Goal: Complete application form

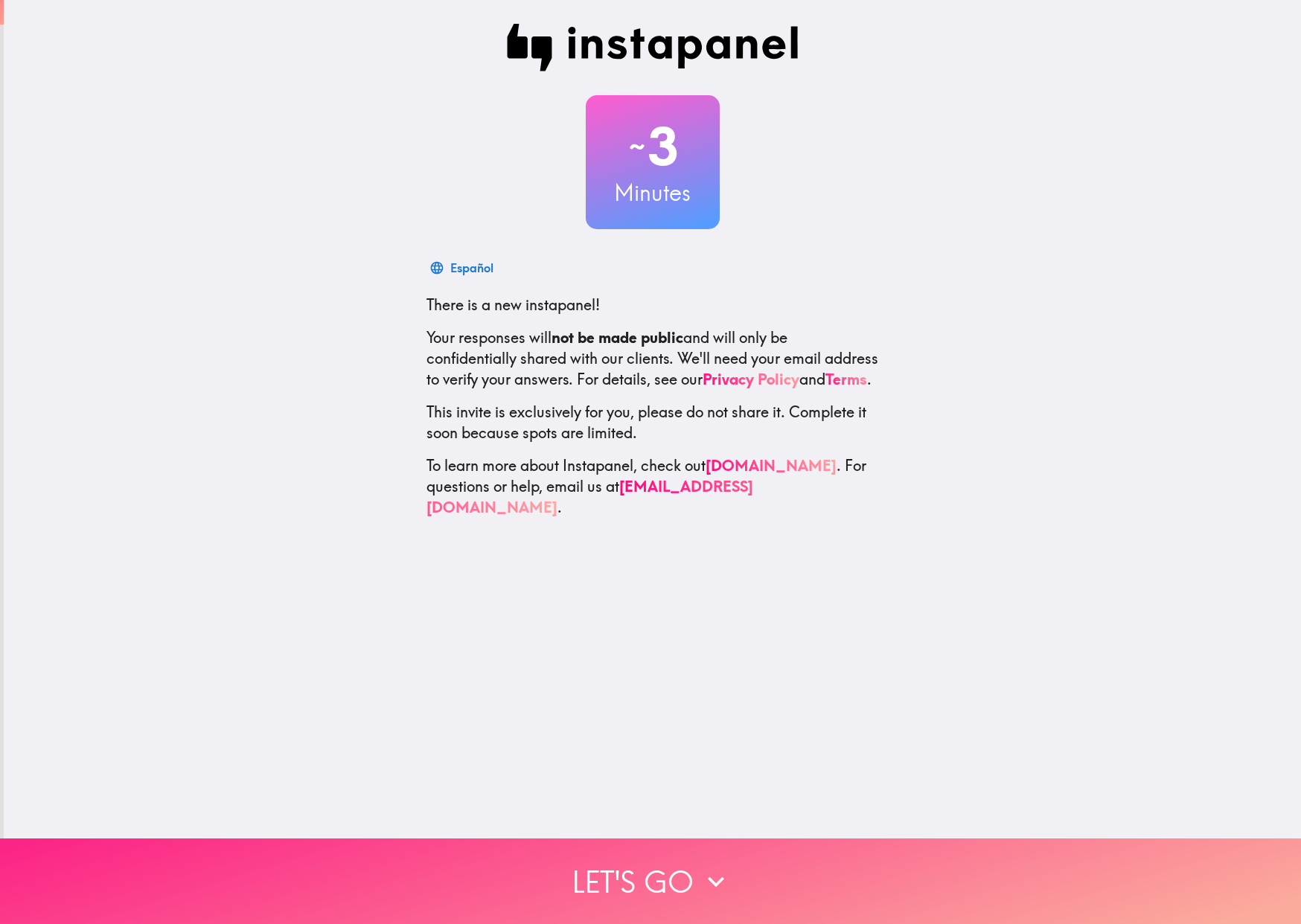
click at [602, 853] on button "Let's go" at bounding box center [650, 881] width 1301 height 85
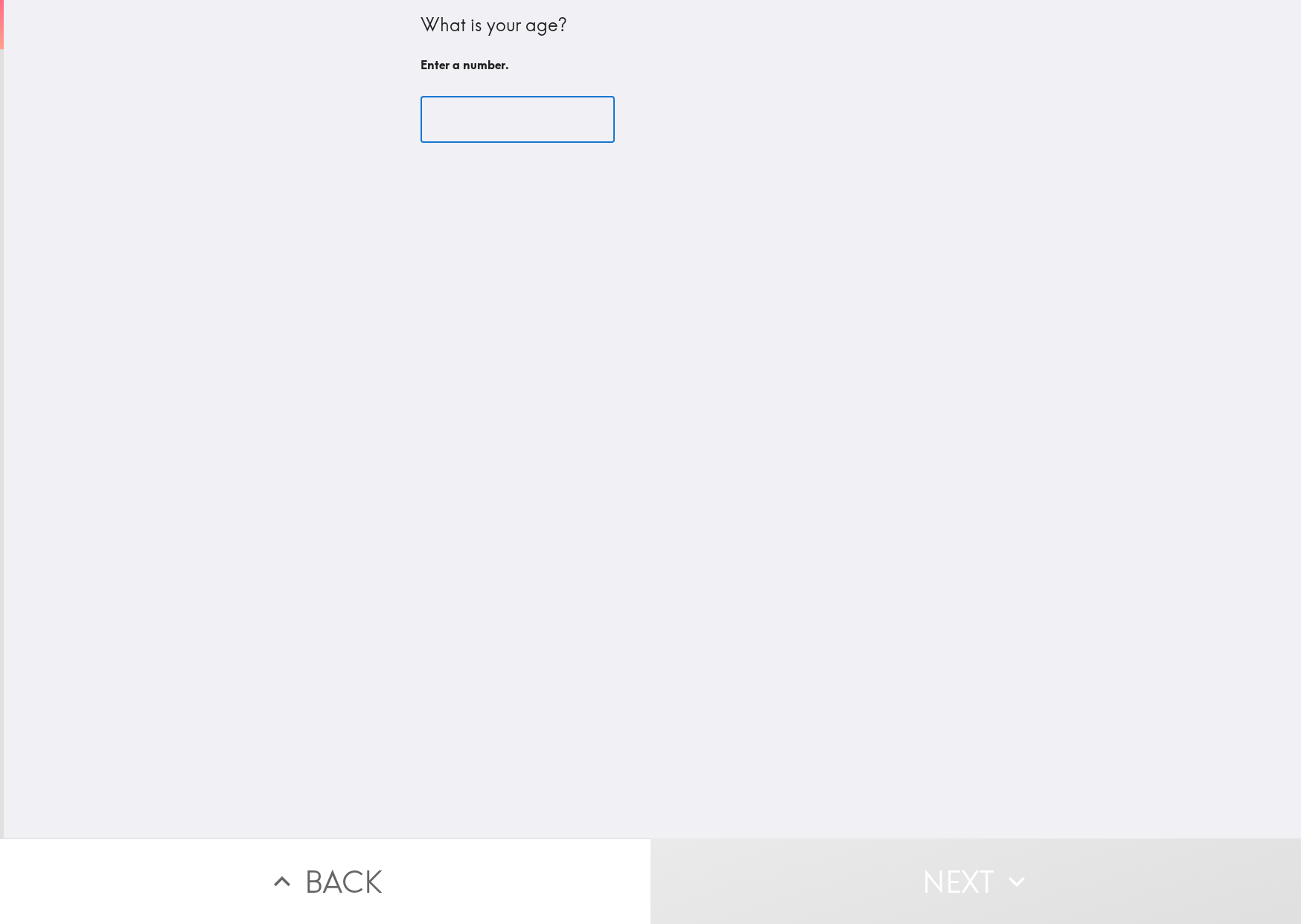
click at [504, 112] on input "number" at bounding box center [518, 120] width 194 height 46
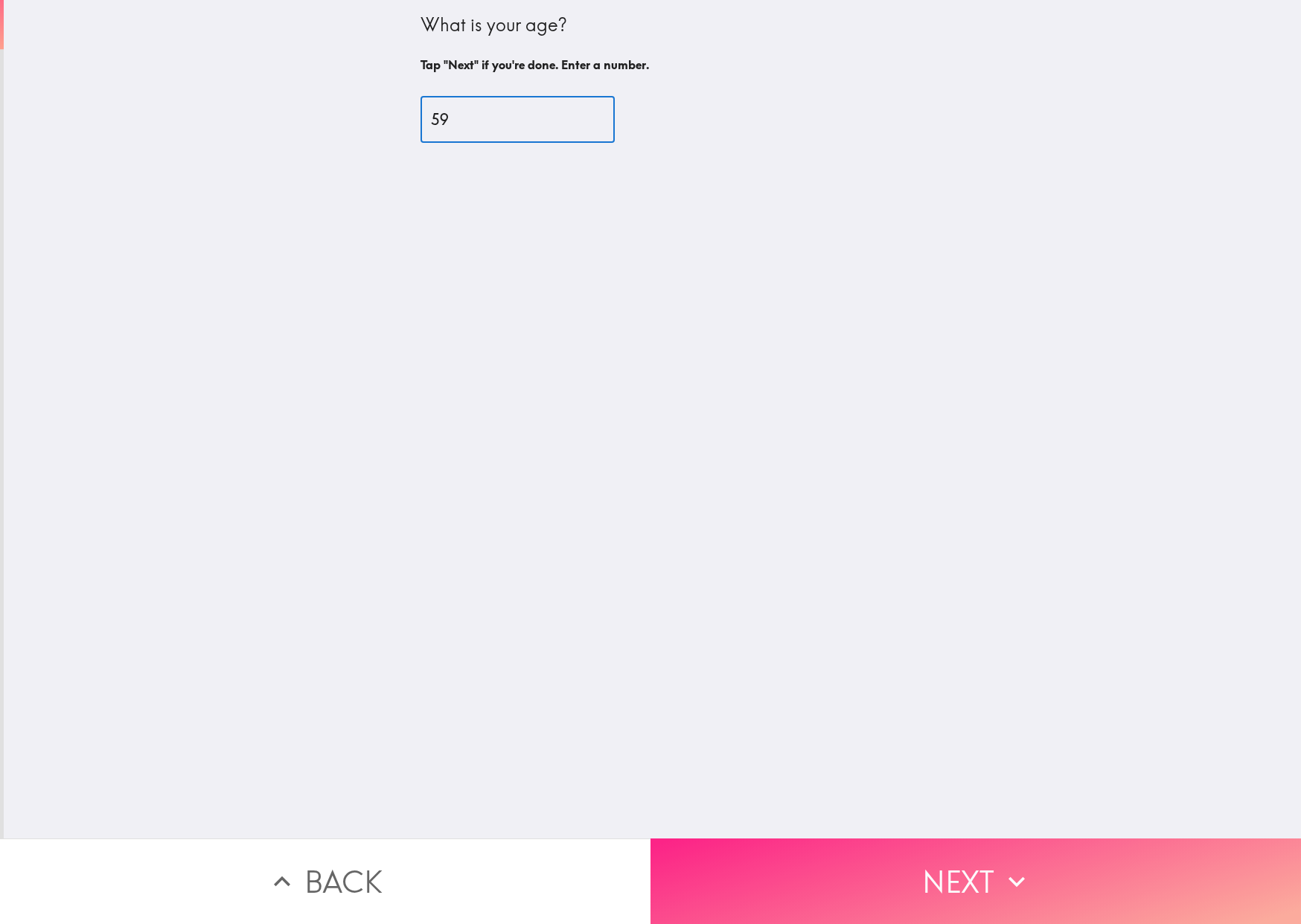
type input "59"
click at [847, 864] on button "Next" at bounding box center [975, 881] width 650 height 85
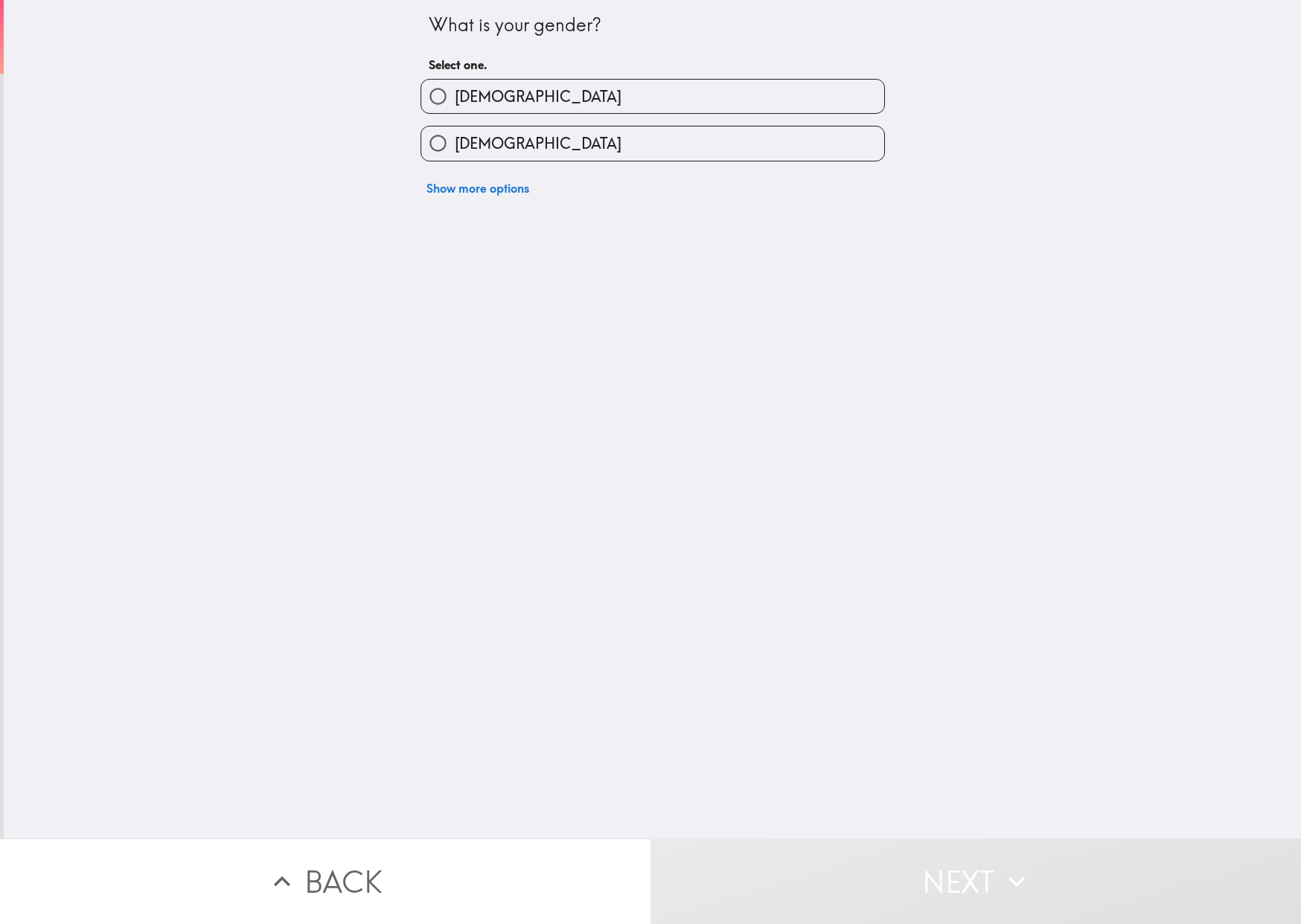
click at [580, 107] on label "[DEMOGRAPHIC_DATA]" at bounding box center [652, 96] width 463 height 34
click at [455, 107] on input "[DEMOGRAPHIC_DATA]" at bounding box center [438, 96] width 34 height 34
radio input "true"
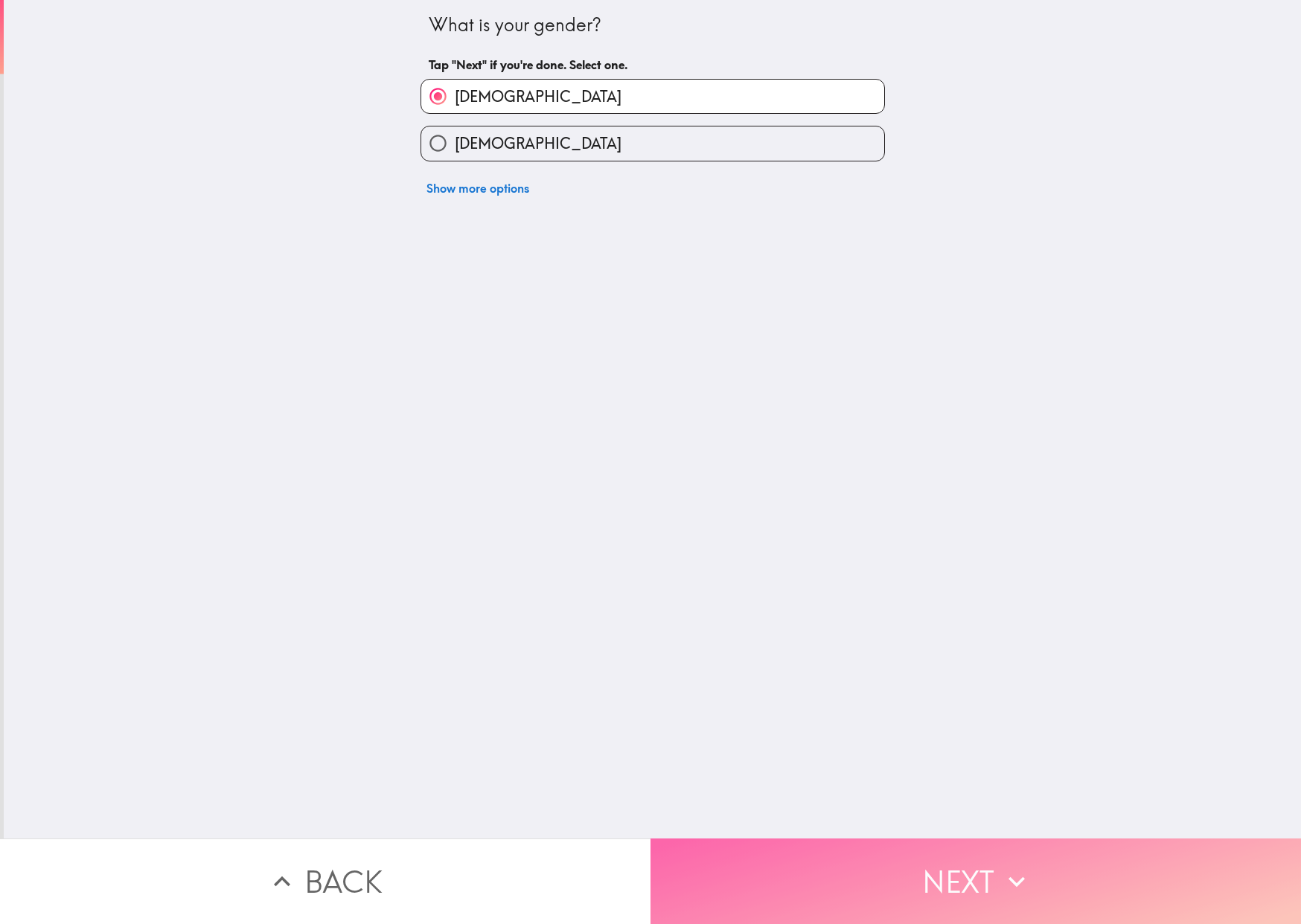
click at [950, 840] on button "Next" at bounding box center [975, 881] width 650 height 85
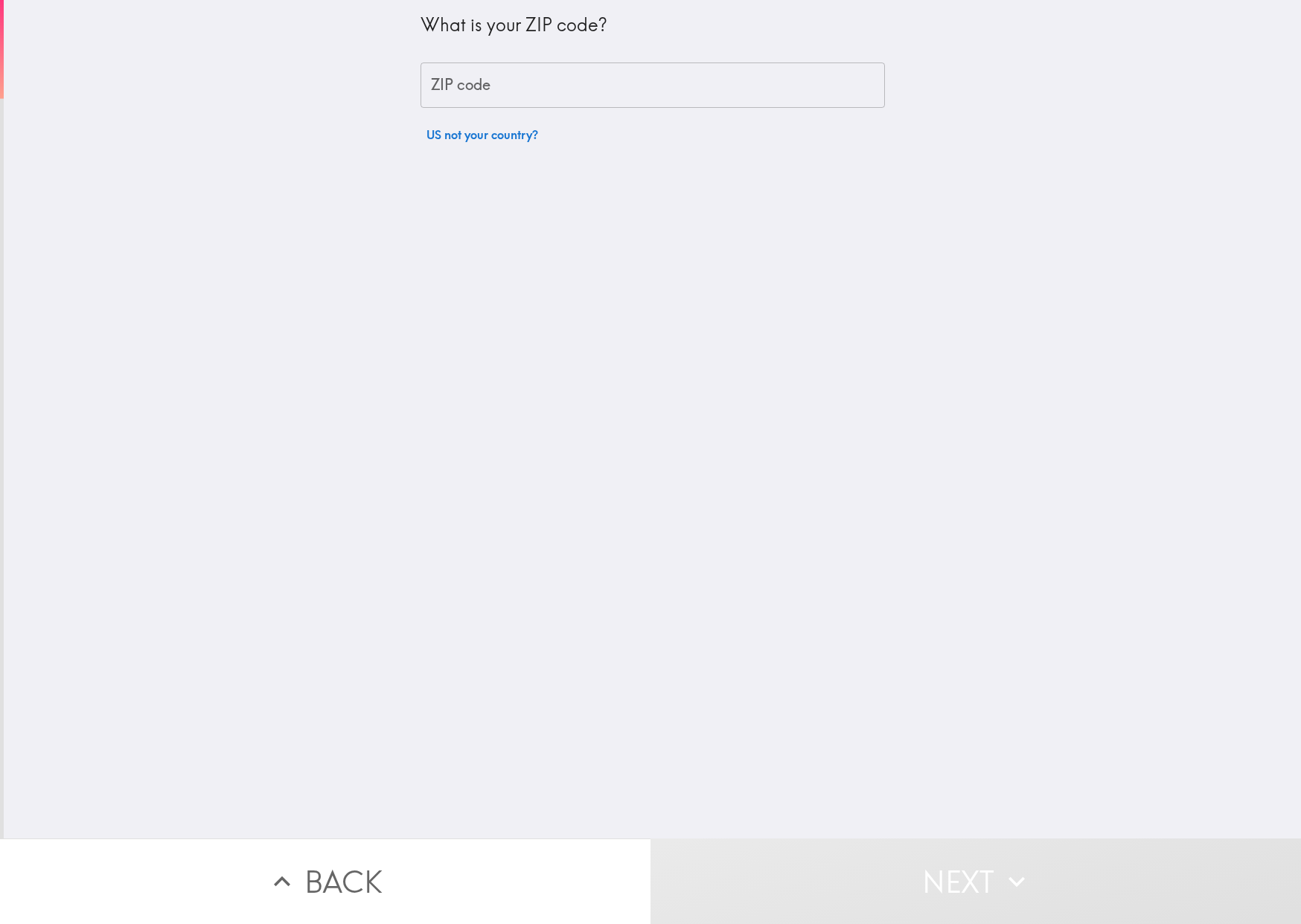
click at [599, 85] on input "ZIP code" at bounding box center [652, 85] width 464 height 46
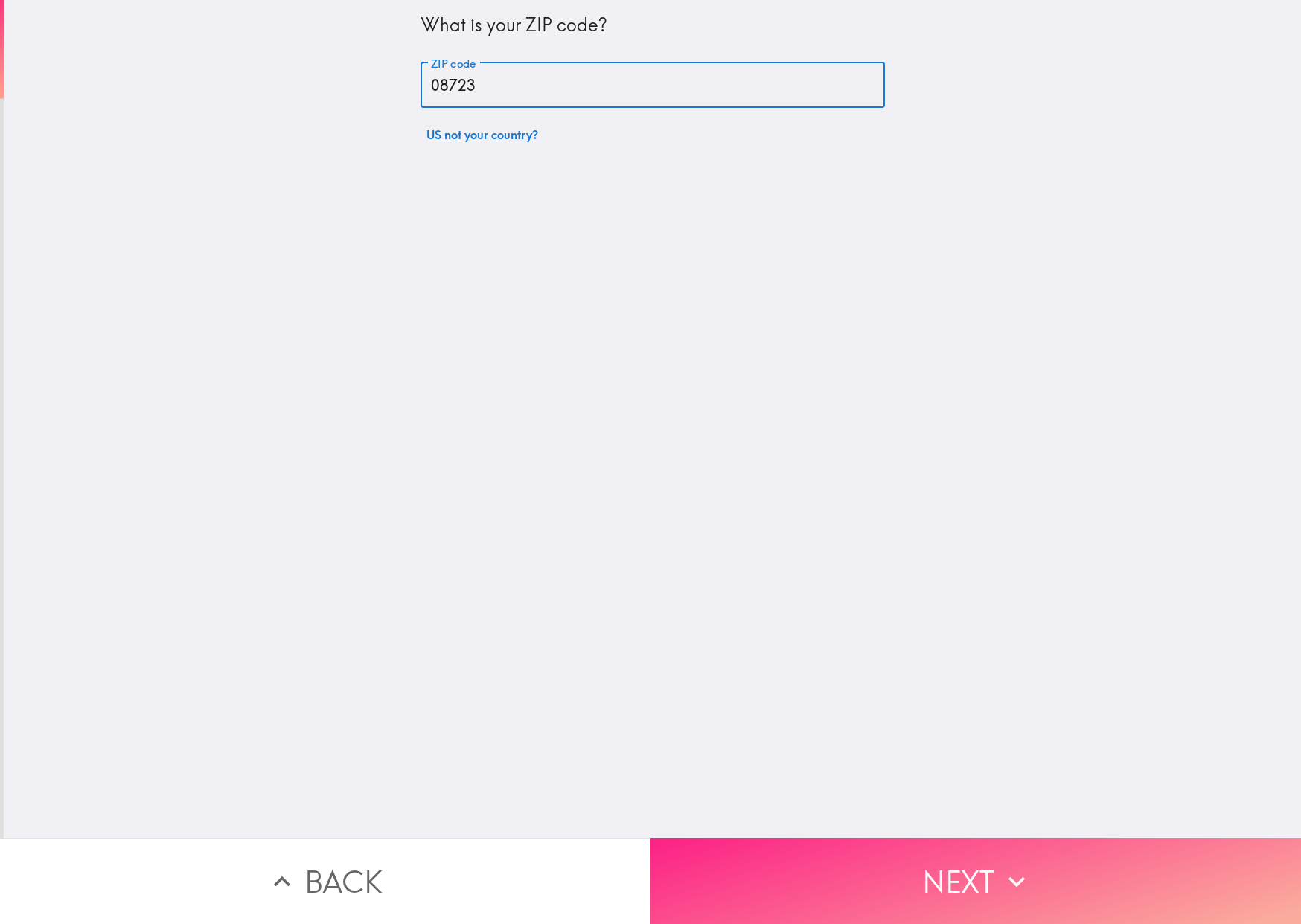
type input "08723"
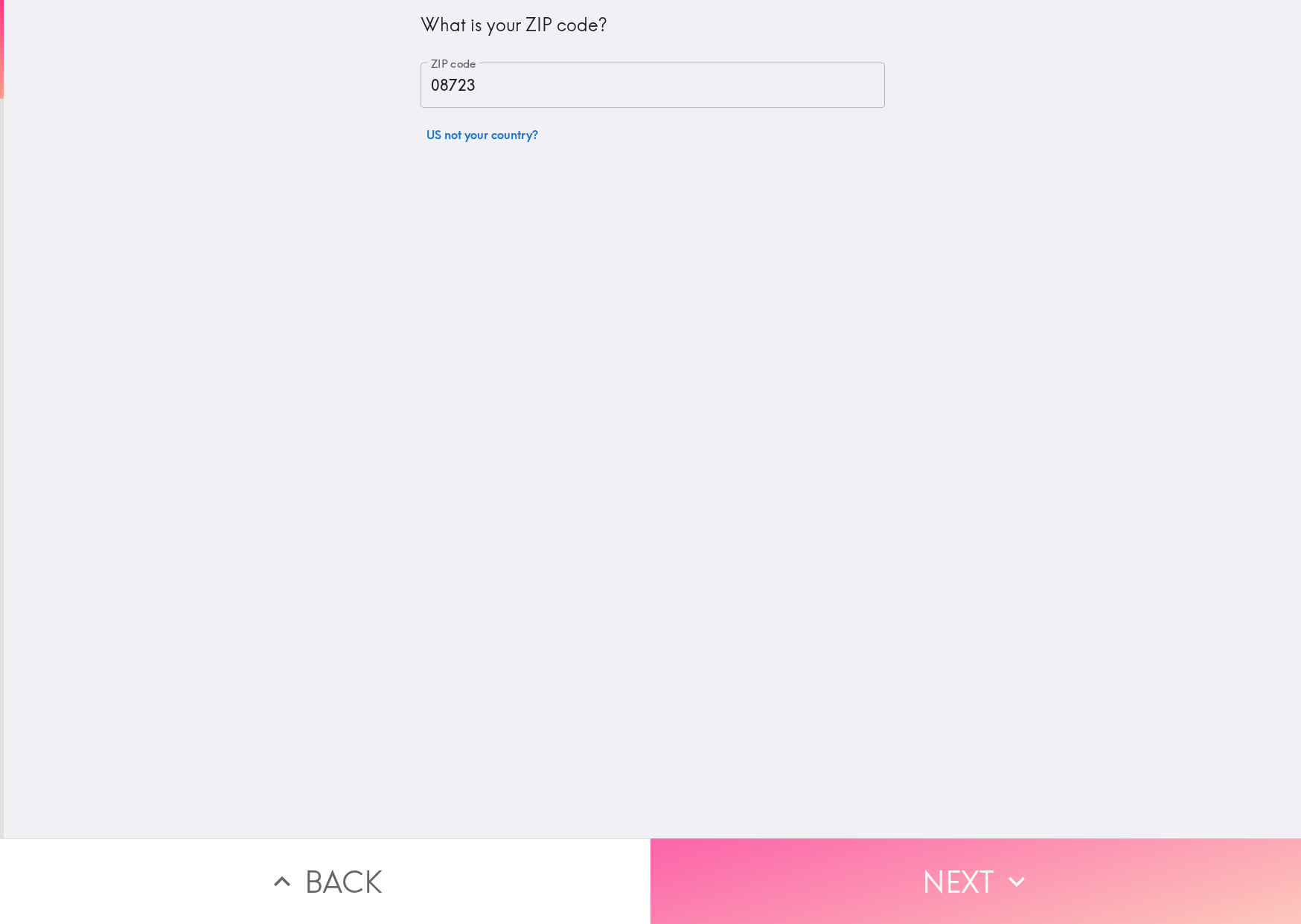
click at [840, 839] on button "Next" at bounding box center [975, 881] width 650 height 85
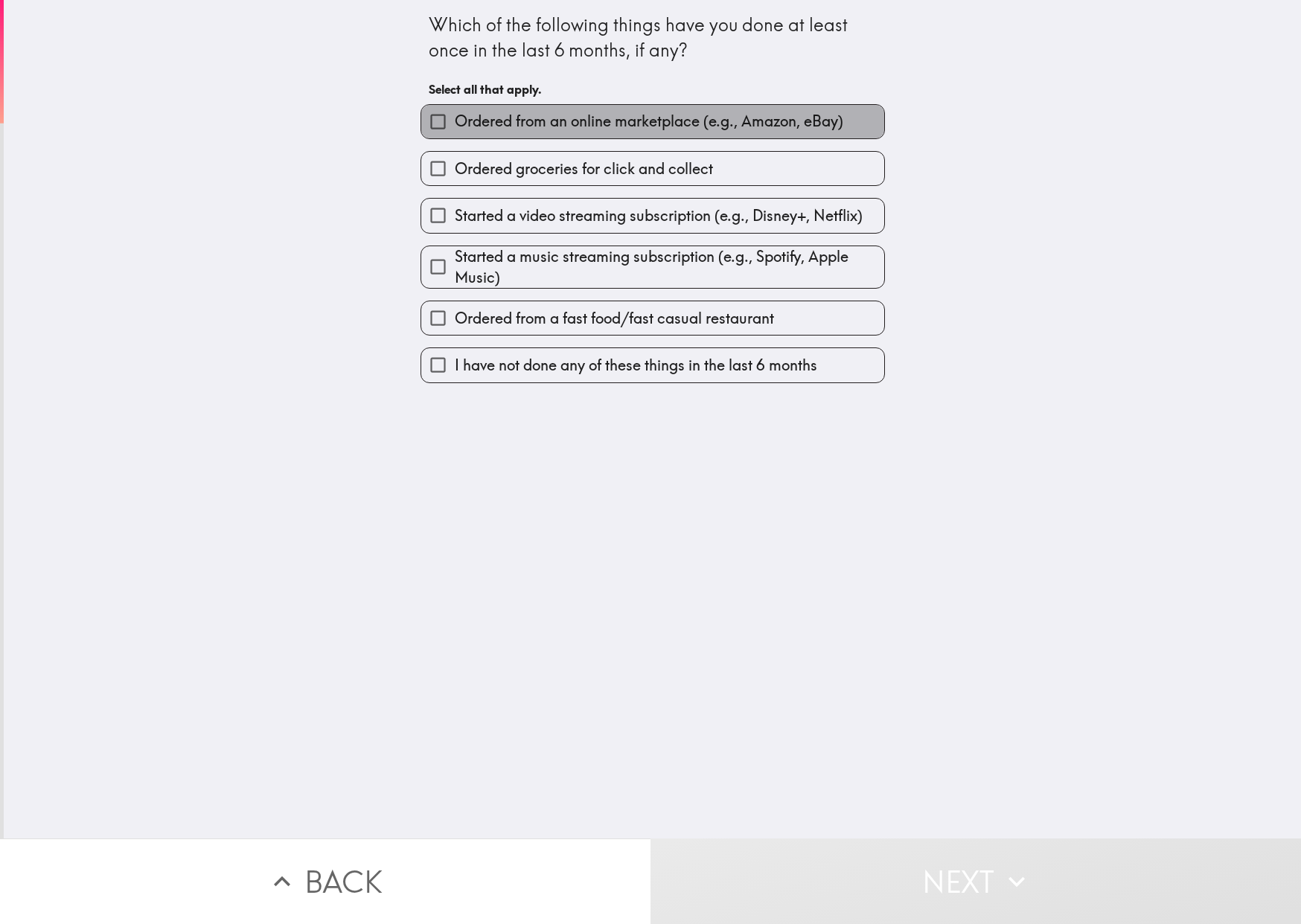
click at [702, 118] on span "Ordered from an online marketplace (e.g., Amazon, eBay)" at bounding box center [649, 121] width 388 height 21
click at [455, 118] on input "Ordered from an online marketplace (e.g., Amazon, eBay)" at bounding box center [438, 121] width 34 height 34
checkbox input "true"
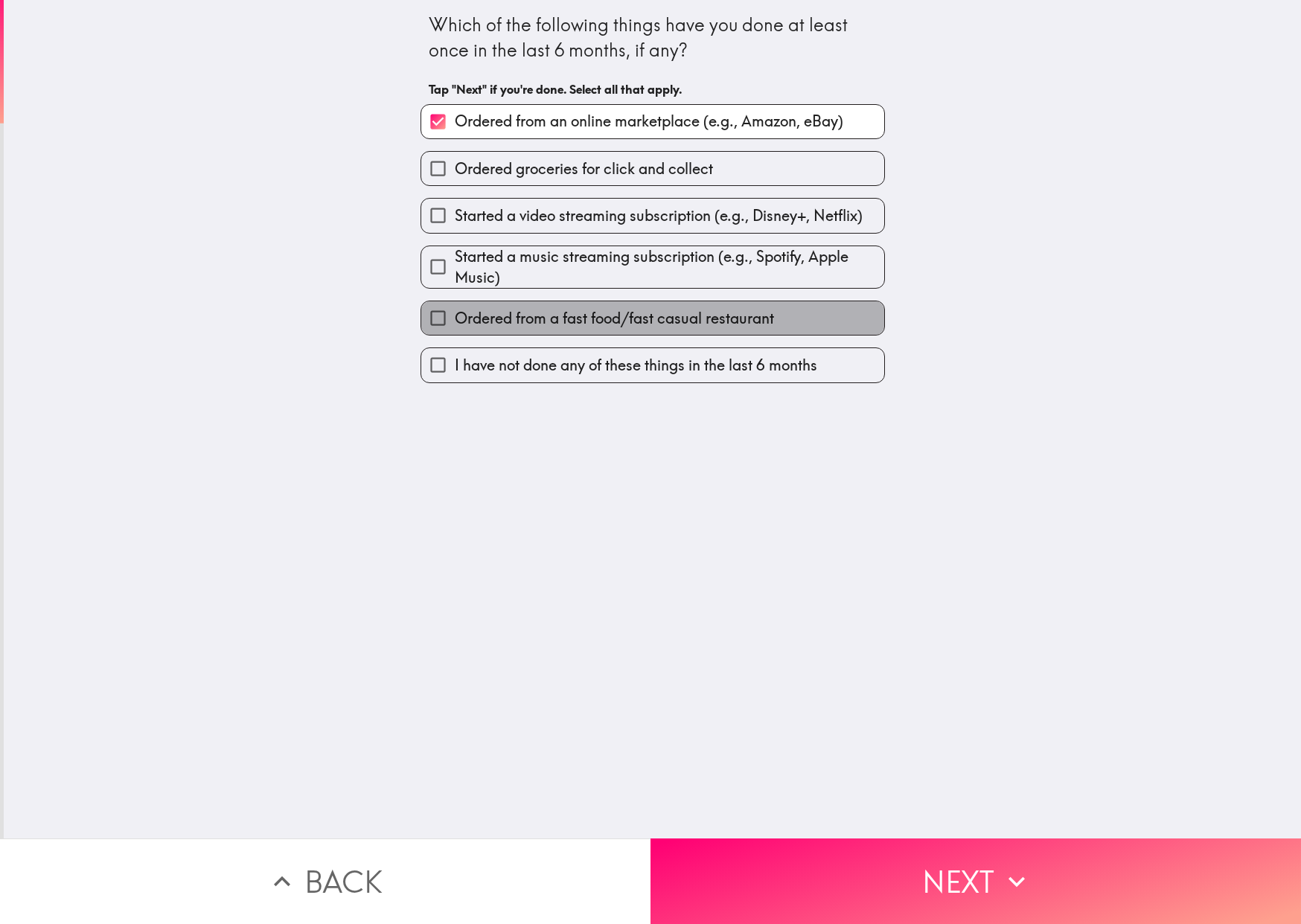
click at [514, 334] on label "Ordered from a fast food/fast casual restaurant" at bounding box center [652, 318] width 463 height 34
click at [455, 334] on input "Ordered from a fast food/fast casual restaurant" at bounding box center [438, 318] width 34 height 34
checkbox input "true"
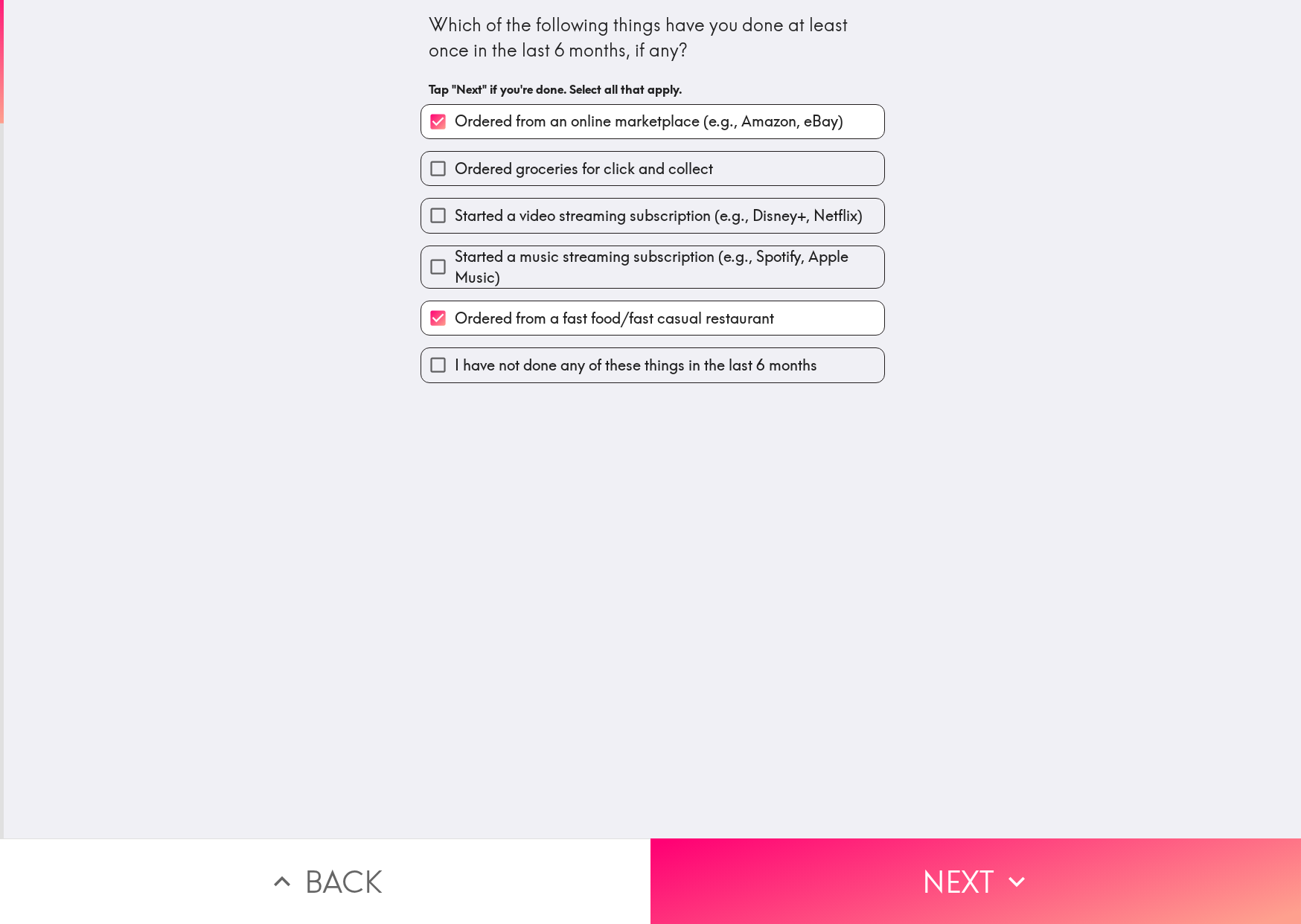
click at [578, 150] on div "Ordered groceries for click and collect" at bounding box center [647, 163] width 476 height 47
click at [577, 160] on span "Ordered groceries for click and collect" at bounding box center [584, 168] width 258 height 21
click at [455, 160] on input "Ordered groceries for click and collect" at bounding box center [438, 168] width 34 height 34
checkbox input "true"
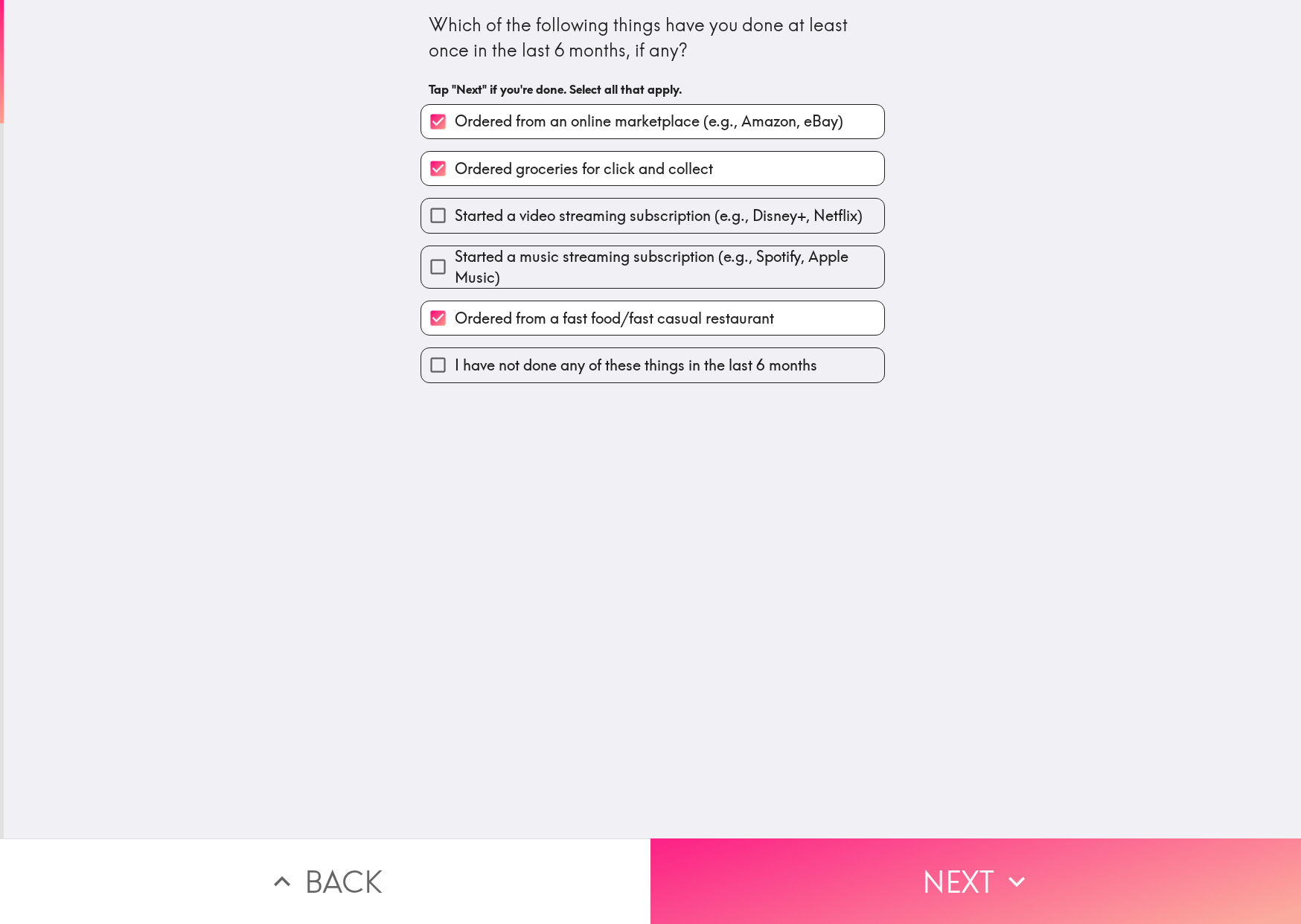
click at [956, 872] on button "Next" at bounding box center [975, 881] width 650 height 85
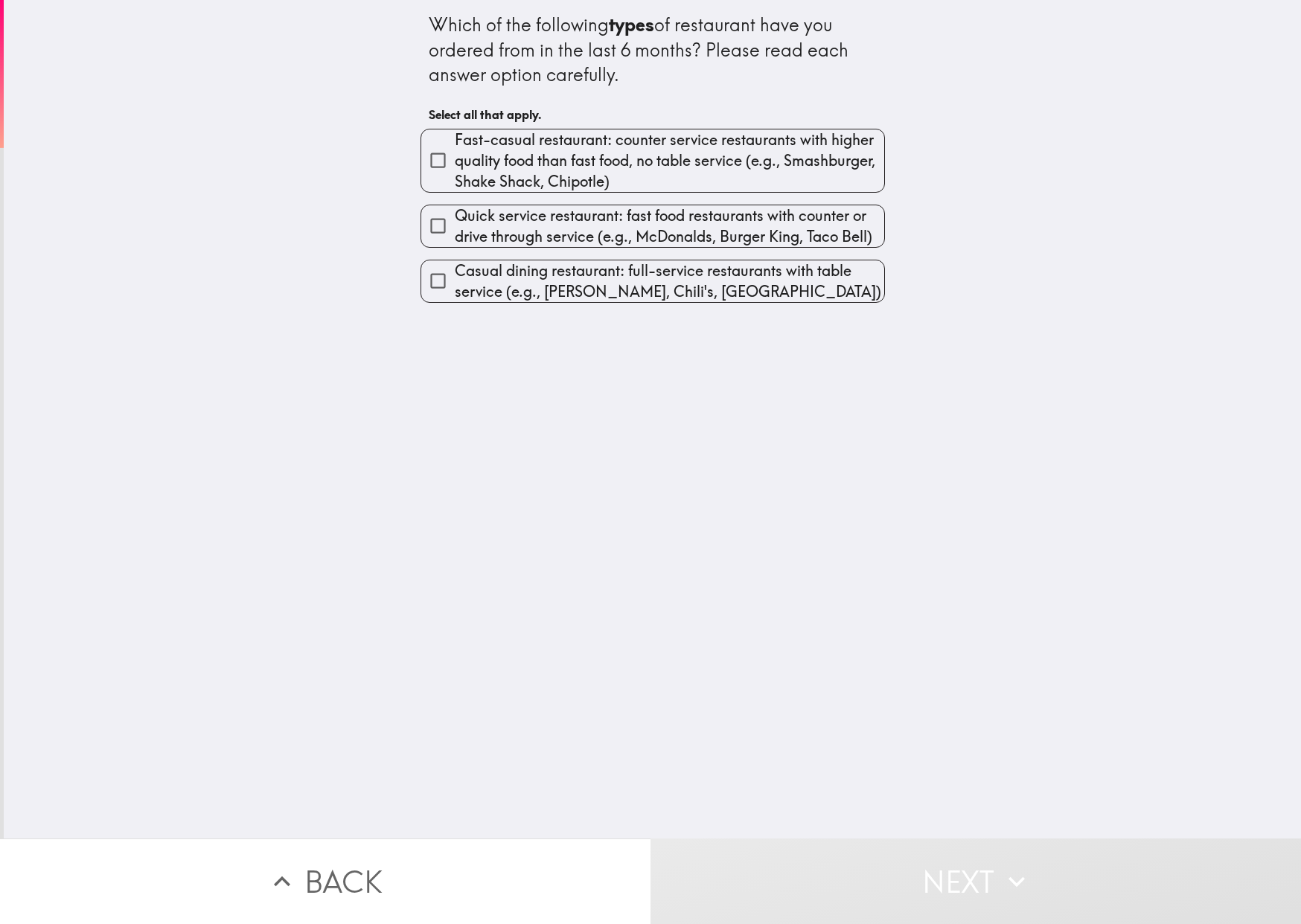
click at [598, 194] on div "Quick service restaurant: fast food restaurants with counter or drive through s…" at bounding box center [647, 220] width 476 height 55
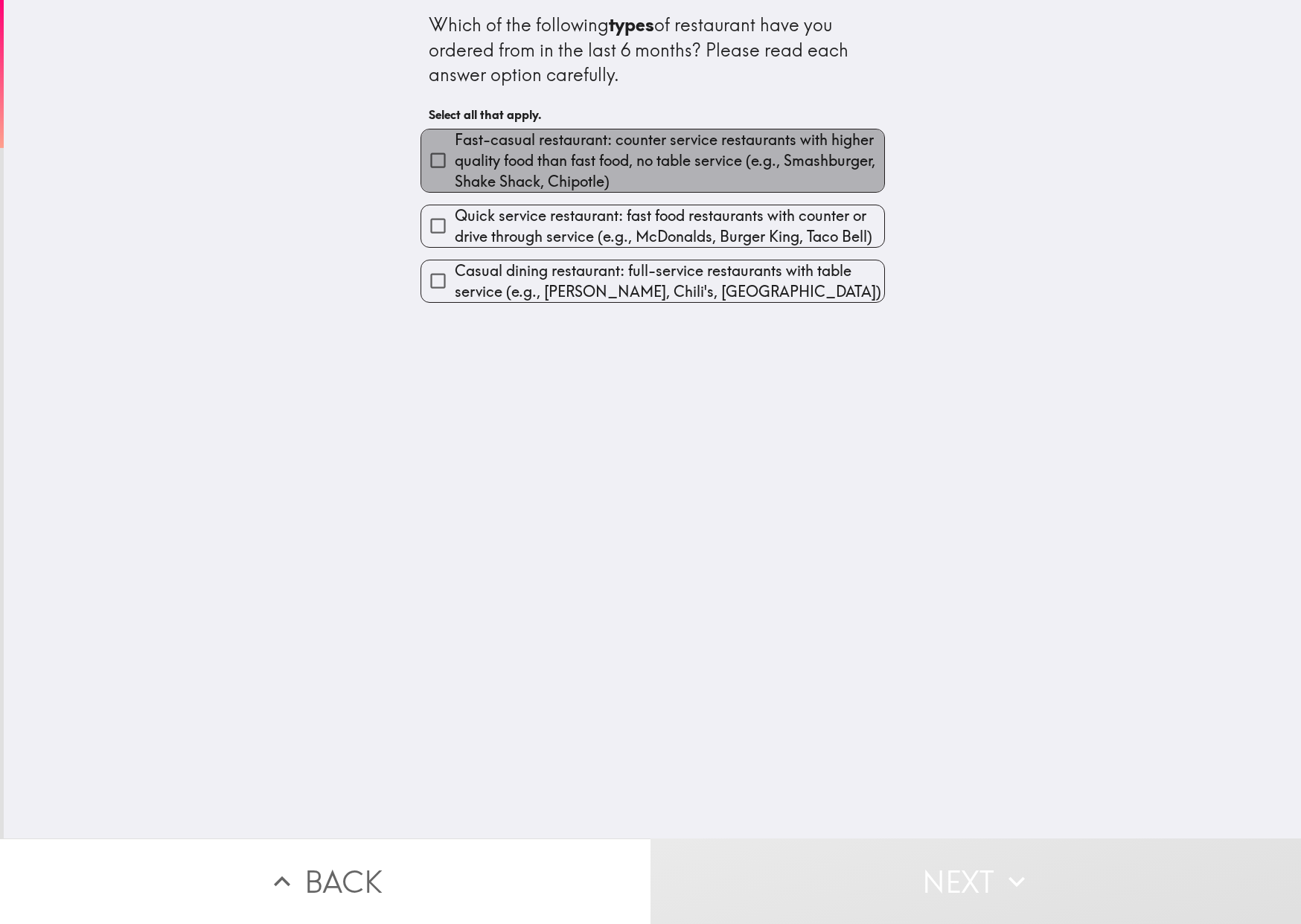
click at [598, 186] on span "Fast-casual restaurant: counter service restaurants with higher quality food th…" at bounding box center [670, 161] width 429 height 63
click at [455, 177] on input "Fast-casual restaurant: counter service restaurants with higher quality food th…" at bounding box center [438, 160] width 34 height 34
checkbox input "true"
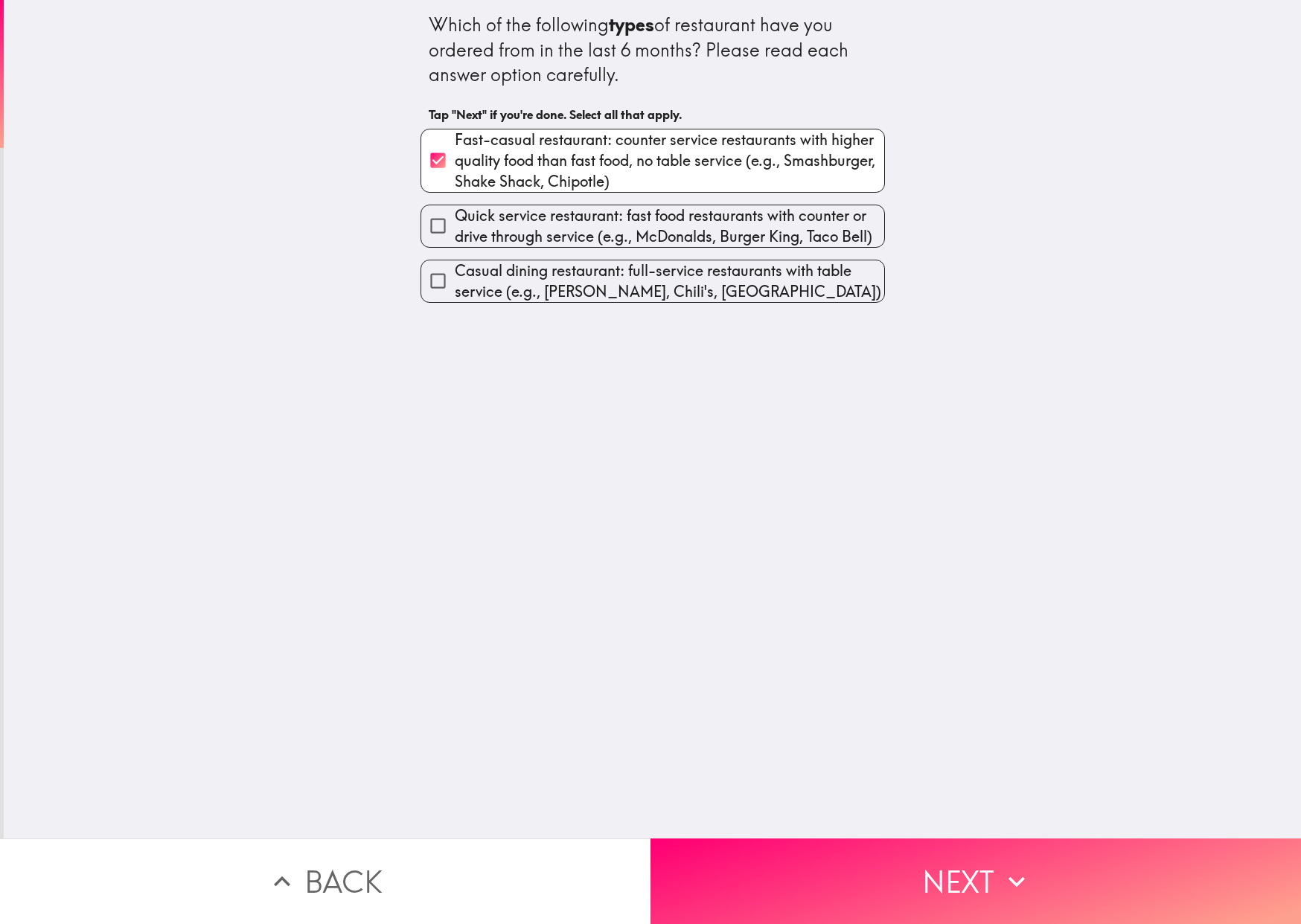
click at [601, 228] on span "Quick service restaurant: fast food restaurants with counter or drive through s…" at bounding box center [670, 226] width 429 height 42
click at [455, 228] on input "Quick service restaurant: fast food restaurants with counter or drive through s…" at bounding box center [438, 226] width 34 height 34
checkbox input "true"
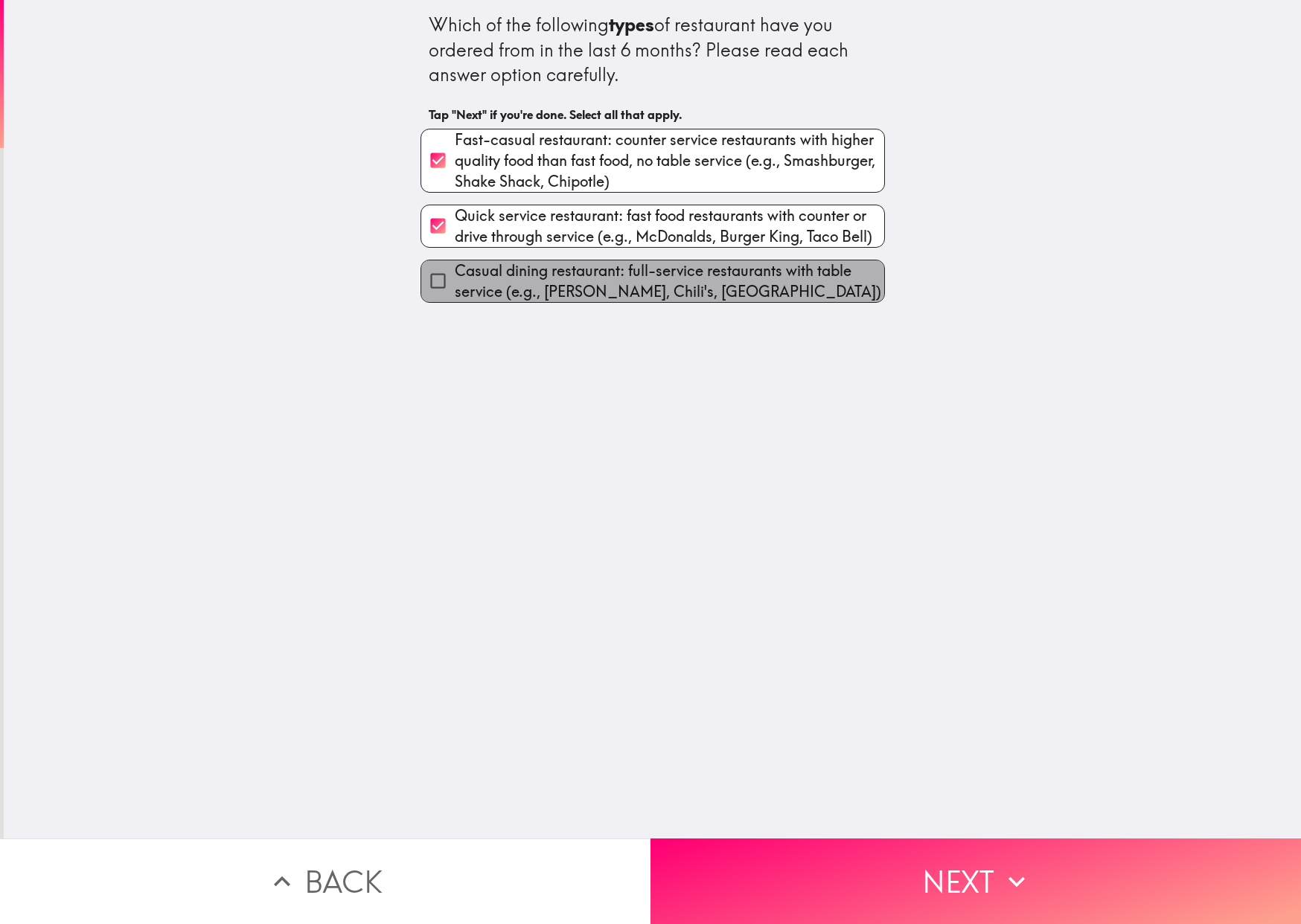
click at [604, 270] on span "Casual dining restaurant: full-service restaurants with table service (e.g., [P…" at bounding box center [670, 281] width 429 height 42
click at [455, 270] on input "Casual dining restaurant: full-service restaurants with table service (e.g., [P…" at bounding box center [438, 280] width 34 height 34
checkbox input "true"
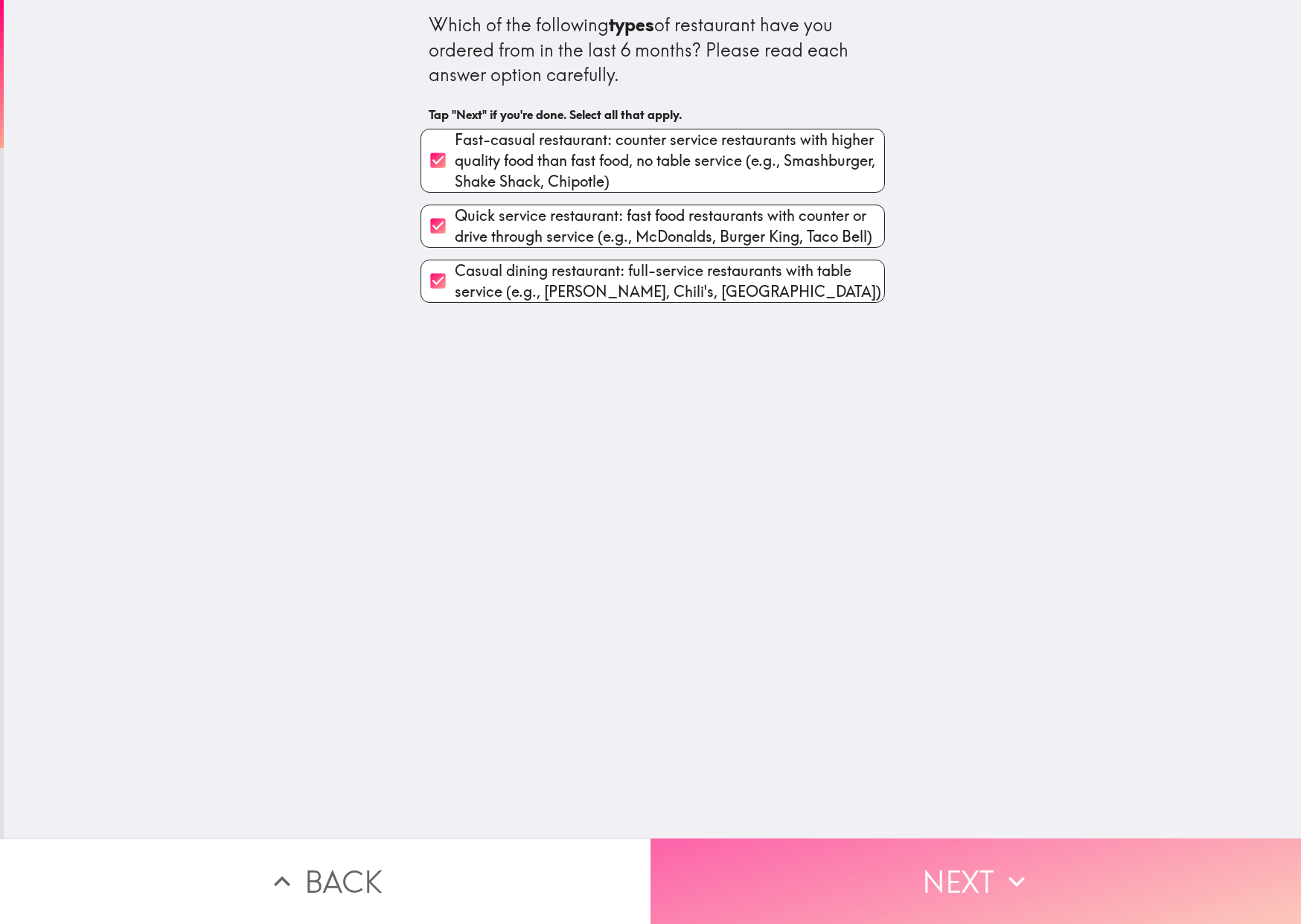
click at [858, 893] on button "Next" at bounding box center [975, 881] width 650 height 85
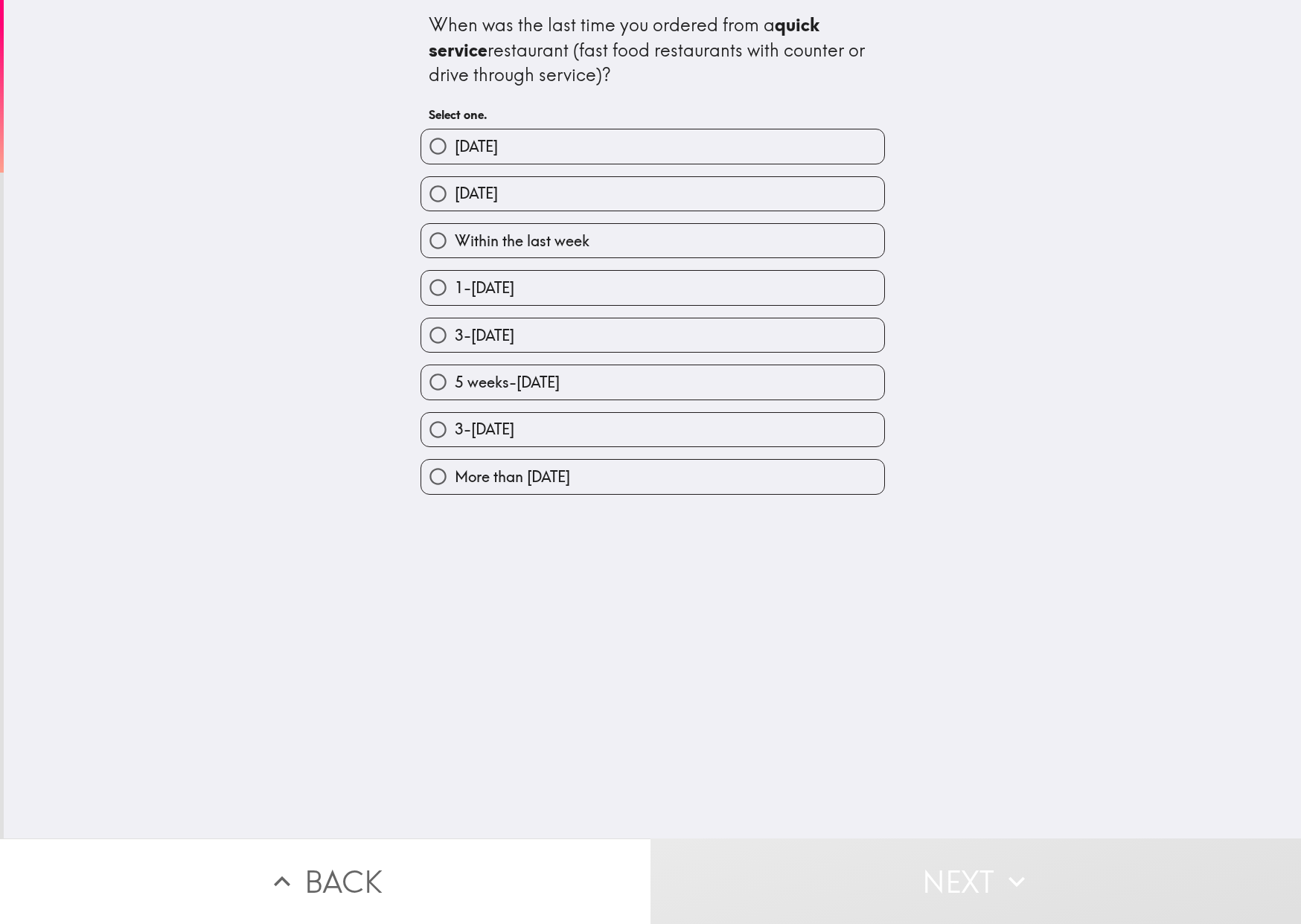
click at [539, 229] on label "Within the last week" at bounding box center [652, 240] width 463 height 34
click at [455, 229] on input "Within the last week" at bounding box center [438, 240] width 34 height 34
radio input "true"
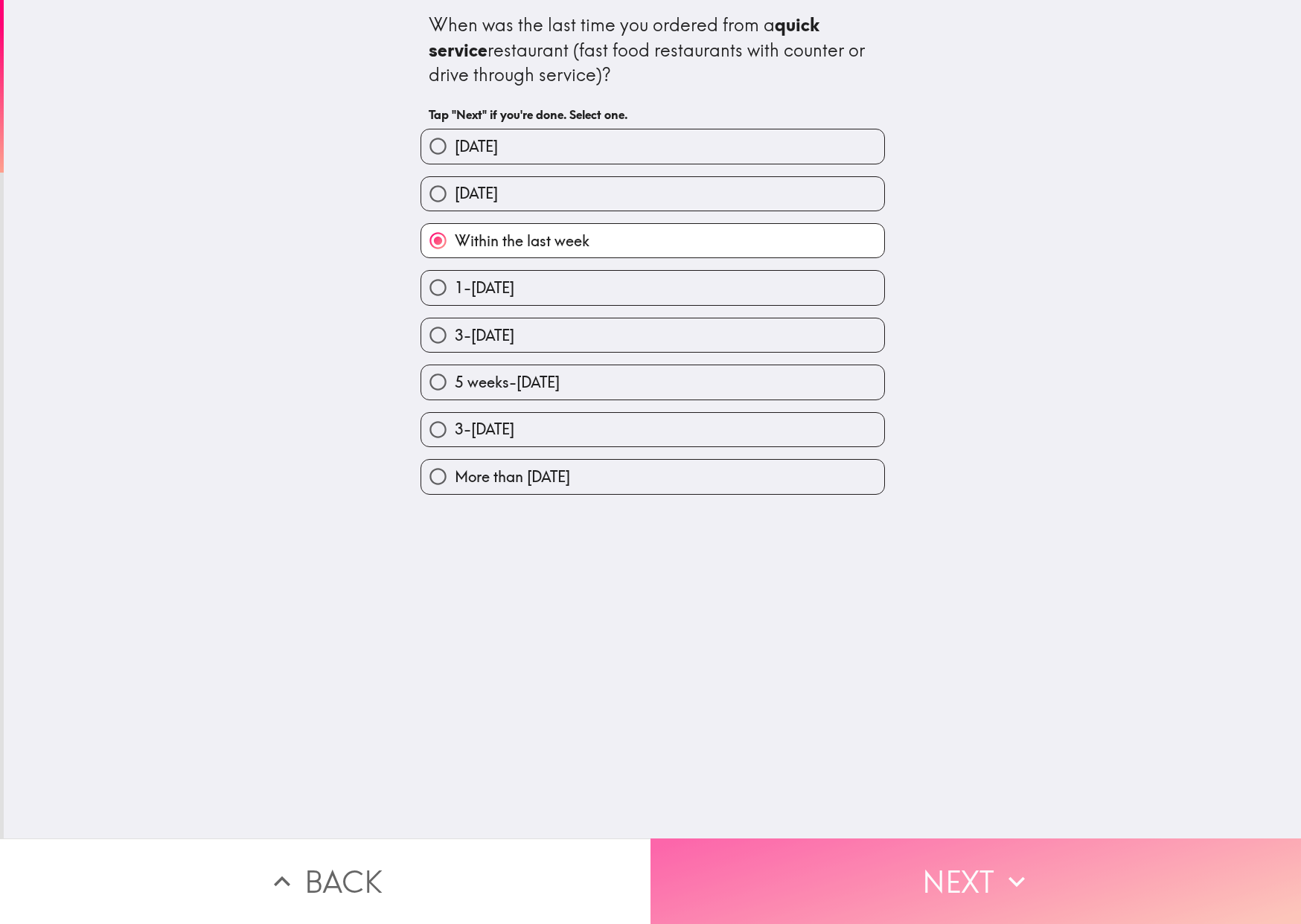
click at [806, 908] on button "Next" at bounding box center [975, 881] width 650 height 85
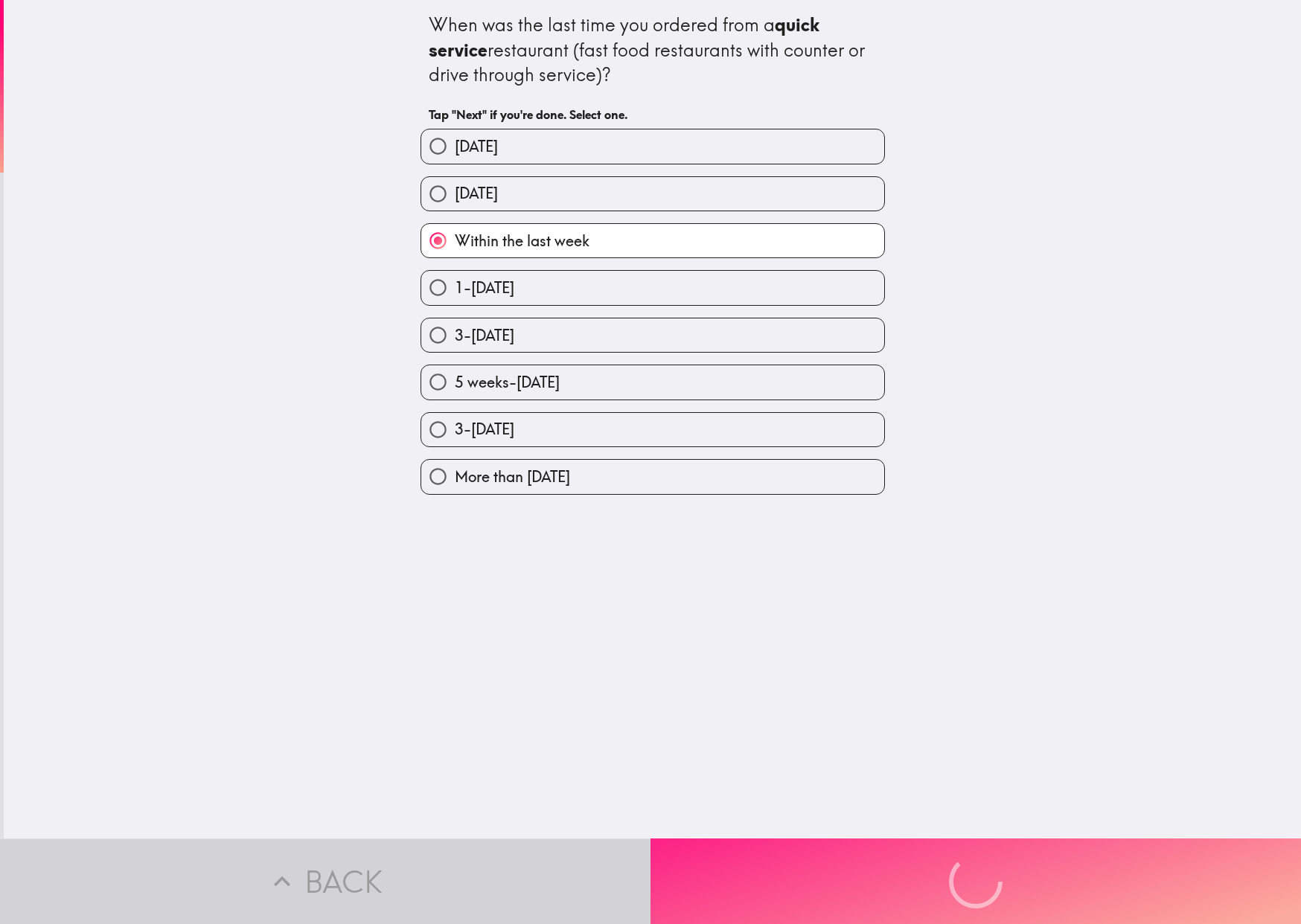
click at [806, 908] on div "Back Next" at bounding box center [650, 881] width 1301 height 85
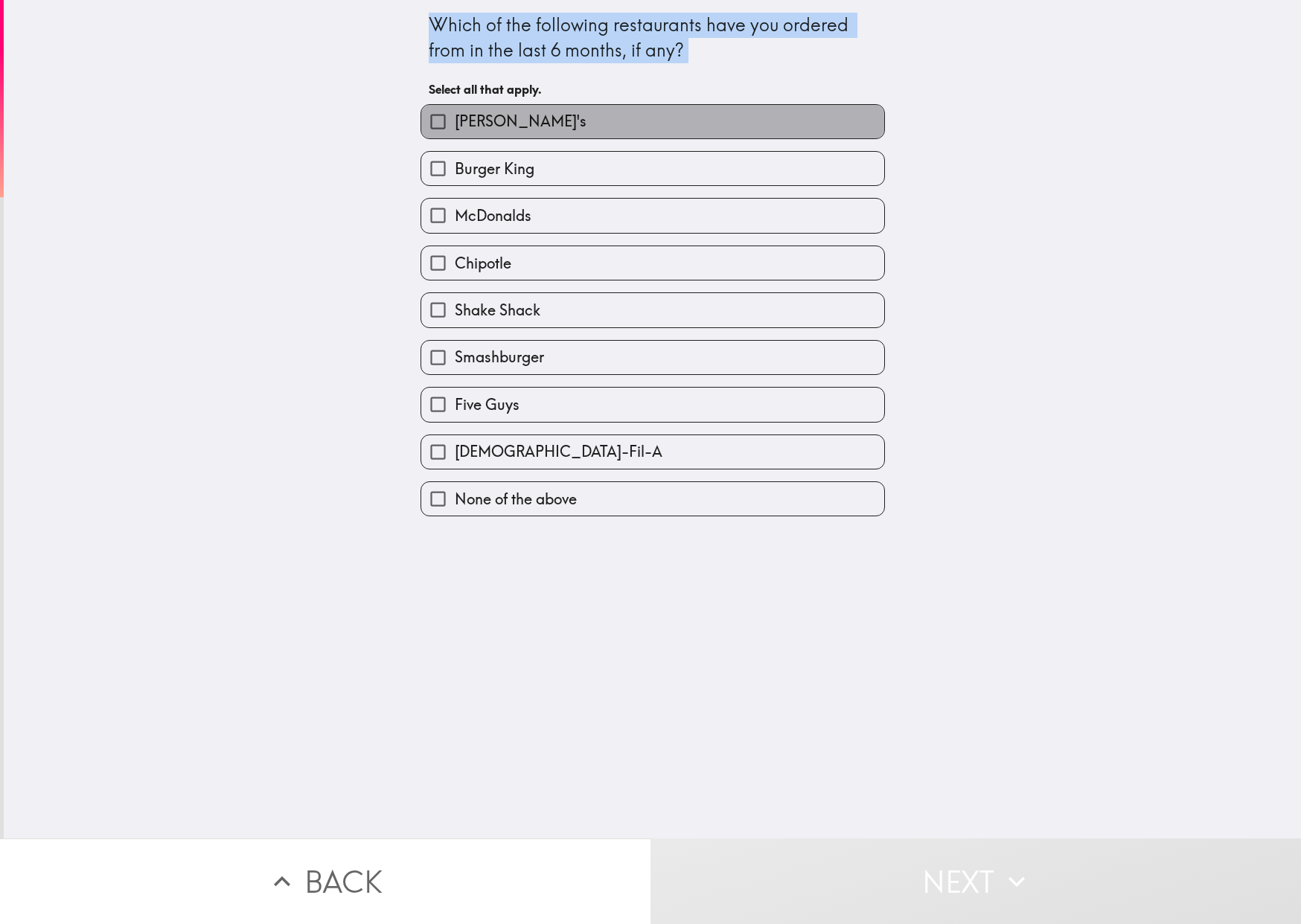
click at [492, 123] on span "[PERSON_NAME]'s" at bounding box center [521, 121] width 132 height 21
click at [455, 123] on input "[PERSON_NAME]'s" at bounding box center [438, 121] width 34 height 34
checkbox input "true"
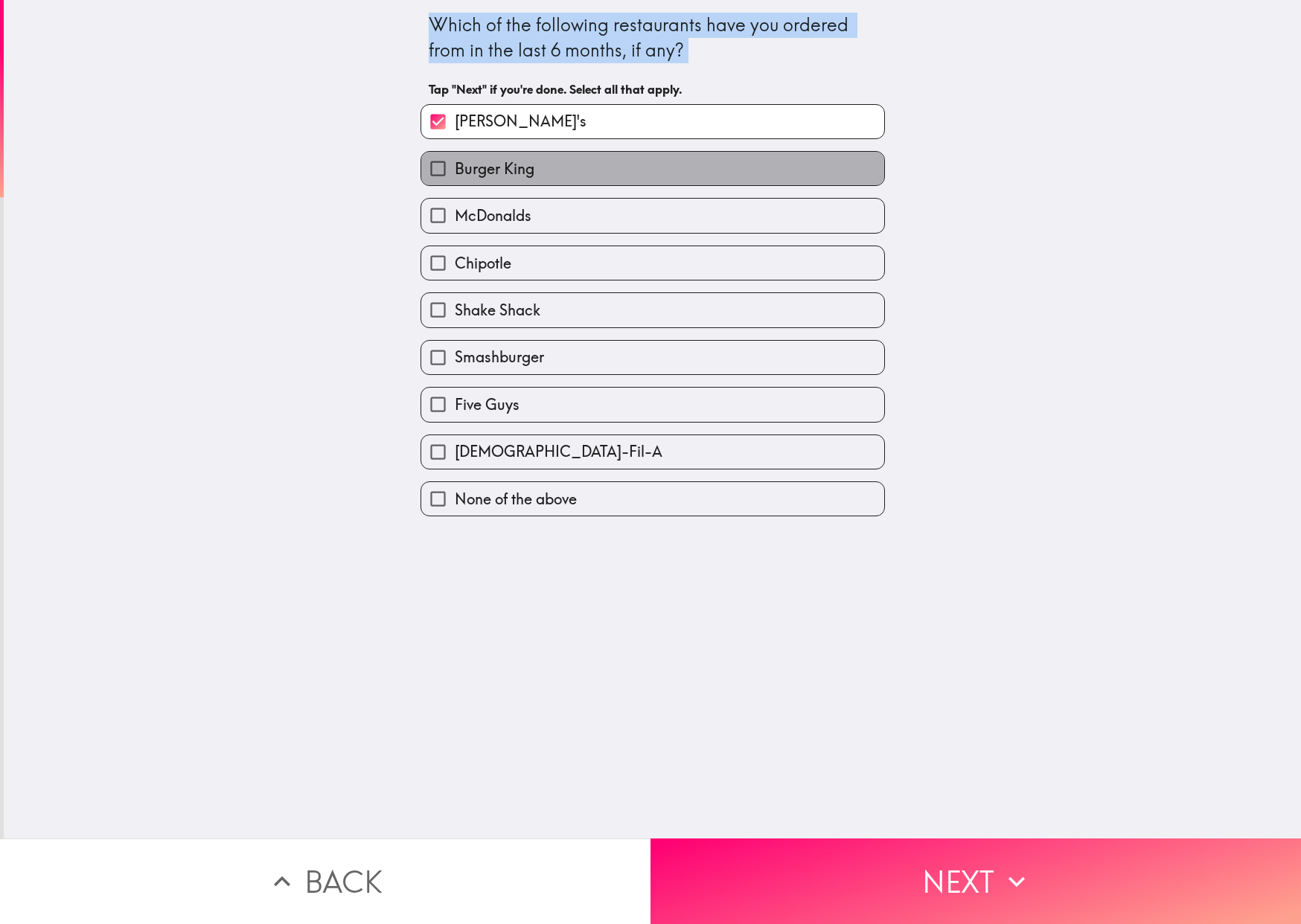
click at [495, 171] on span "Burger King" at bounding box center [495, 168] width 80 height 21
click at [455, 171] on input "Burger King" at bounding box center [438, 168] width 34 height 34
checkbox input "true"
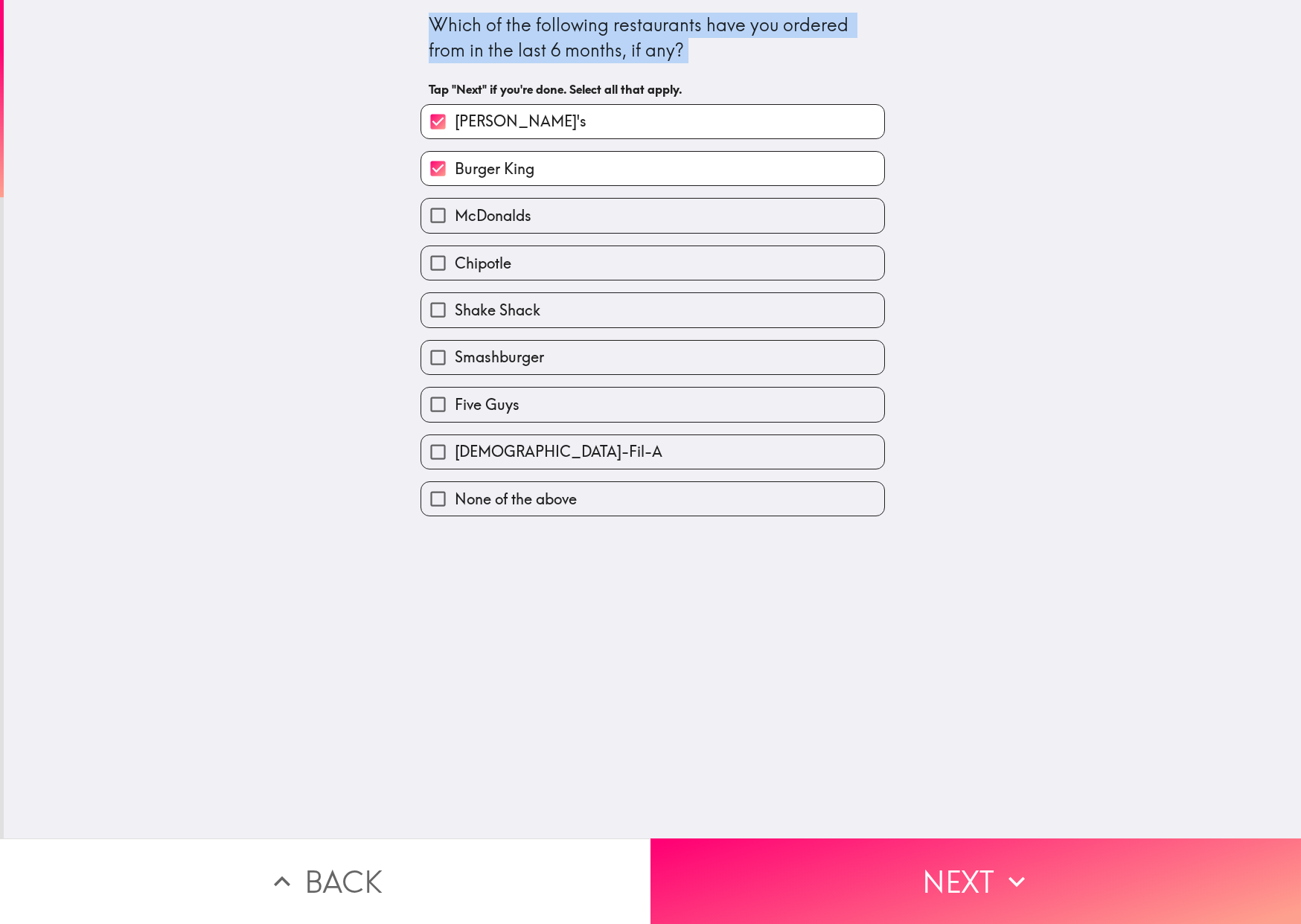
click at [493, 205] on label "McDonalds" at bounding box center [652, 215] width 463 height 34
click at [455, 205] on input "McDonalds" at bounding box center [438, 215] width 34 height 34
checkbox input "true"
click at [504, 309] on span "Shake Shack" at bounding box center [497, 310] width 85 height 21
click at [455, 309] on input "Shake Shack" at bounding box center [438, 309] width 34 height 34
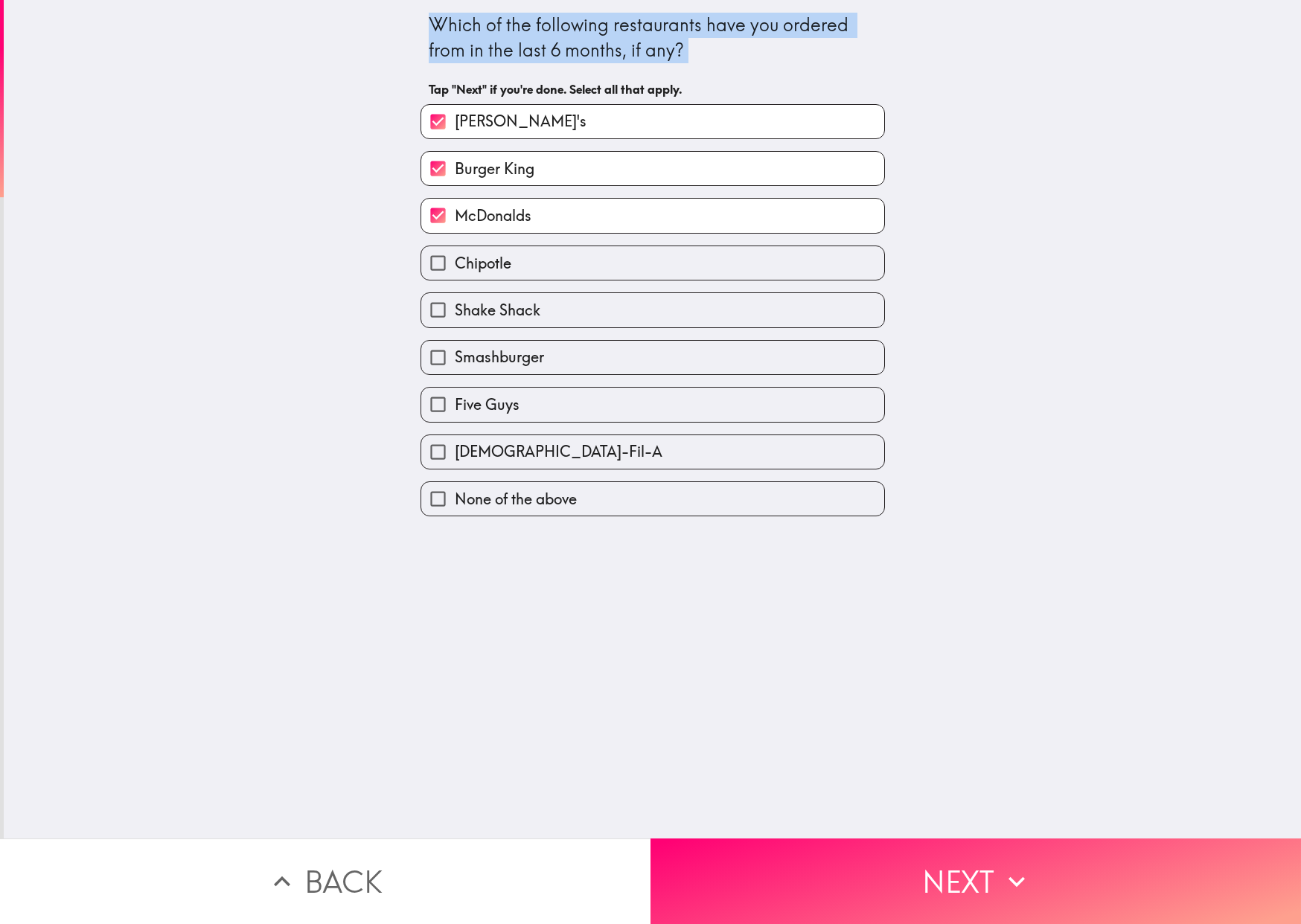
checkbox input "true"
click at [503, 352] on span "Smashburger" at bounding box center [500, 357] width 89 height 21
click at [455, 352] on input "Smashburger" at bounding box center [438, 357] width 34 height 34
checkbox input "true"
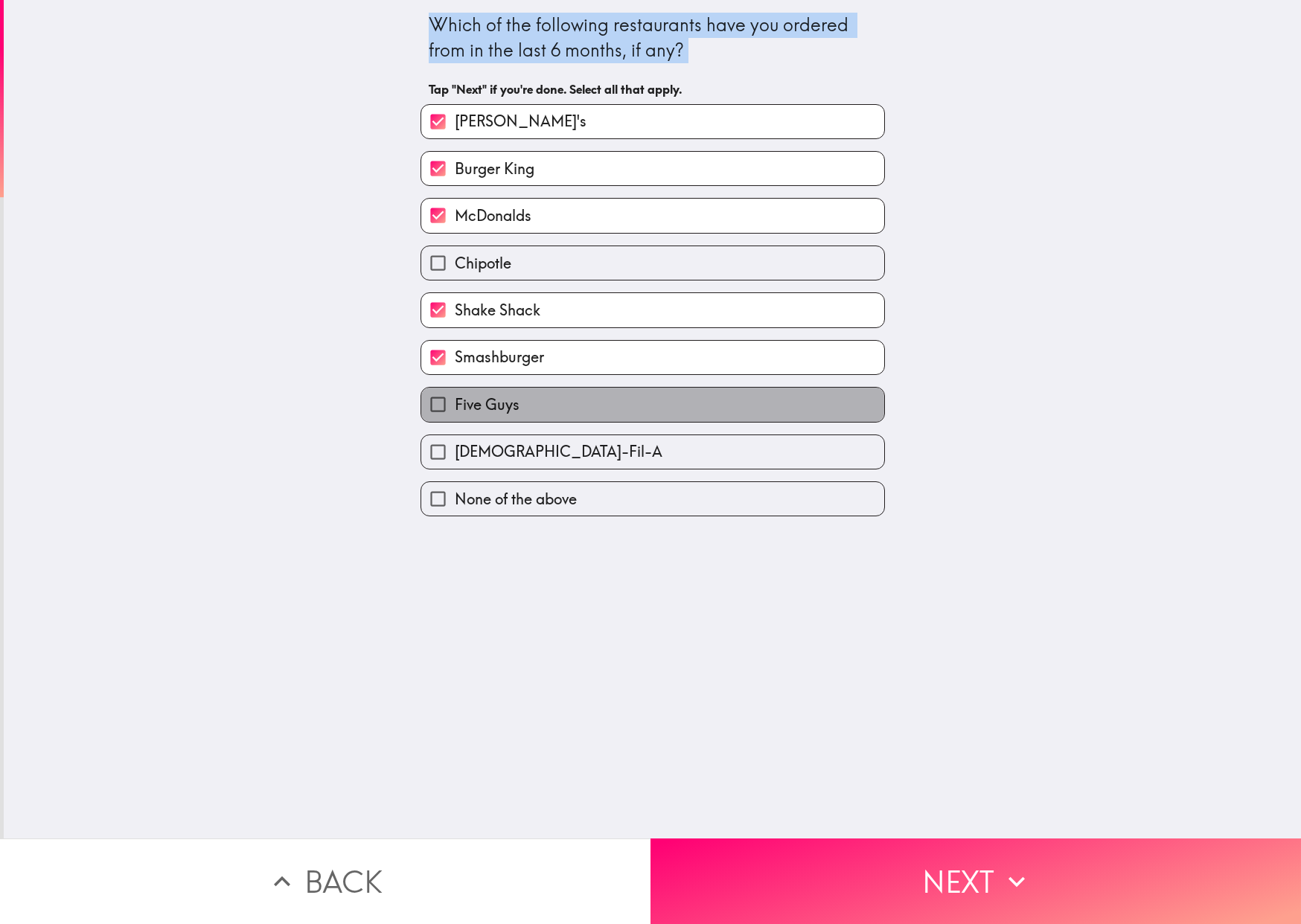
click at [486, 410] on span "Five Guys" at bounding box center [487, 405] width 65 height 21
click at [455, 410] on input "Five Guys" at bounding box center [438, 404] width 34 height 34
checkbox input "true"
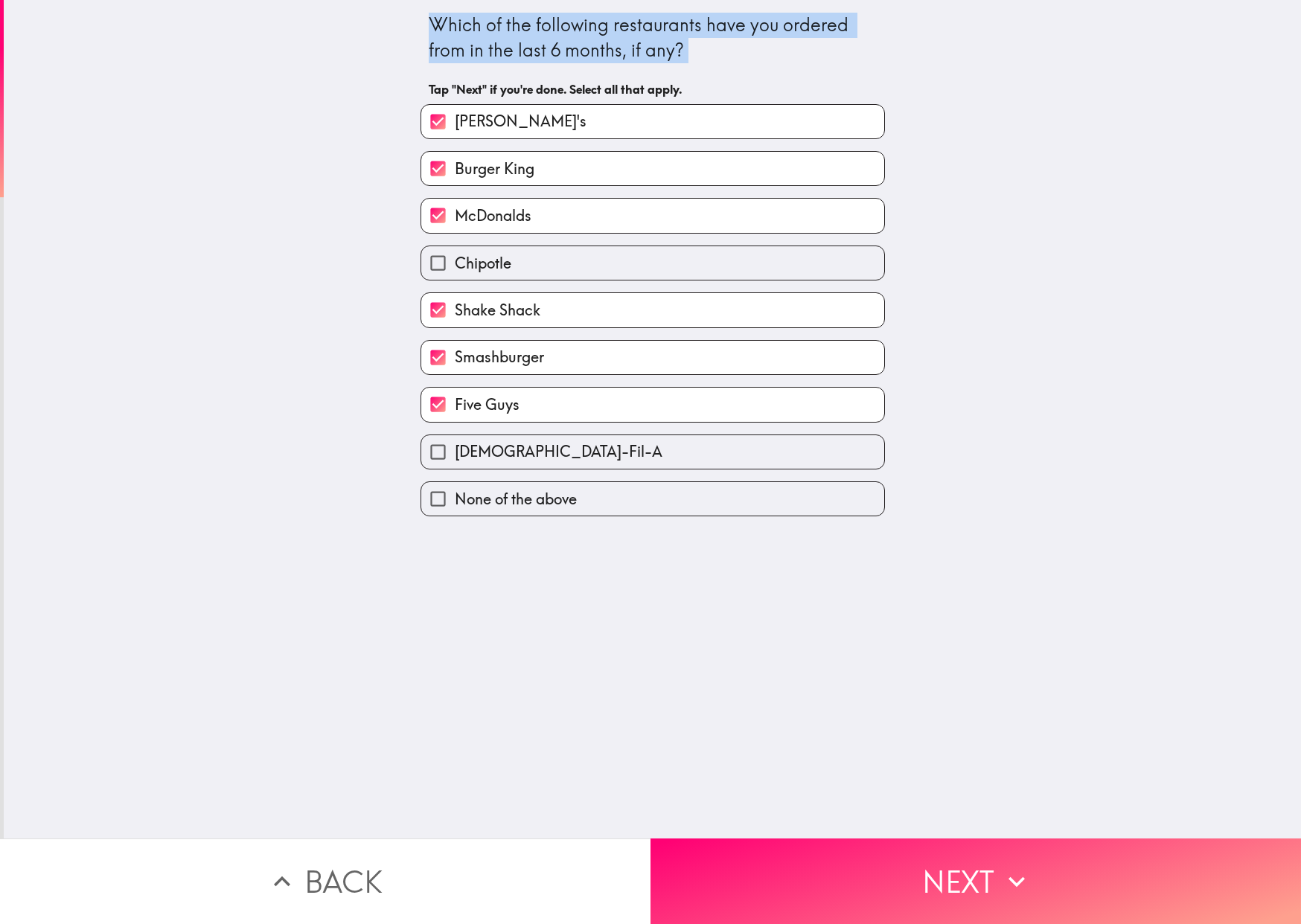
click at [500, 449] on span "[DEMOGRAPHIC_DATA]-Fil-A" at bounding box center [558, 451] width 208 height 21
click at [455, 449] on input "[DEMOGRAPHIC_DATA]-Fil-A" at bounding box center [438, 452] width 34 height 34
checkbox input "true"
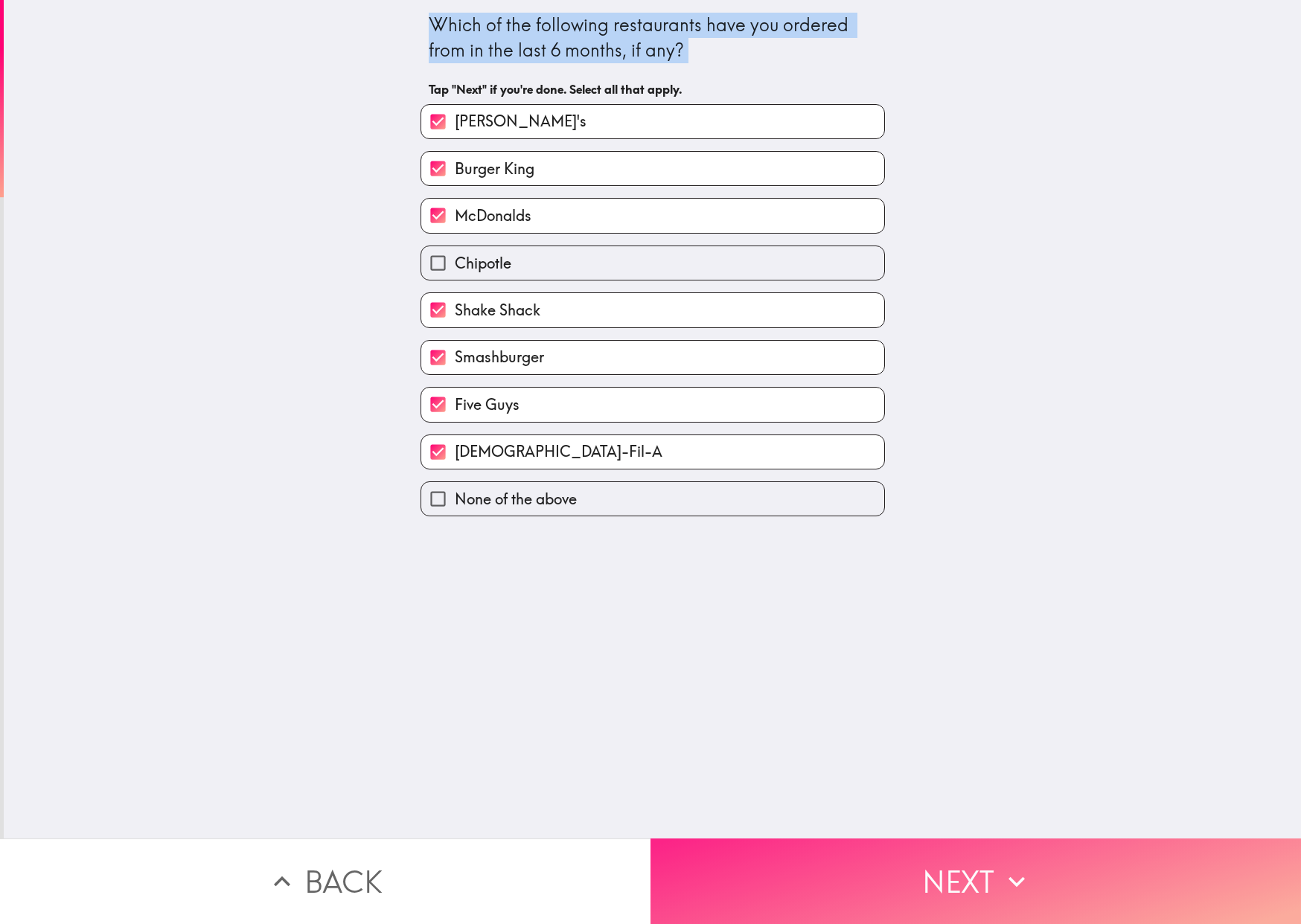
click at [767, 854] on button "Next" at bounding box center [975, 881] width 650 height 85
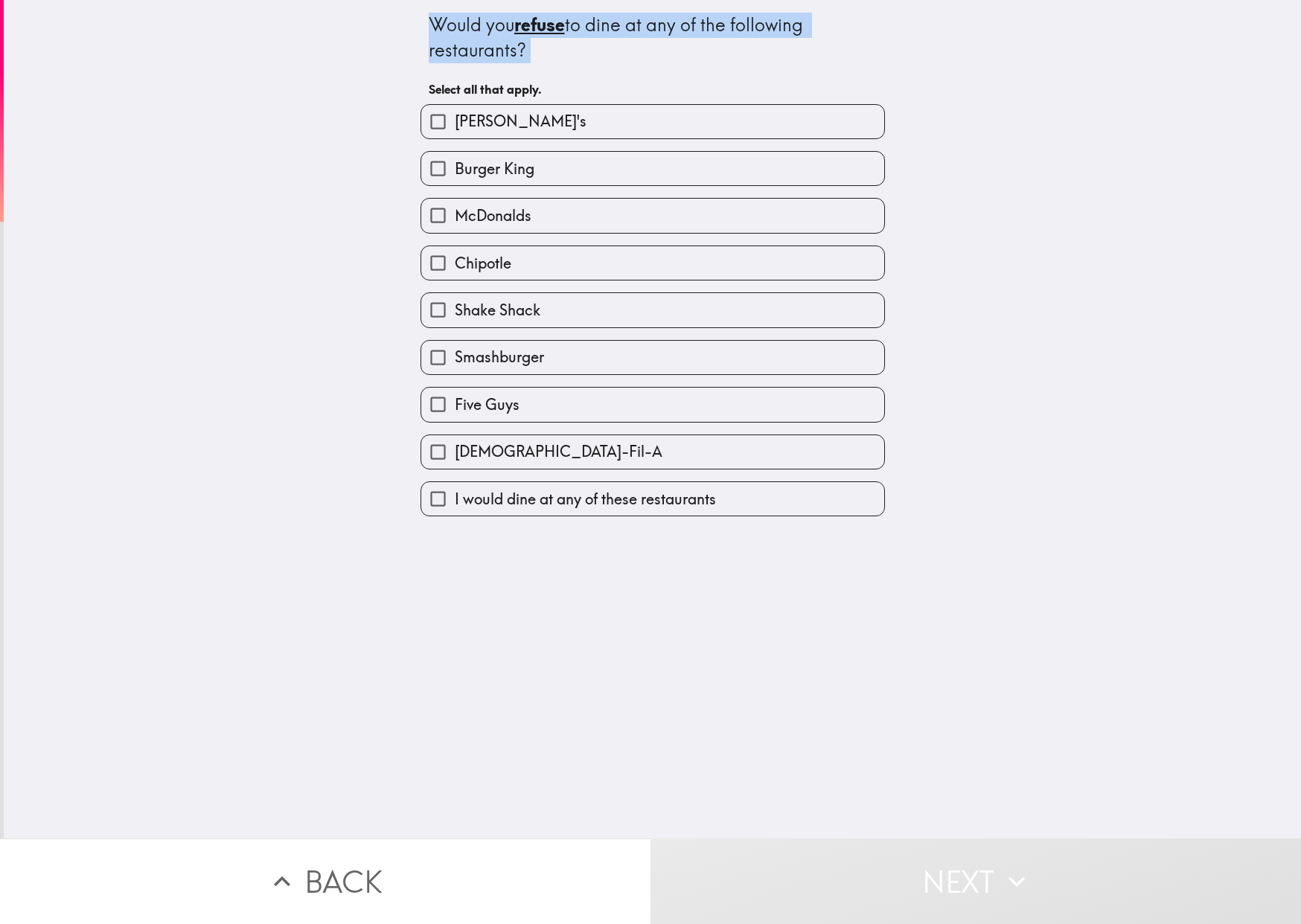
click at [626, 506] on span "I would dine at any of these restaurants" at bounding box center [585, 499] width 261 height 21
click at [455, 506] on input "I would dine at any of these restaurants" at bounding box center [438, 499] width 34 height 34
checkbox input "true"
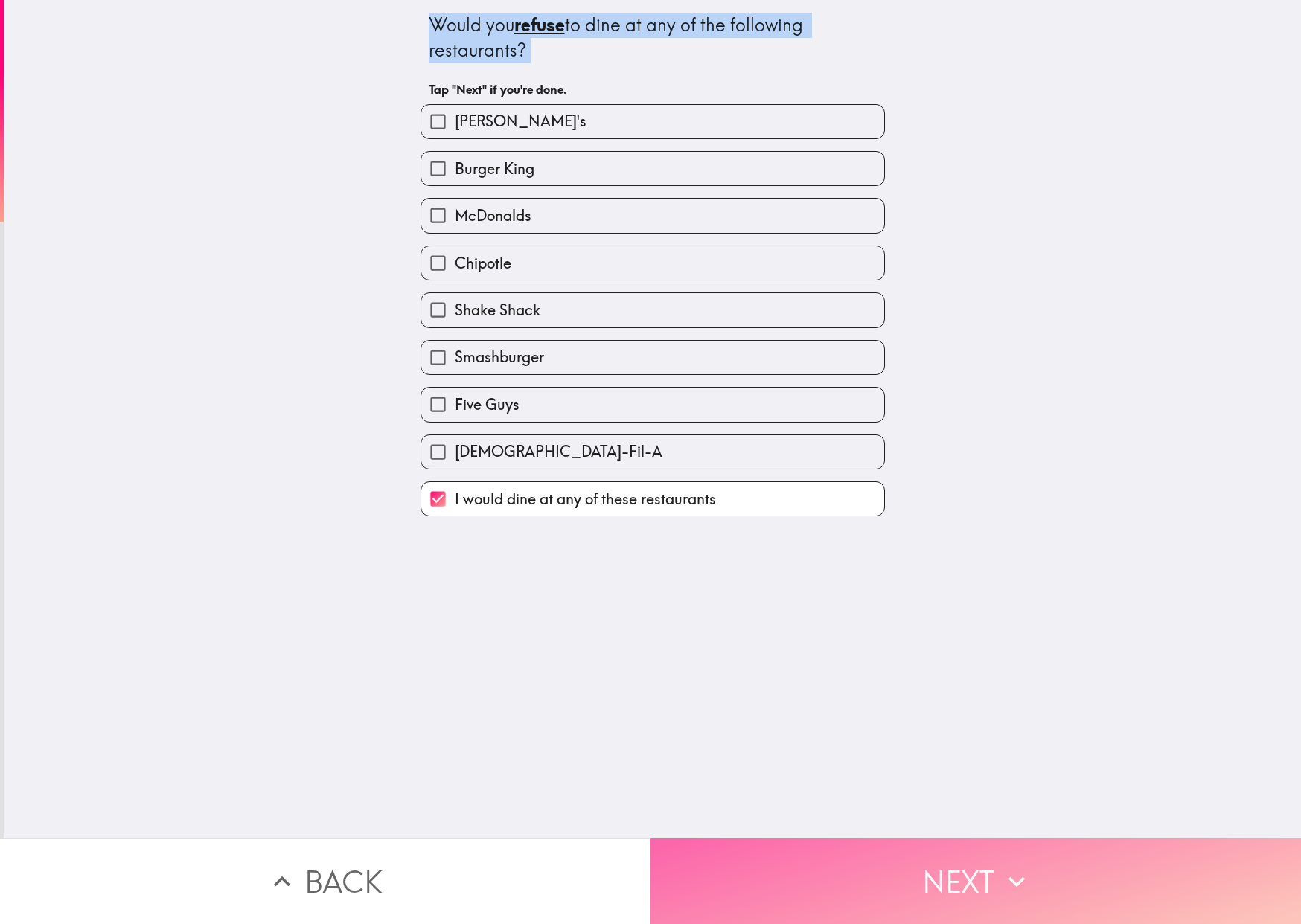
click at [879, 852] on button "Next" at bounding box center [975, 881] width 650 height 85
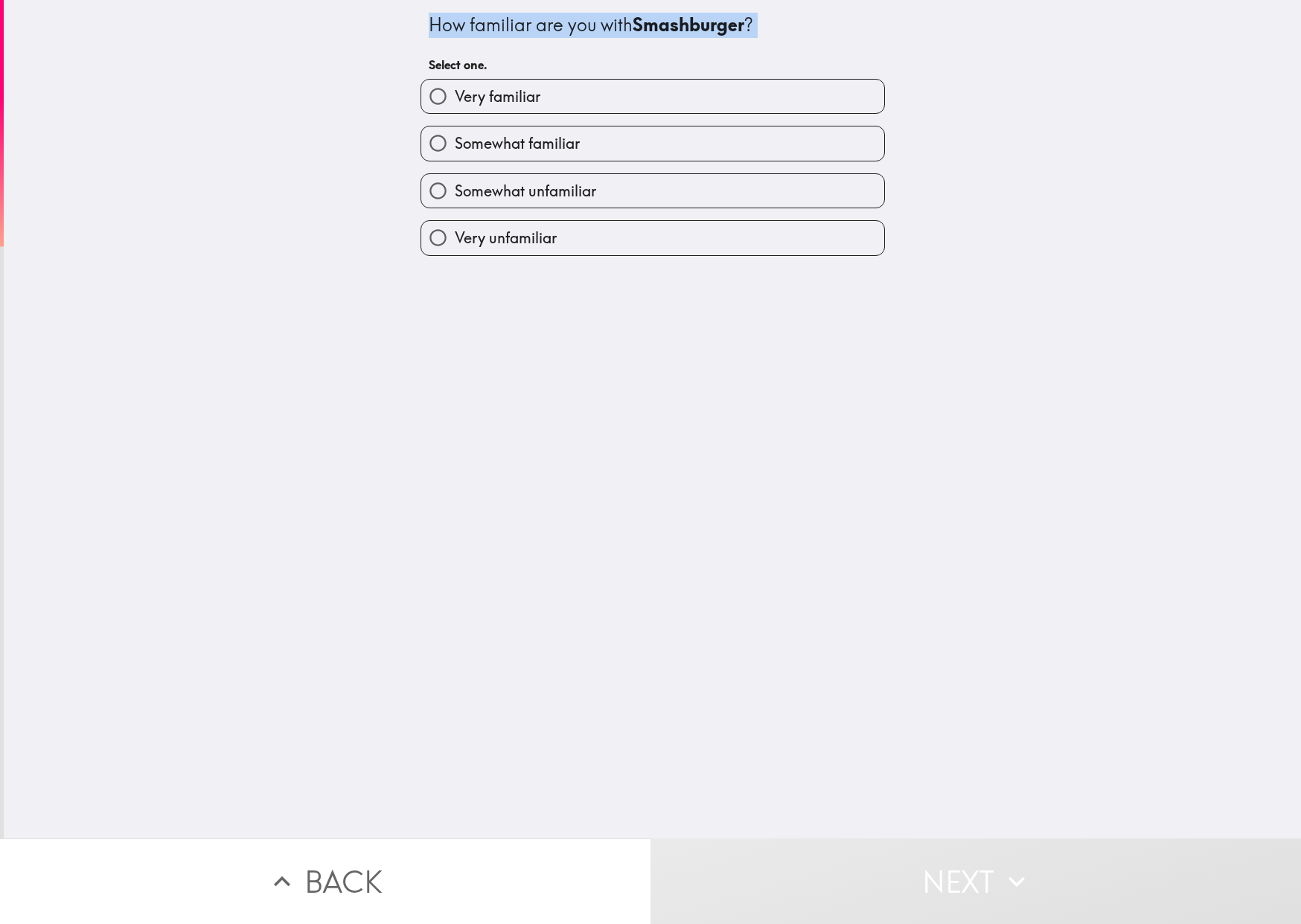
click at [515, 96] on span "Very familiar" at bounding box center [497, 96] width 85 height 21
click at [455, 96] on input "Very familiar" at bounding box center [438, 96] width 34 height 34
radio input "true"
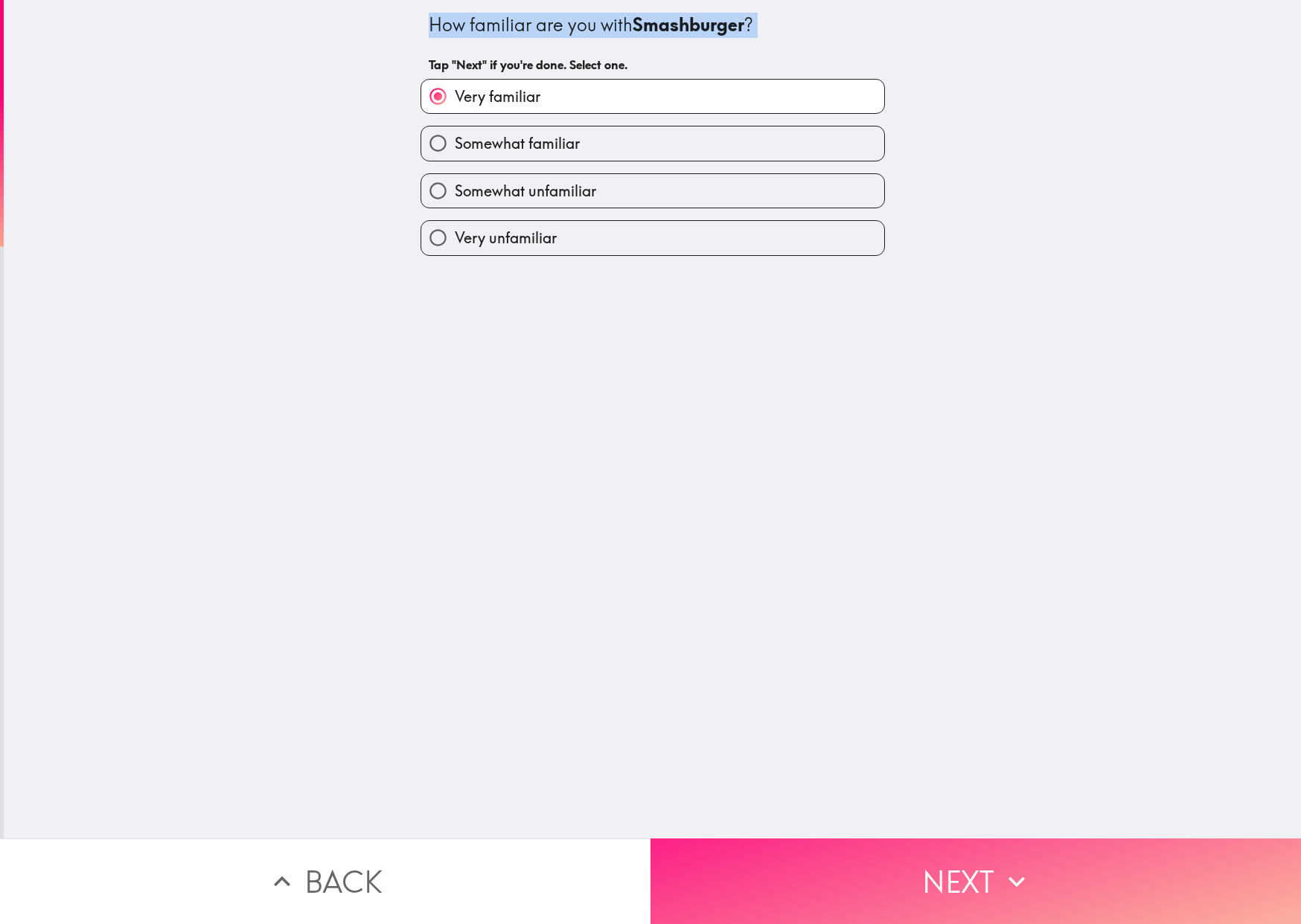
click at [833, 843] on button "Next" at bounding box center [975, 881] width 650 height 85
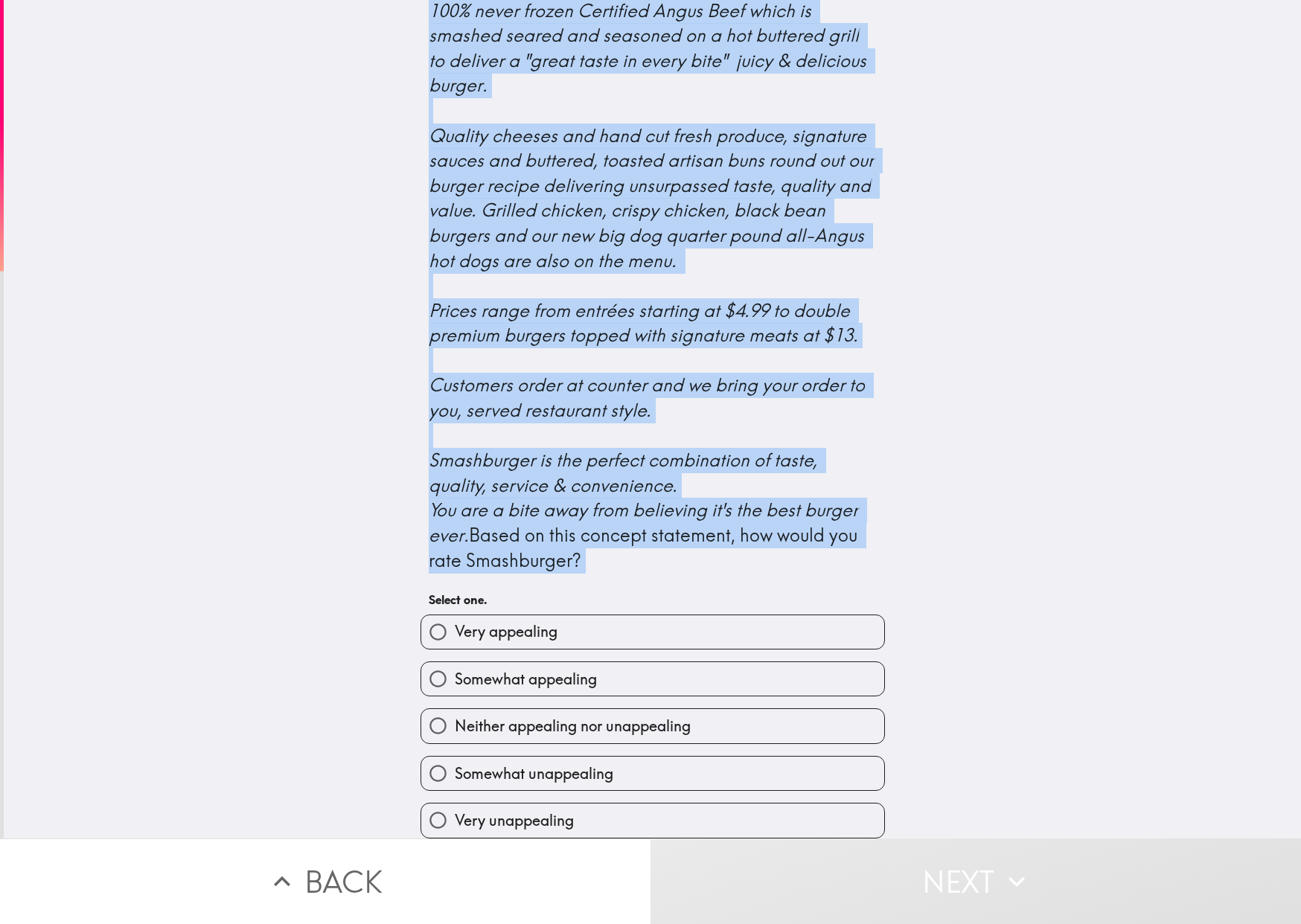
scroll to position [254, 0]
click at [529, 615] on label "Very appealing" at bounding box center [652, 632] width 463 height 34
click at [455, 615] on input "Very appealing" at bounding box center [438, 632] width 34 height 34
radio input "true"
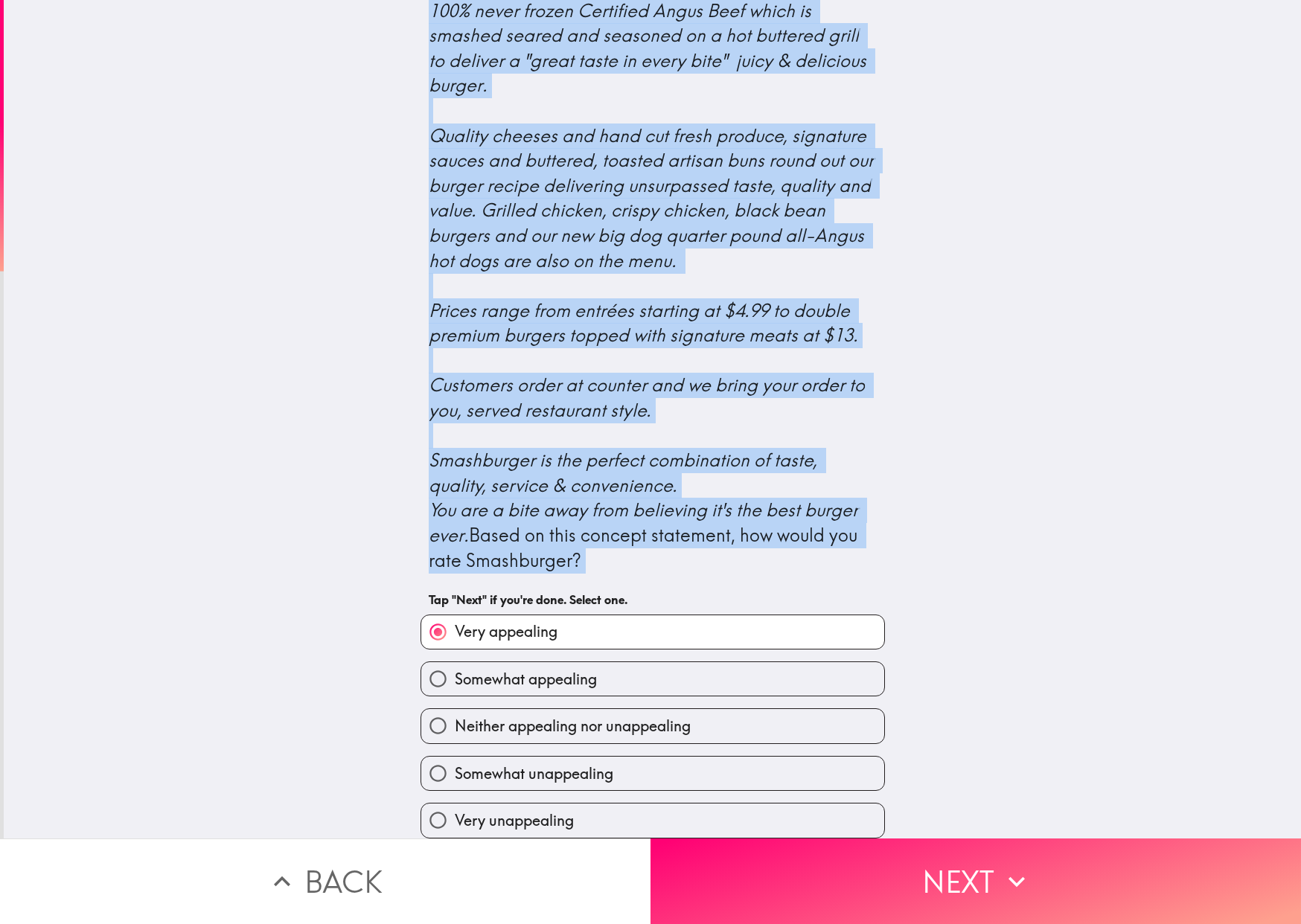
scroll to position [264, 0]
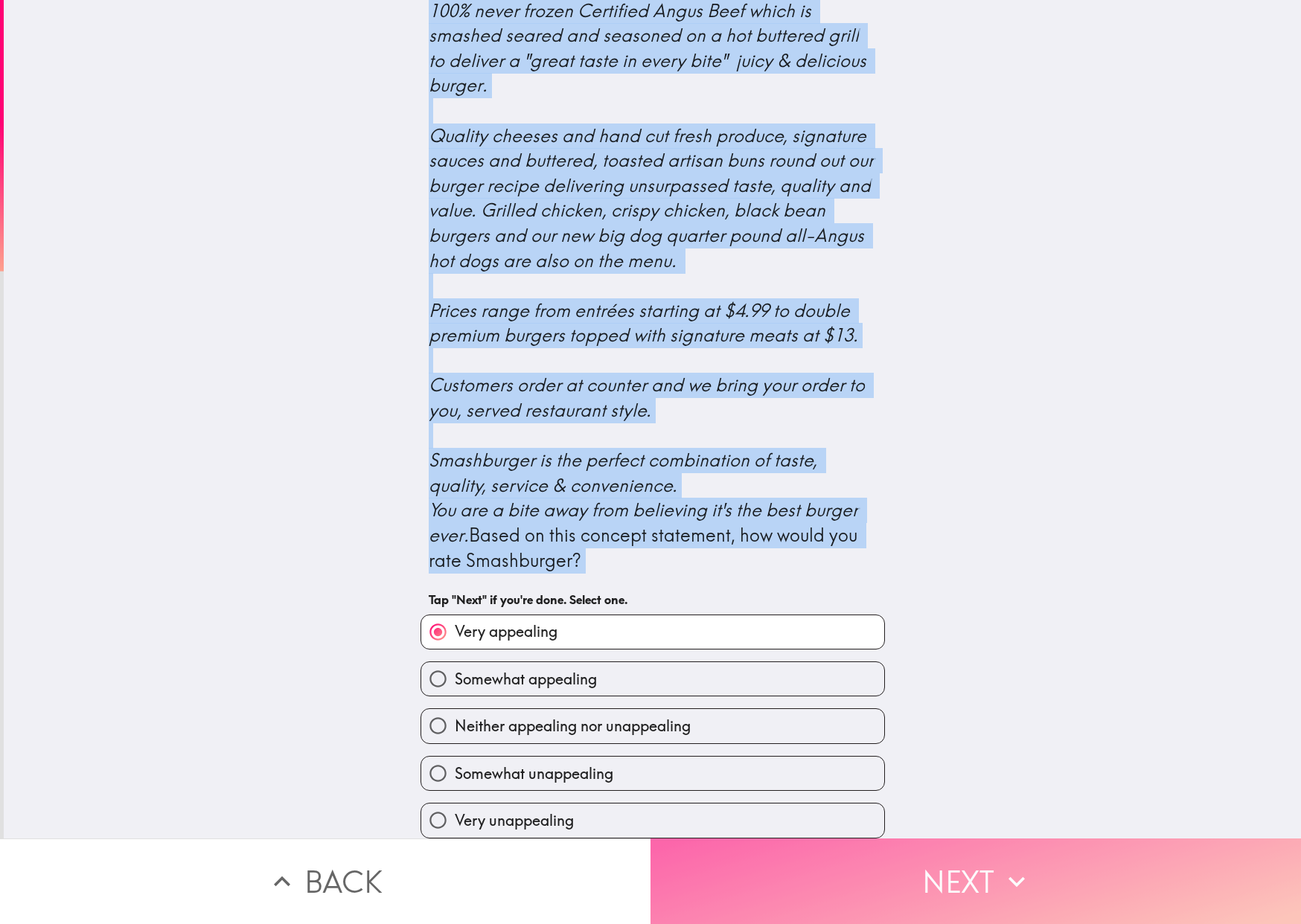
click at [698, 846] on button "Next" at bounding box center [975, 881] width 650 height 85
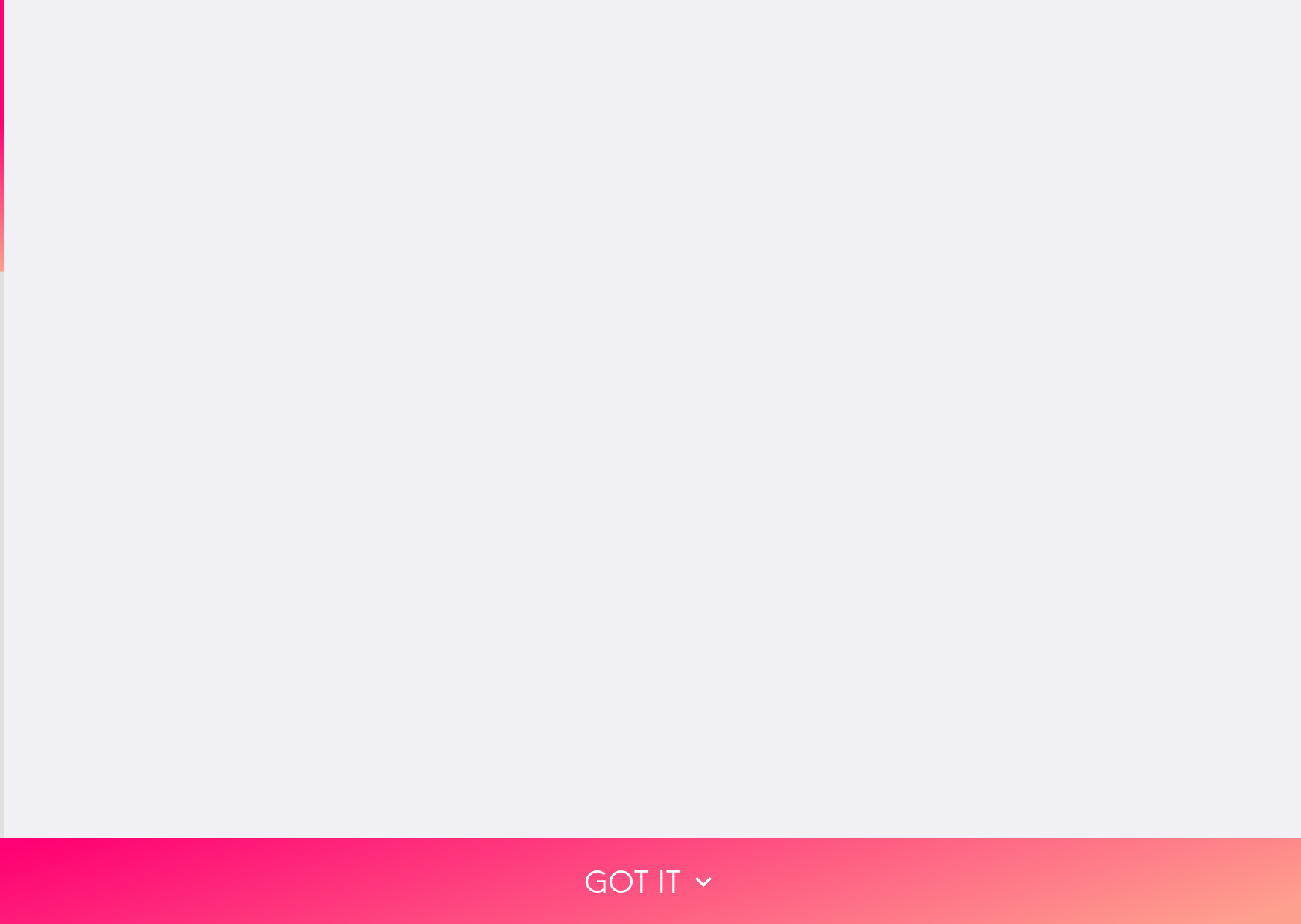
scroll to position [0, 0]
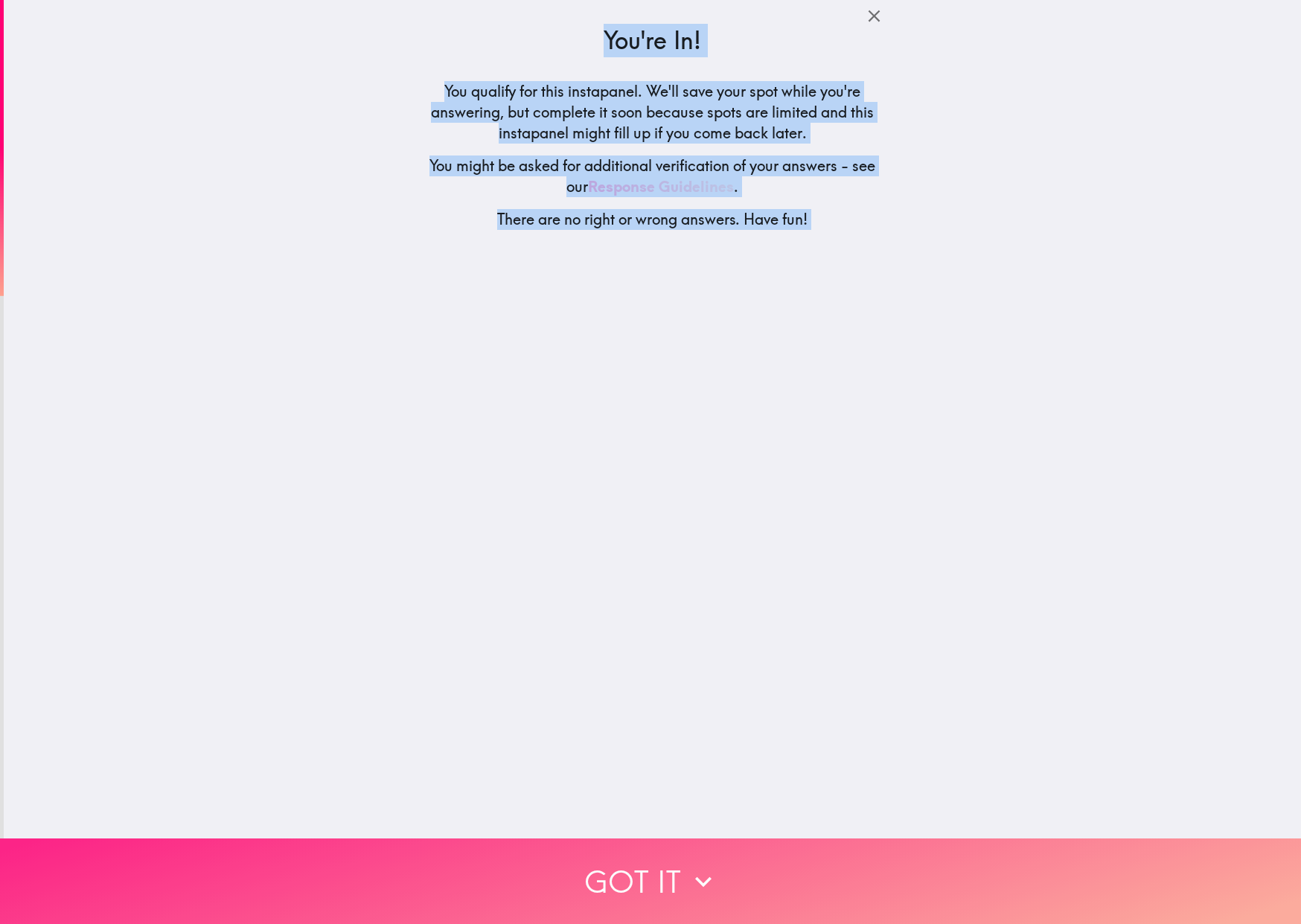
click at [656, 861] on button "Got it" at bounding box center [650, 881] width 1301 height 85
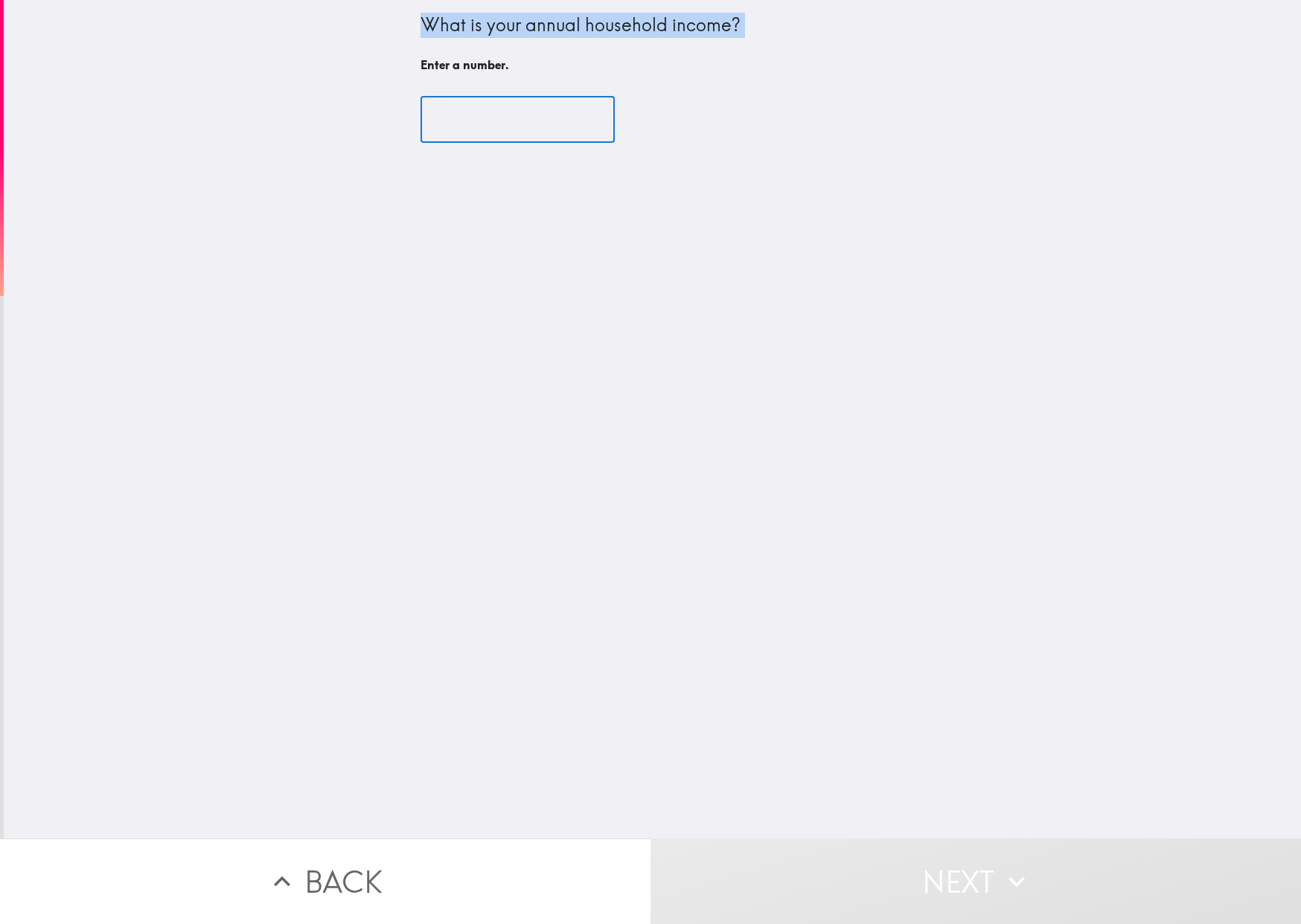
click at [507, 127] on input "number" at bounding box center [518, 120] width 194 height 46
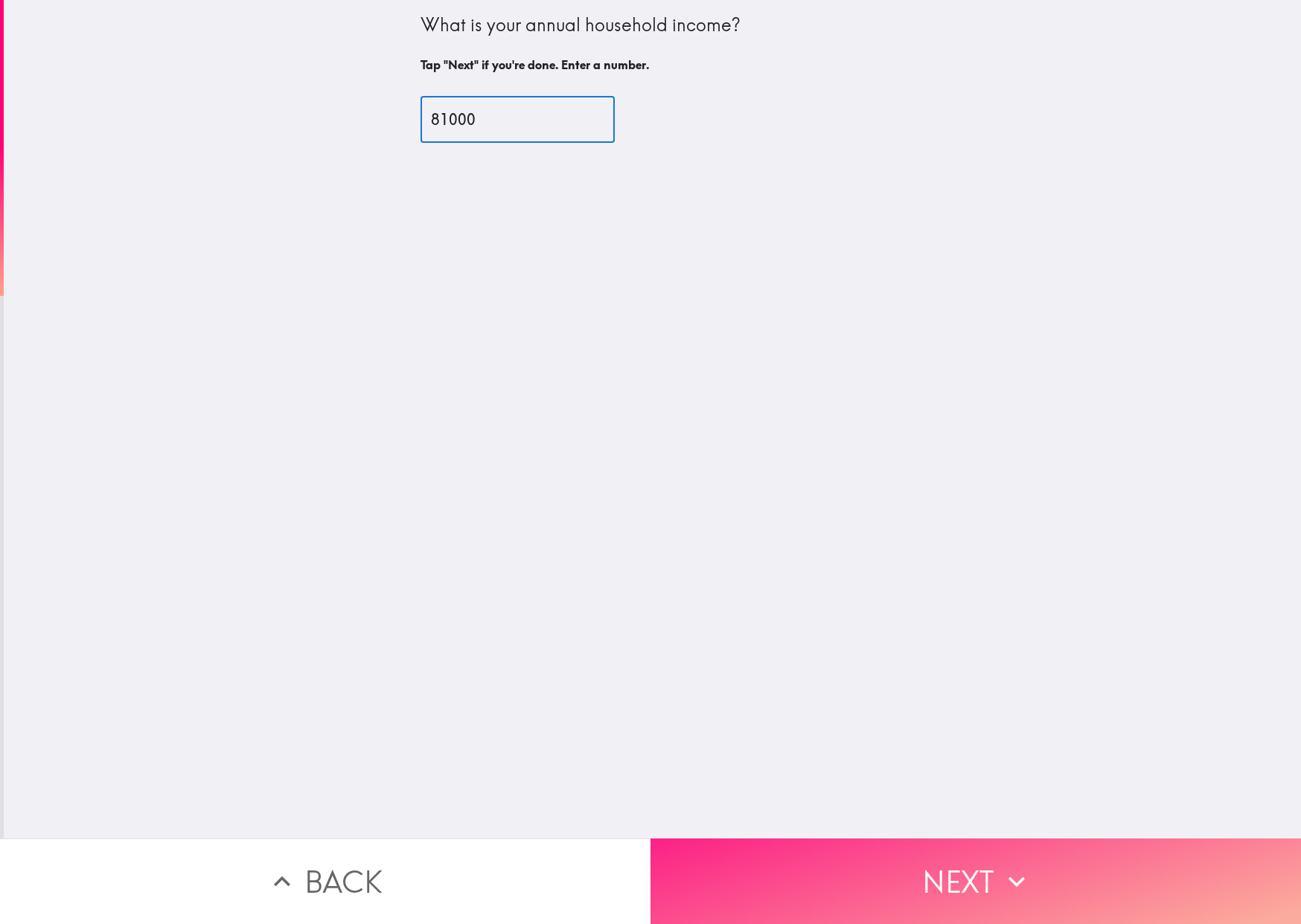
type input "81000"
click at [858, 839] on button "Next" at bounding box center [975, 881] width 650 height 85
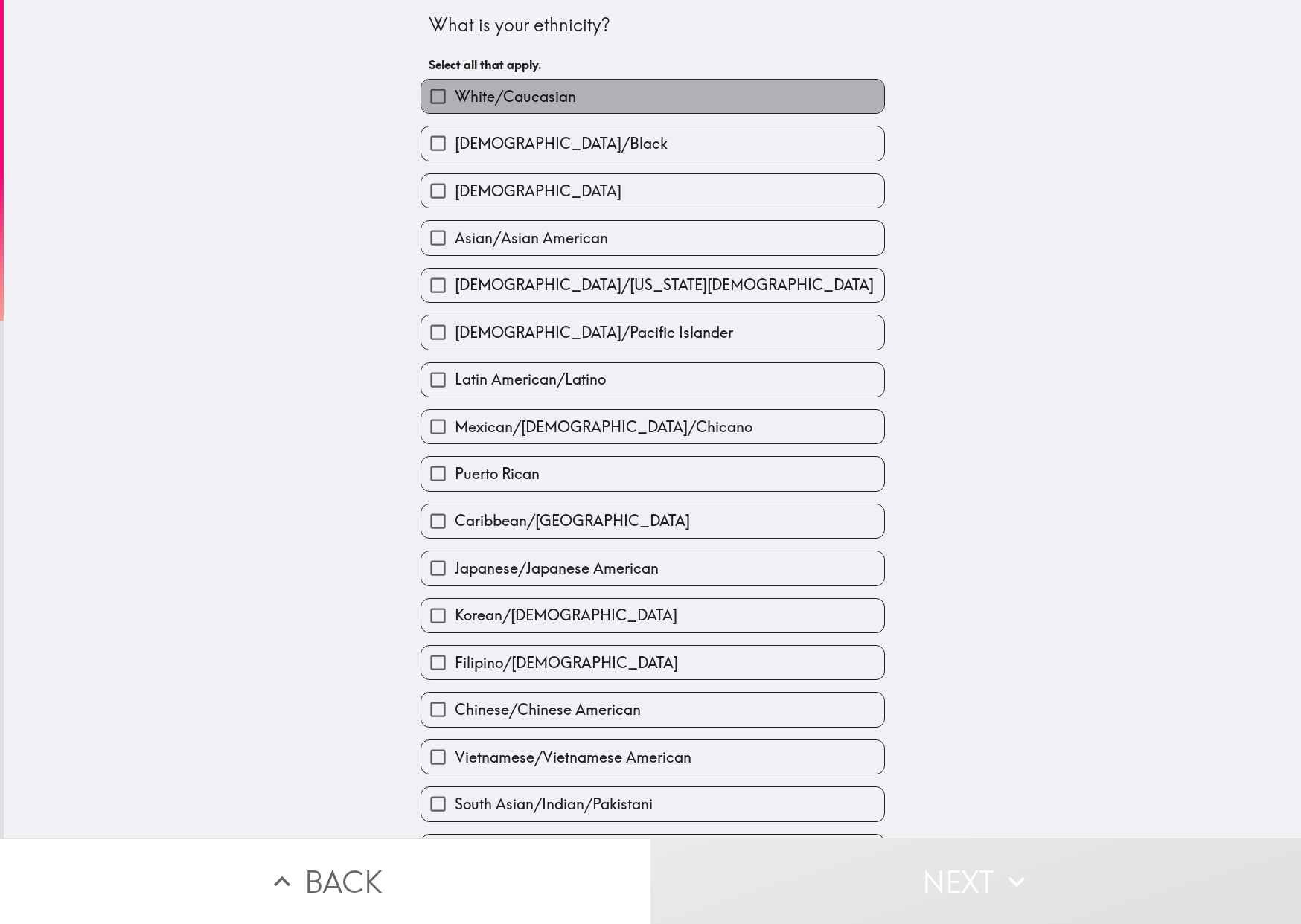
click at [511, 105] on span "White/Caucasian" at bounding box center [515, 96] width 121 height 21
click at [455, 105] on input "White/Caucasian" at bounding box center [438, 96] width 34 height 34
checkbox input "true"
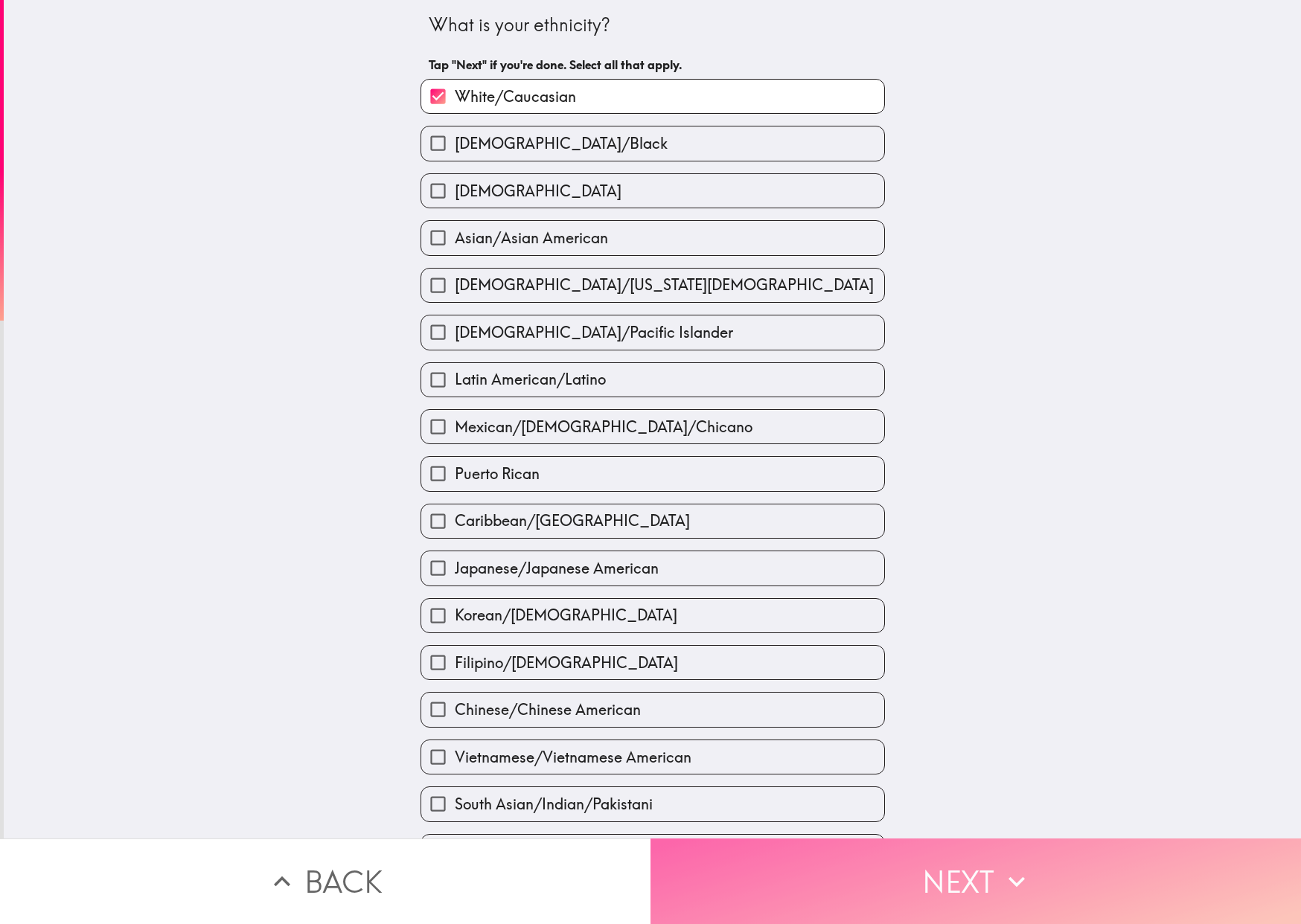
click at [842, 861] on button "Next" at bounding box center [975, 881] width 650 height 85
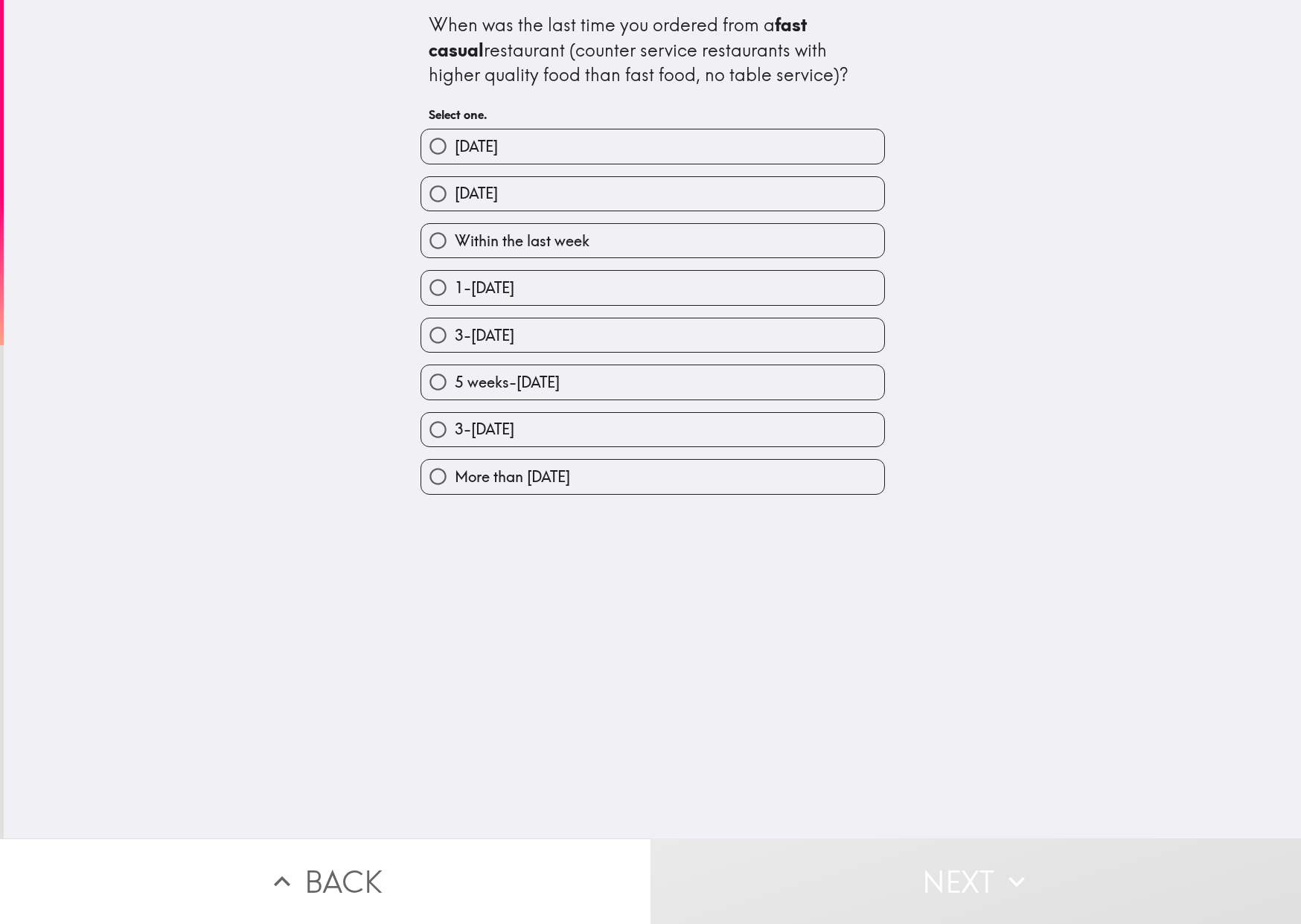
click at [464, 231] on span "Within the last week" at bounding box center [522, 241] width 135 height 21
click at [455, 231] on input "Within the last week" at bounding box center [438, 240] width 34 height 34
radio input "true"
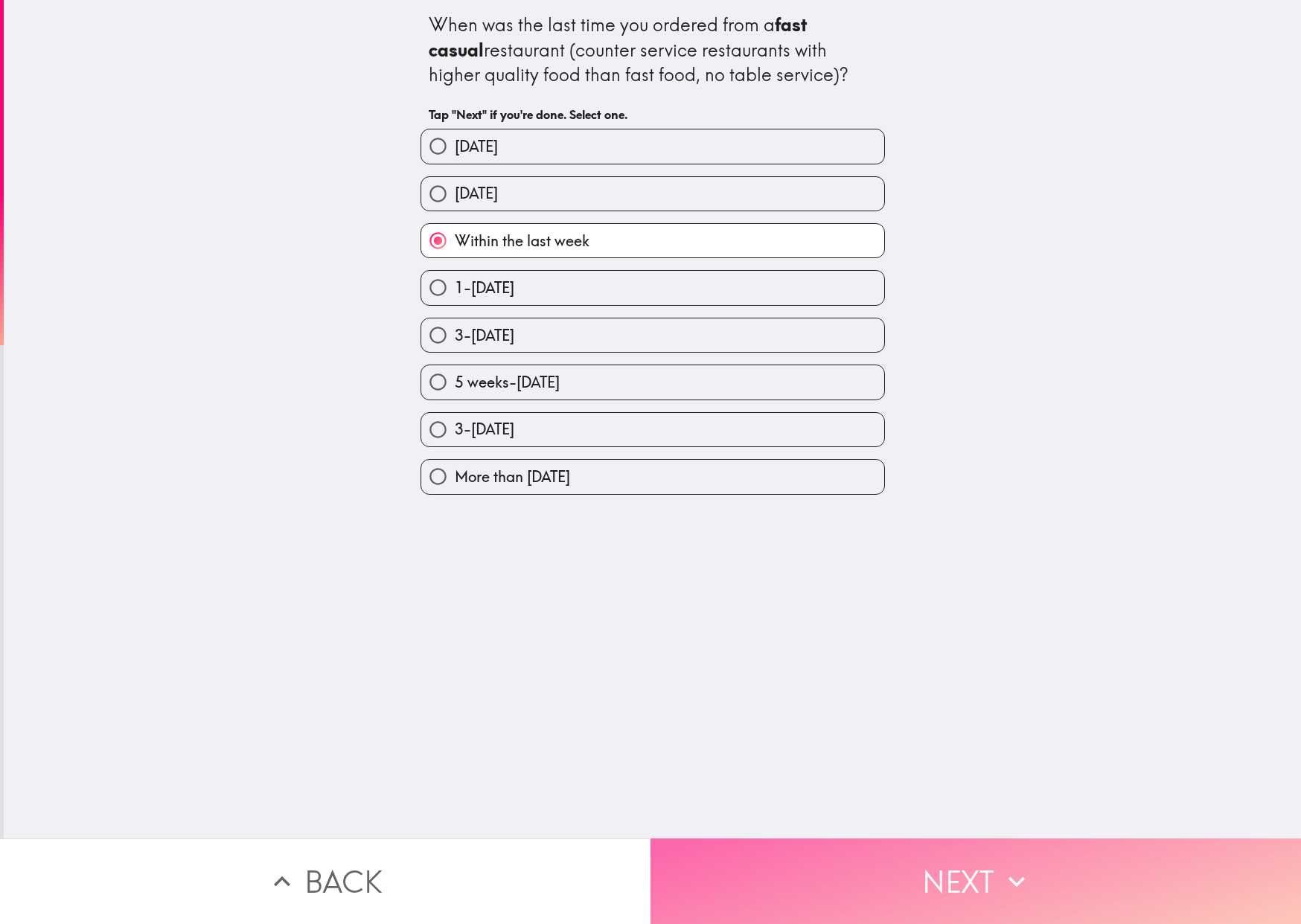
click at [782, 839] on button "Next" at bounding box center [975, 881] width 650 height 85
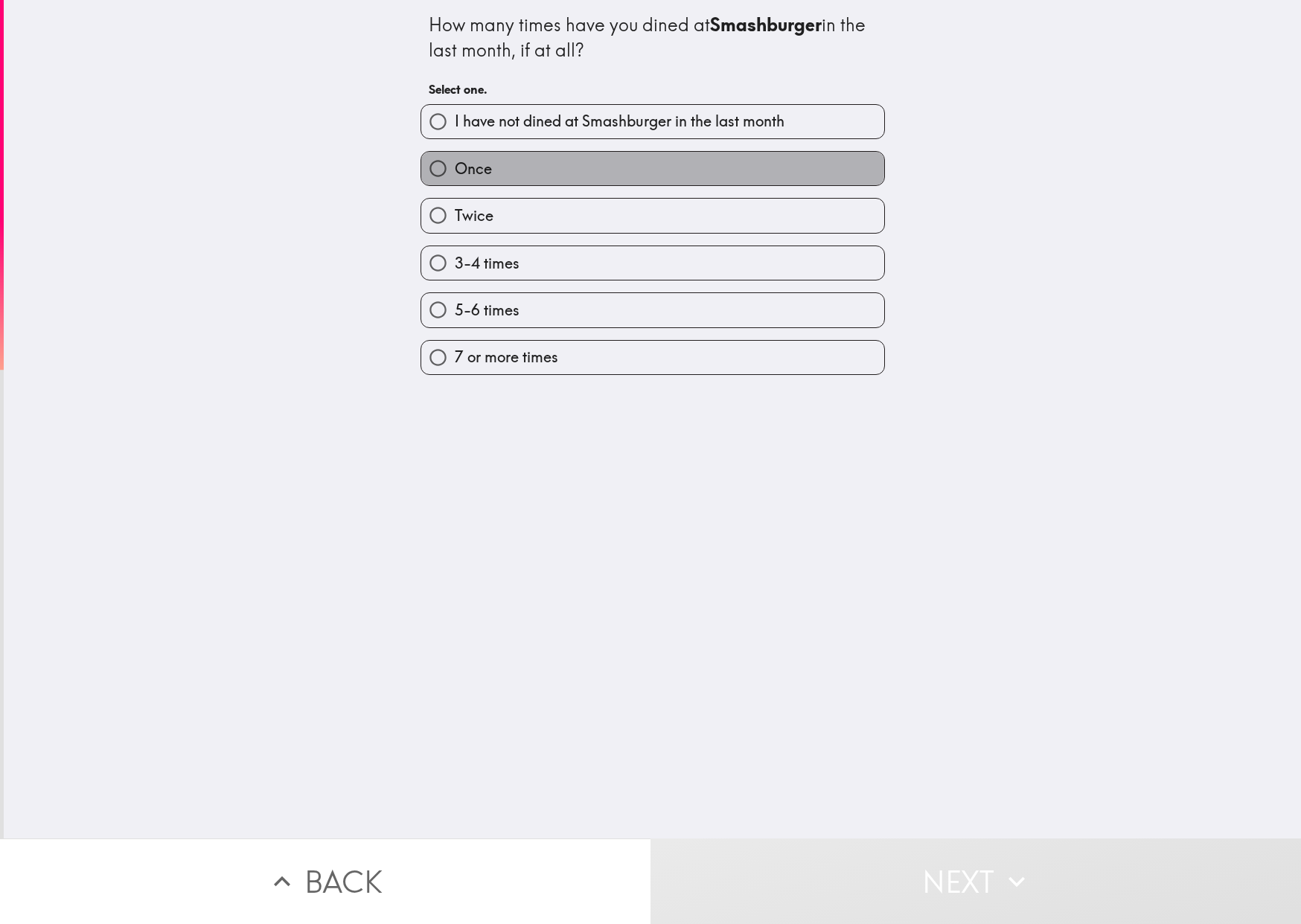
click at [500, 165] on label "Once" at bounding box center [652, 168] width 463 height 34
click at [455, 165] on input "Once" at bounding box center [438, 168] width 34 height 34
radio input "true"
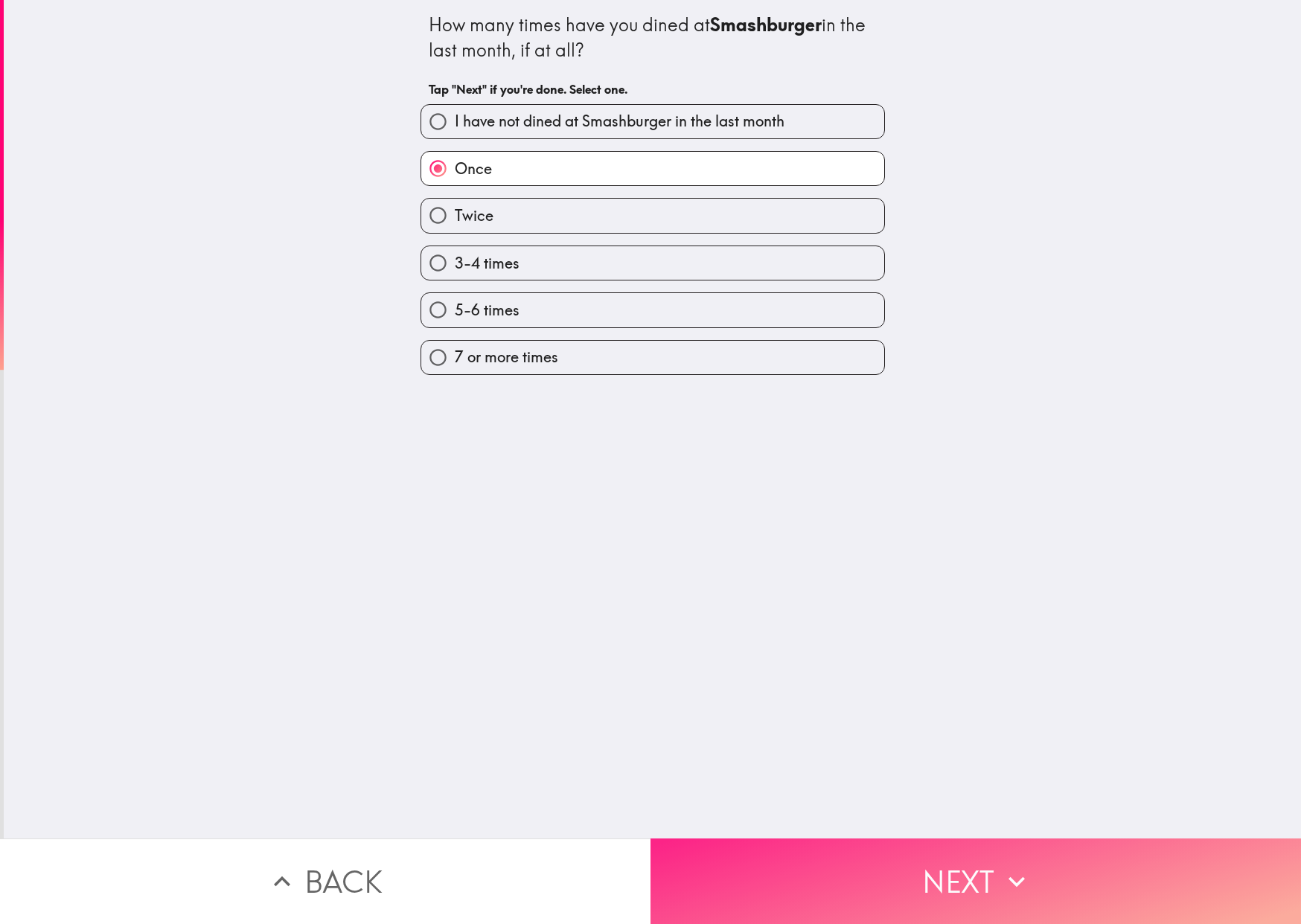
click at [952, 846] on button "Next" at bounding box center [975, 881] width 650 height 85
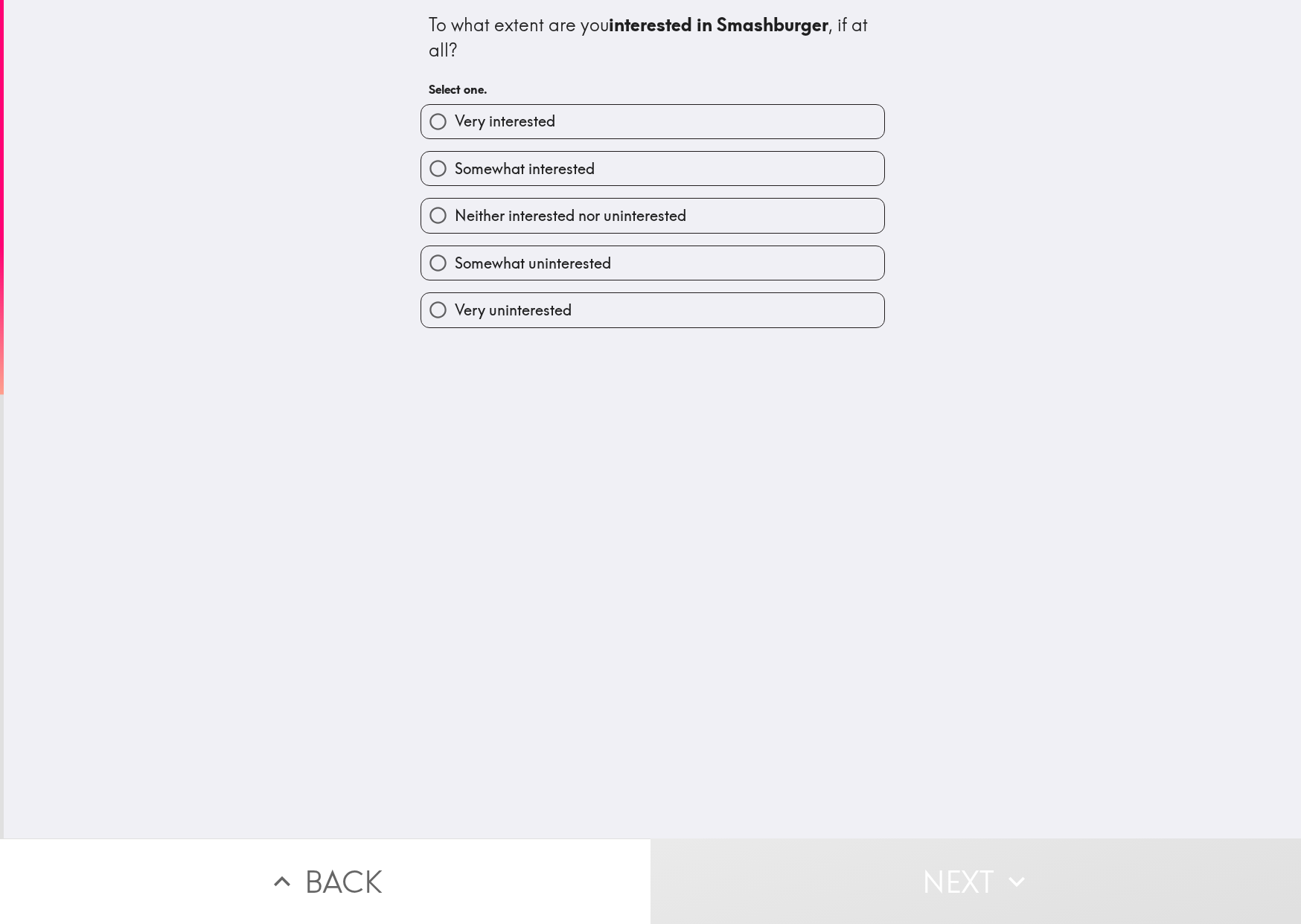
click at [612, 143] on div "Somewhat interested" at bounding box center [647, 163] width 476 height 47
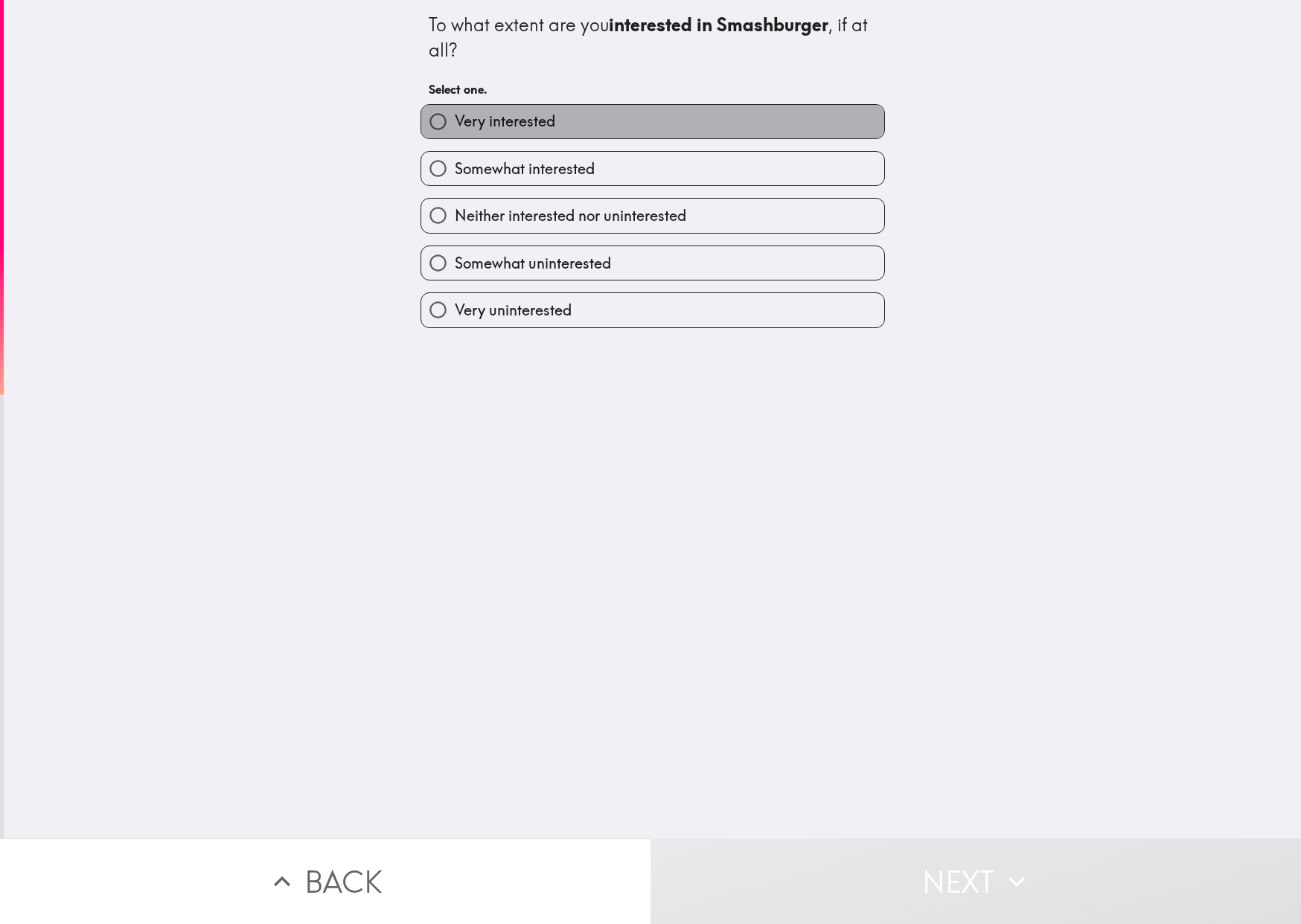
click at [605, 118] on label "Very interested" at bounding box center [652, 121] width 463 height 34
click at [455, 118] on input "Very interested" at bounding box center [438, 121] width 34 height 34
radio input "true"
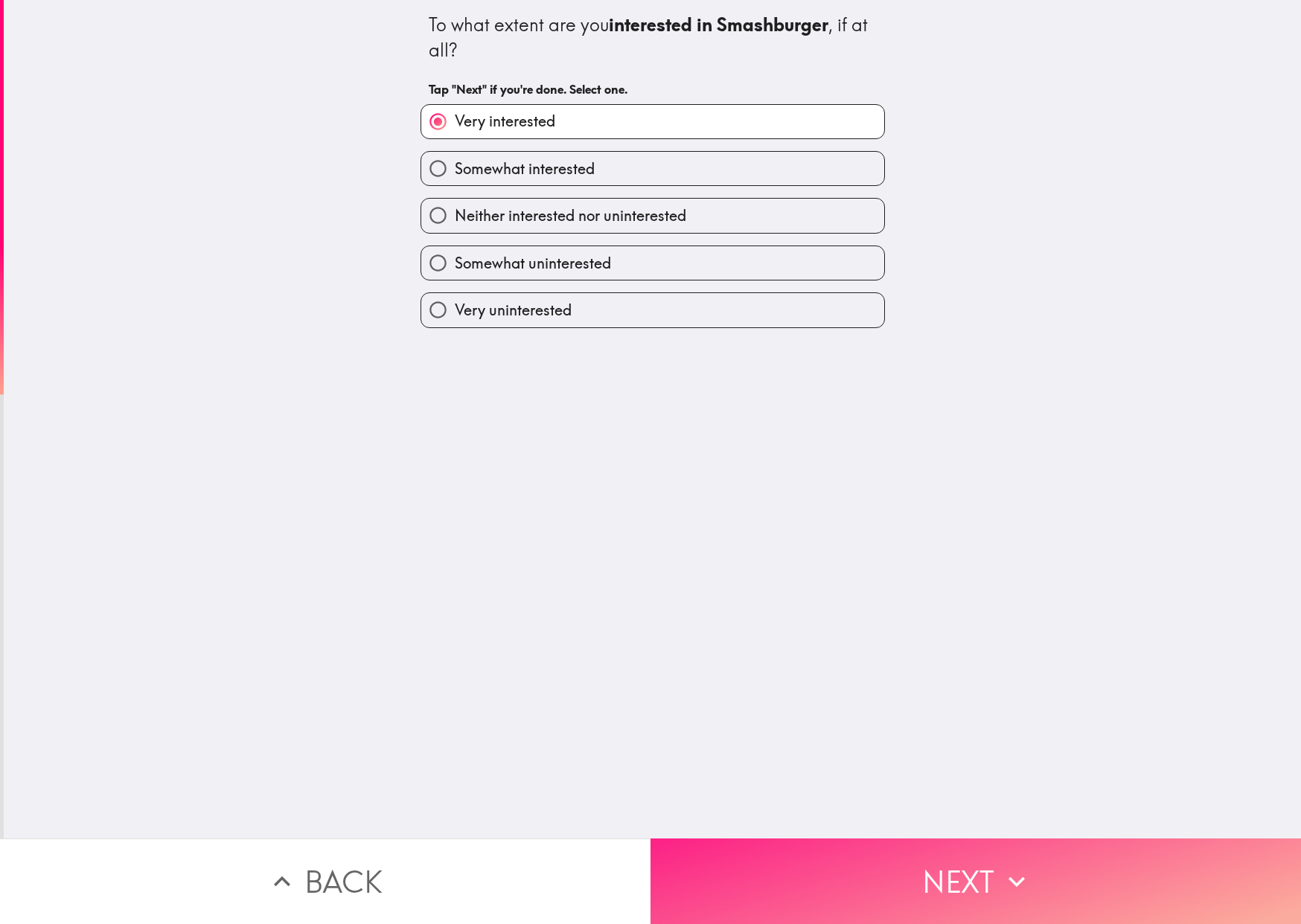
click at [916, 839] on button "Next" at bounding box center [975, 881] width 650 height 85
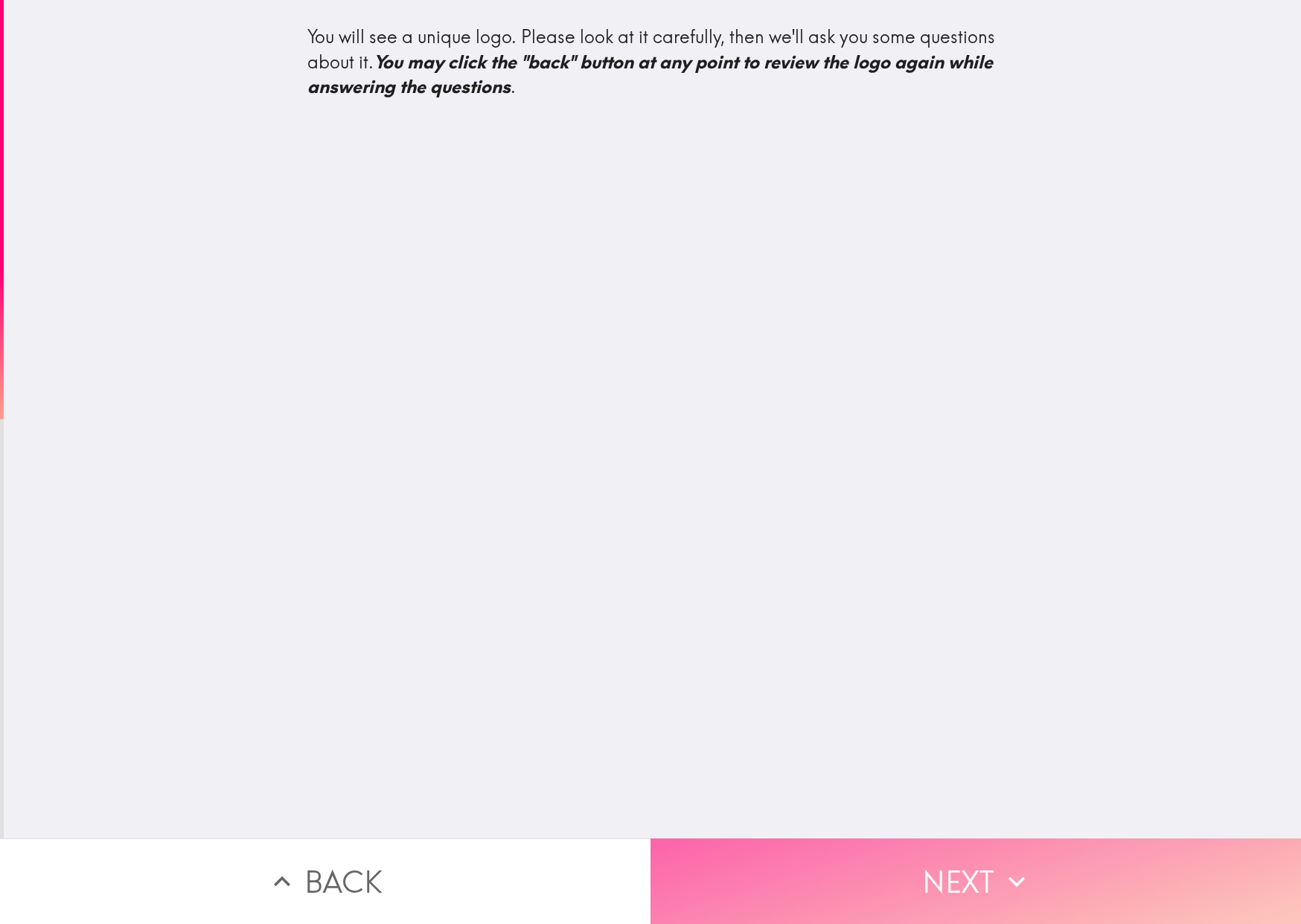
click at [842, 875] on button "Next" at bounding box center [975, 881] width 650 height 85
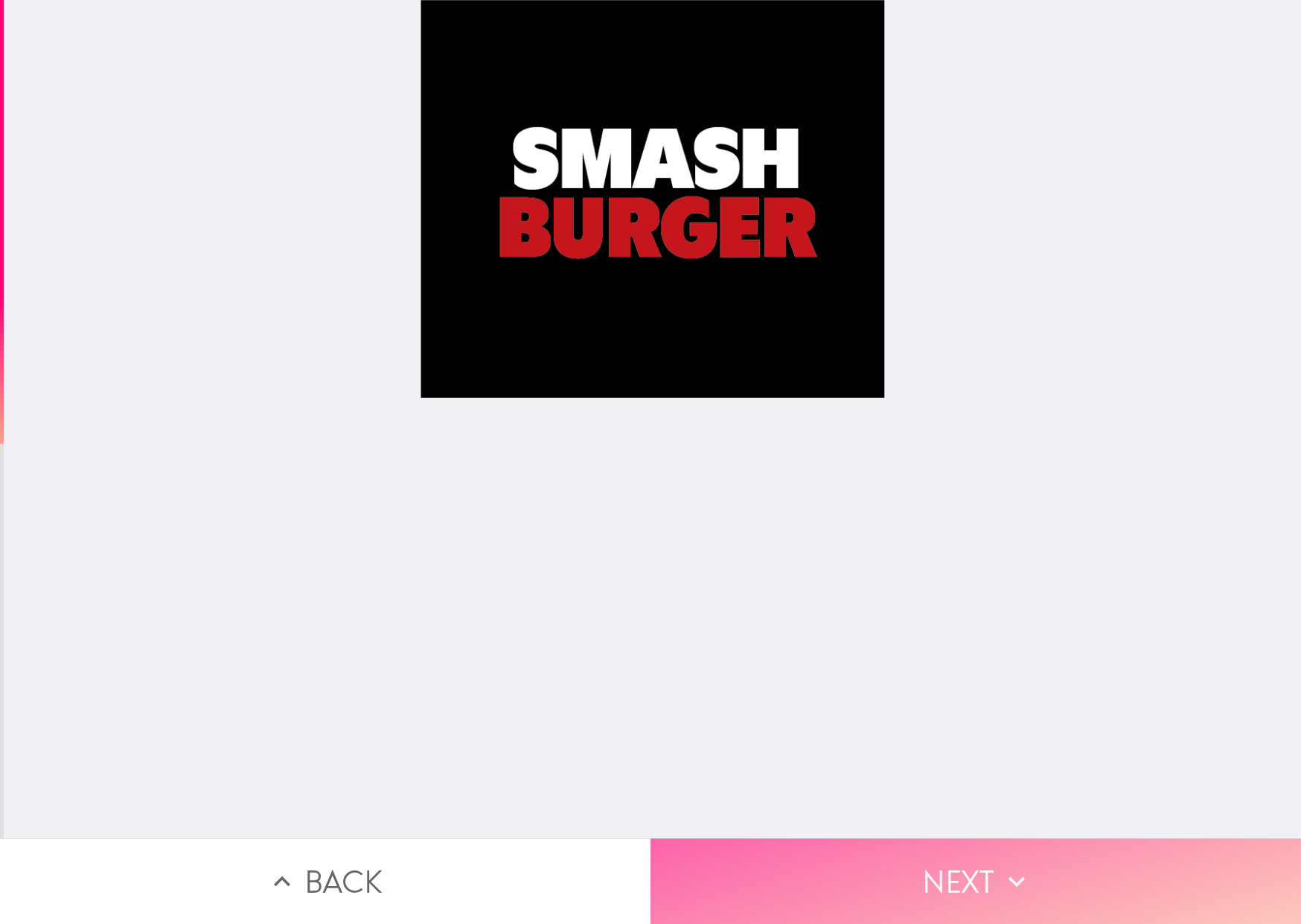
click at [887, 869] on button "Next" at bounding box center [975, 881] width 650 height 85
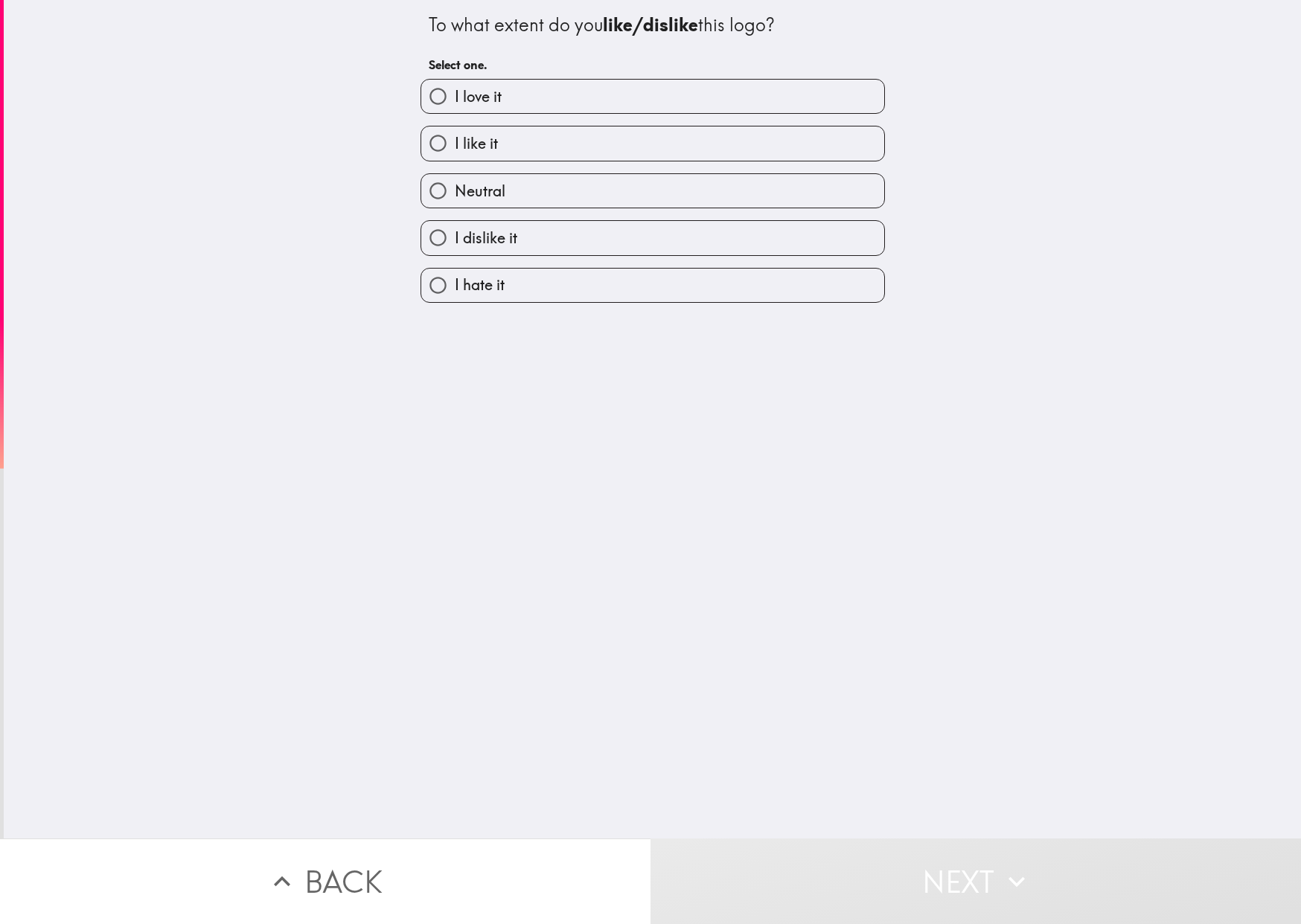
click at [591, 153] on label "I like it" at bounding box center [652, 143] width 463 height 34
click at [455, 153] on input "I like it" at bounding box center [438, 143] width 34 height 34
radio input "true"
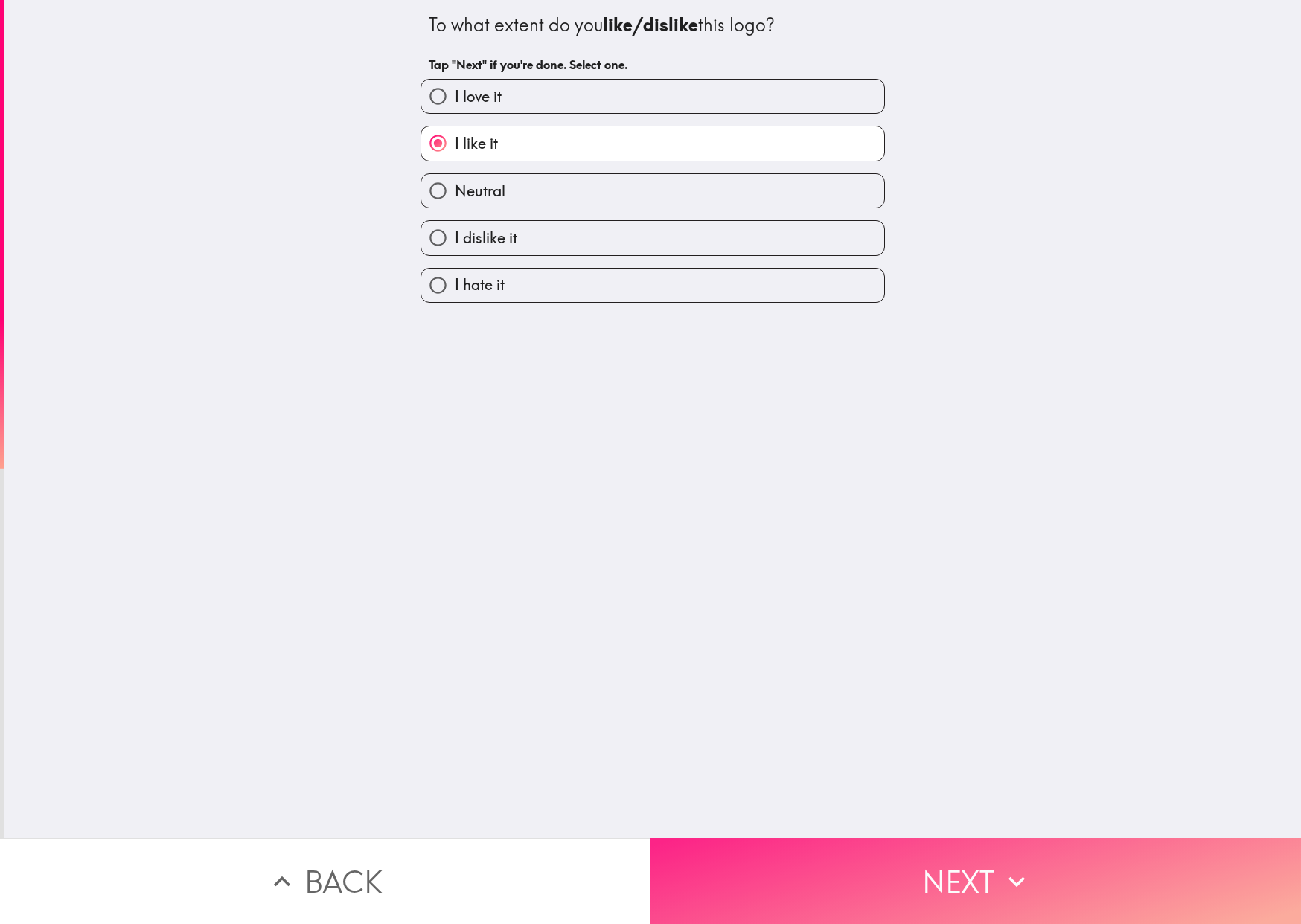
click at [862, 853] on button "Next" at bounding box center [975, 881] width 650 height 85
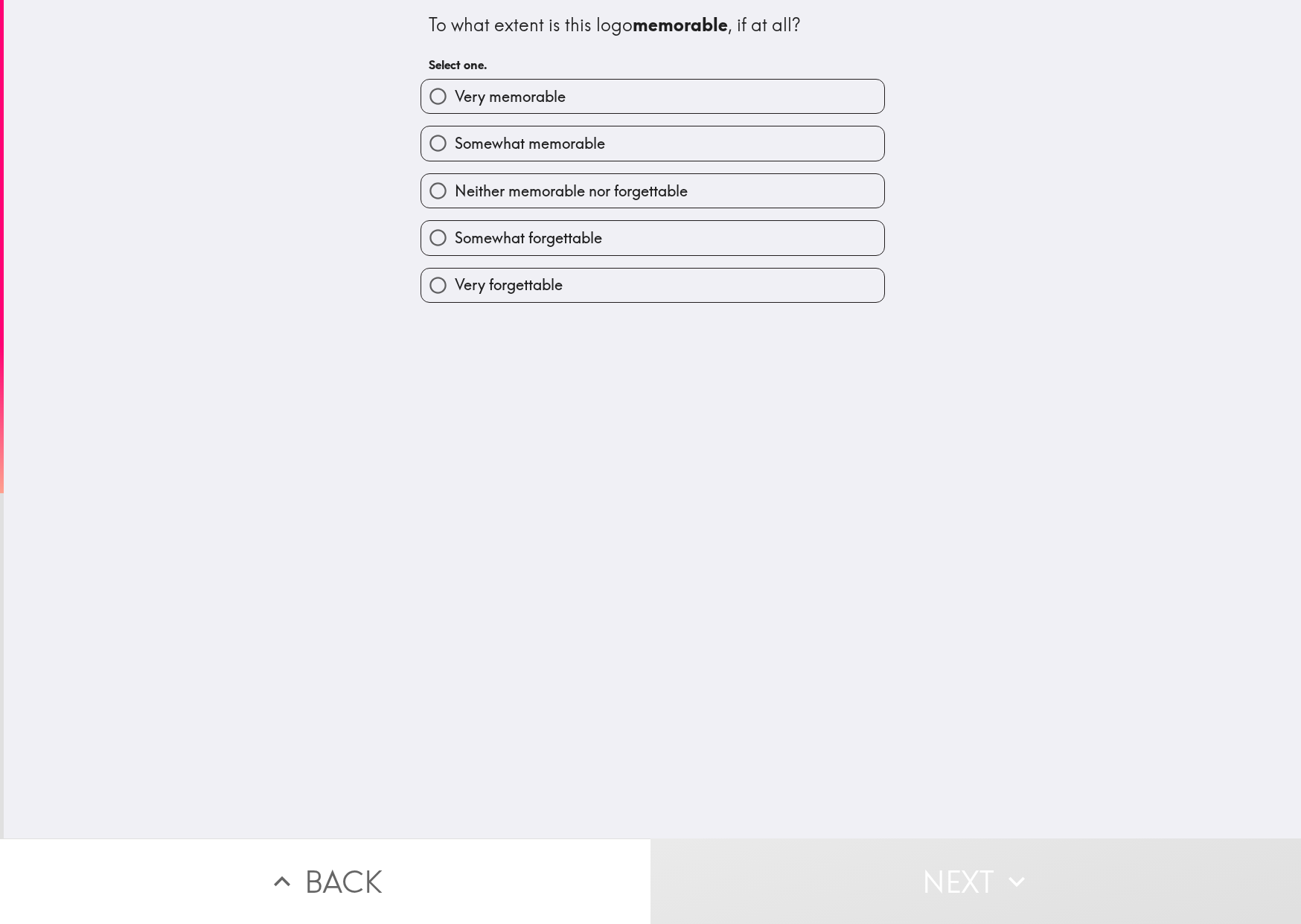
click at [537, 139] on span "Somewhat memorable" at bounding box center [530, 143] width 150 height 21
click at [455, 139] on input "Somewhat memorable" at bounding box center [438, 143] width 34 height 34
radio input "true"
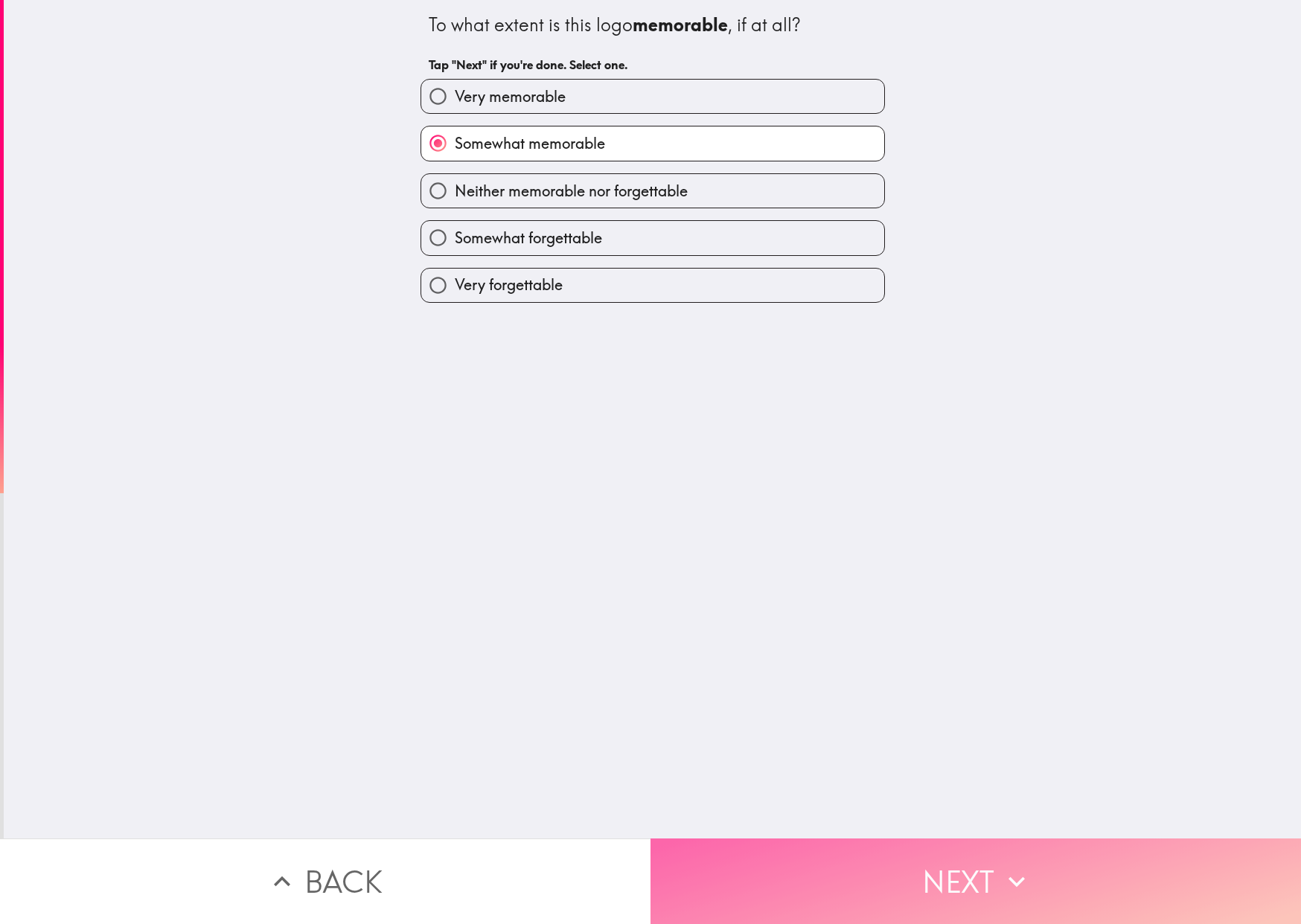
click at [950, 891] on button "Next" at bounding box center [975, 881] width 650 height 85
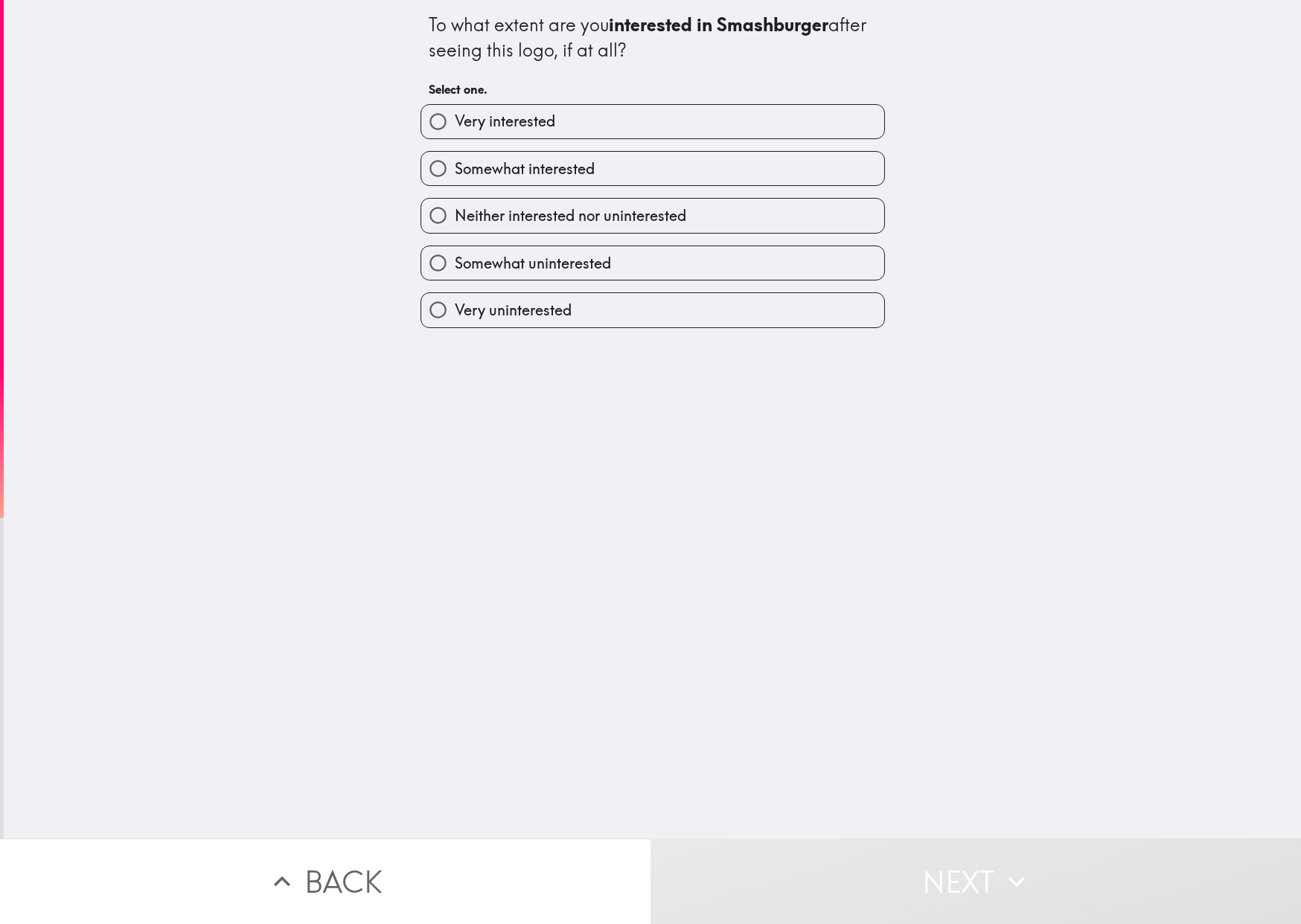
click at [518, 169] on span "Somewhat interested" at bounding box center [525, 168] width 140 height 21
click at [455, 169] on input "Somewhat interested" at bounding box center [438, 168] width 34 height 34
radio input "true"
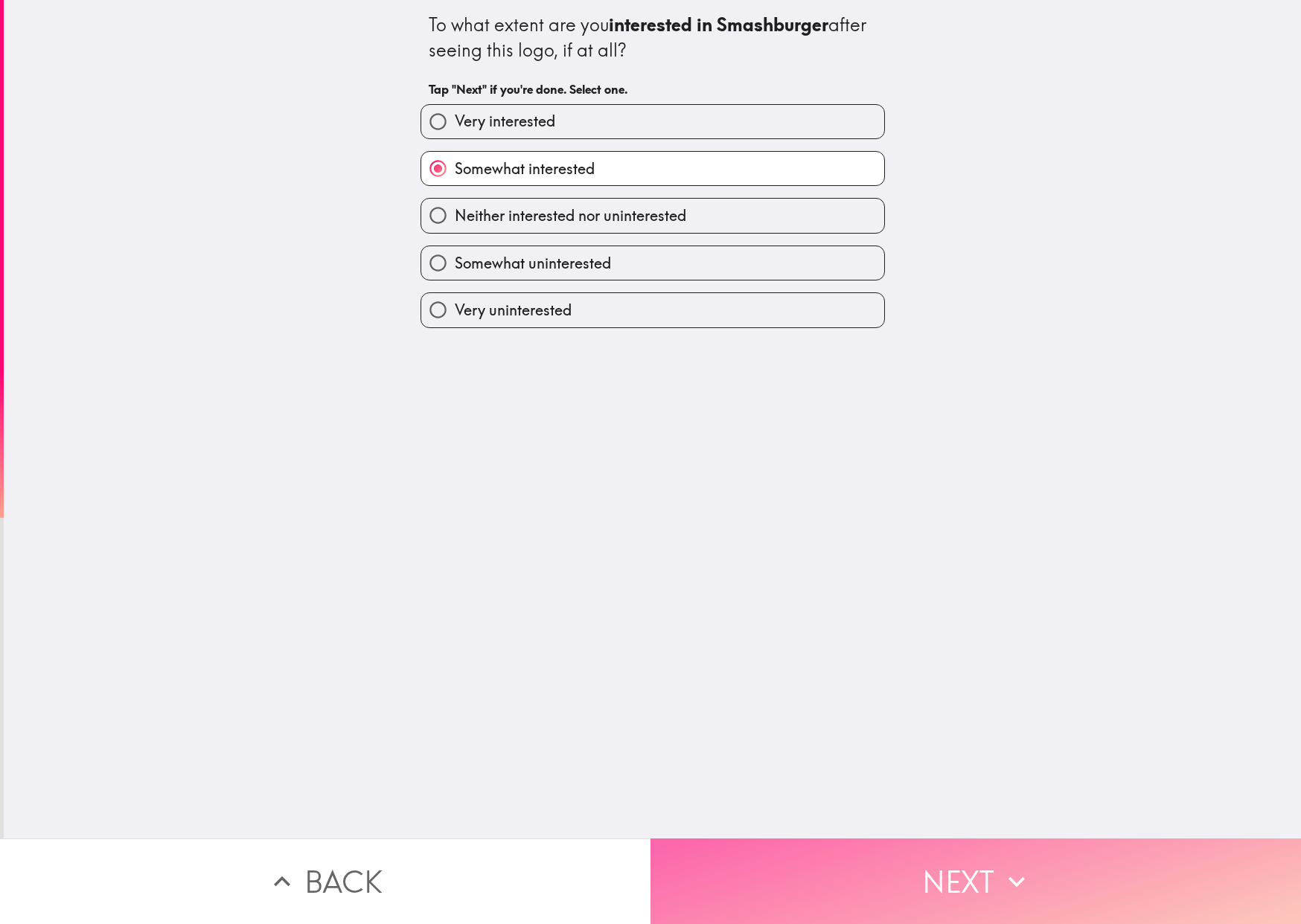
click at [863, 843] on button "Next" at bounding box center [975, 881] width 650 height 85
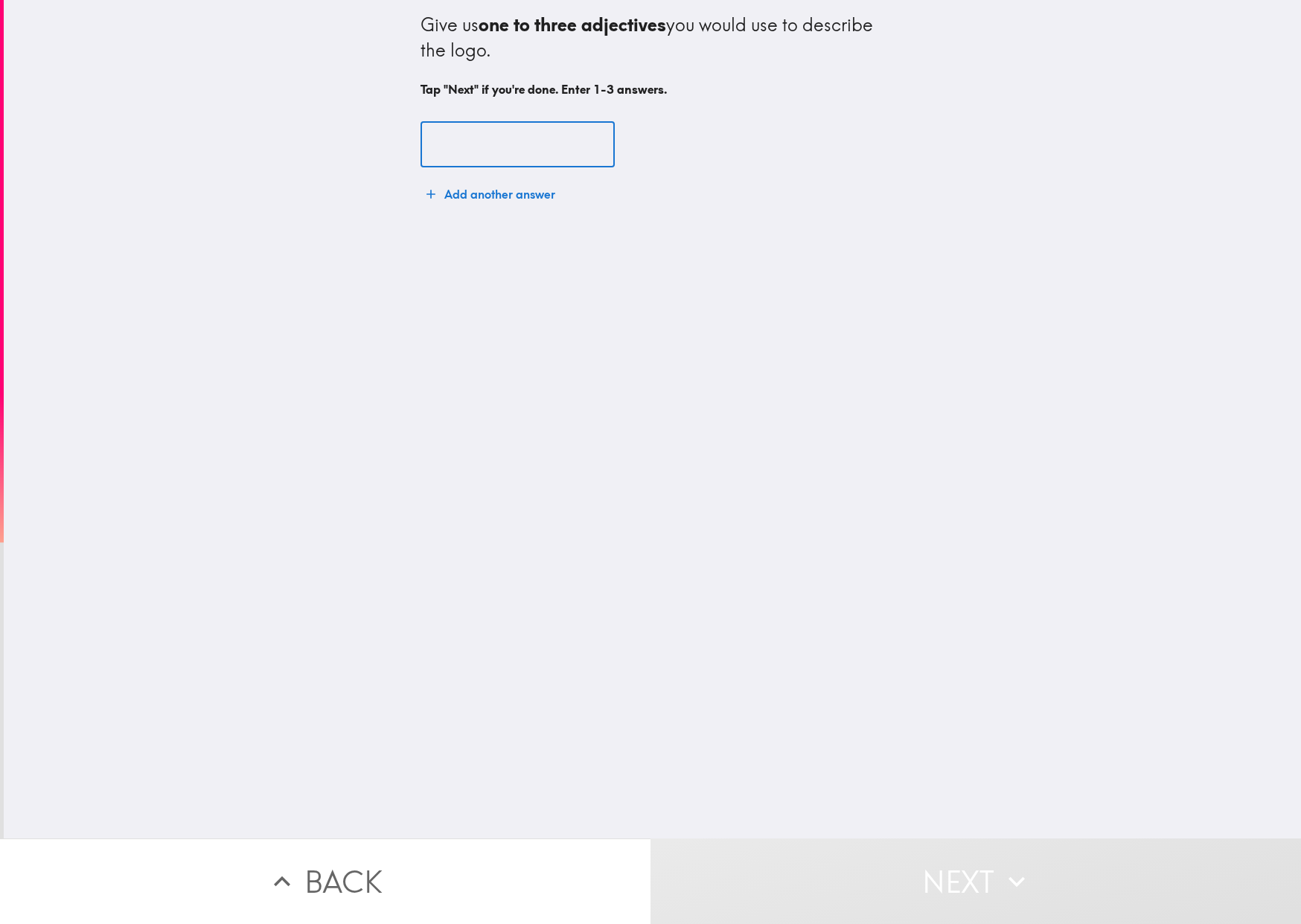
click at [515, 153] on input "text" at bounding box center [518, 145] width 194 height 46
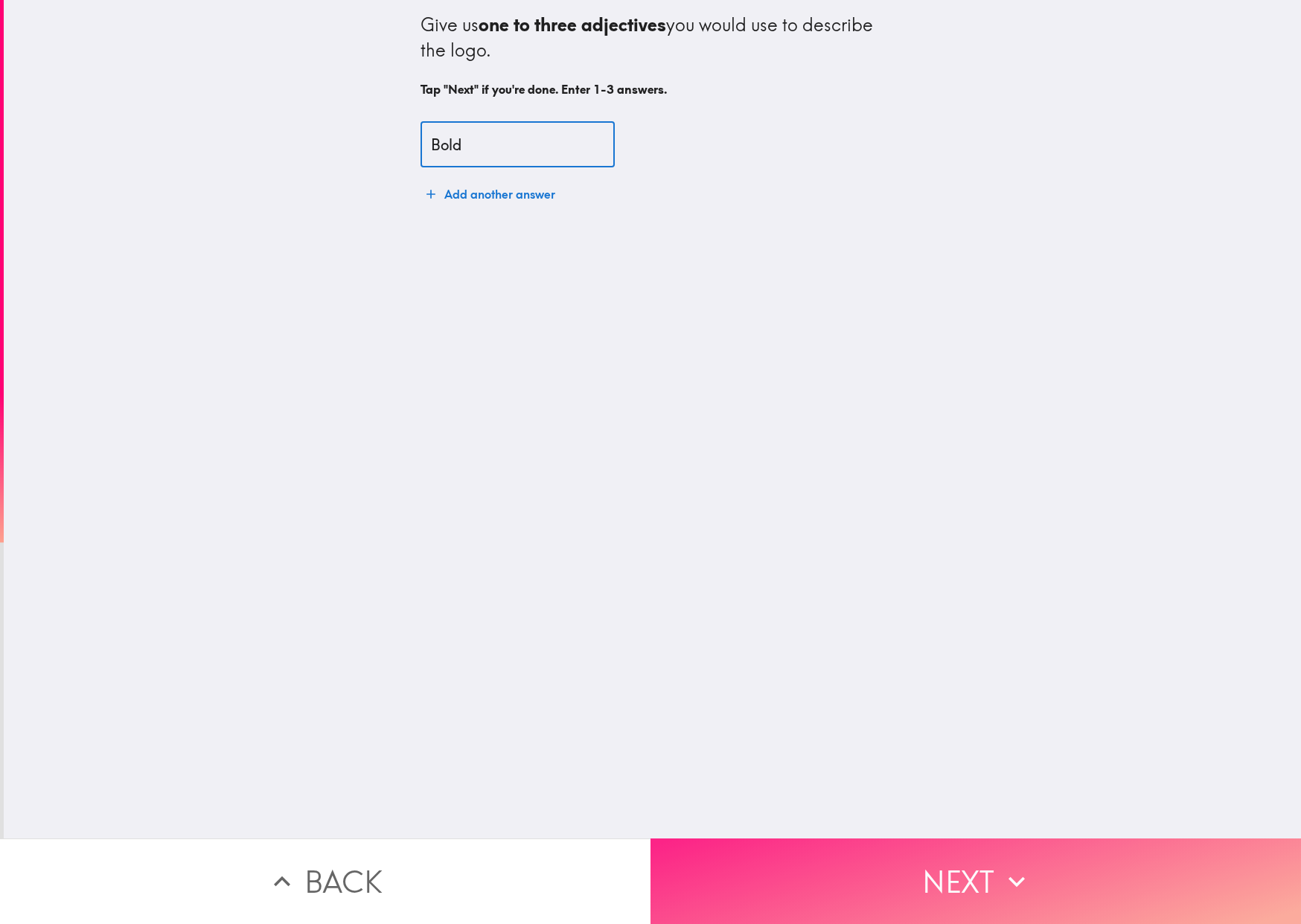
type input "Bold"
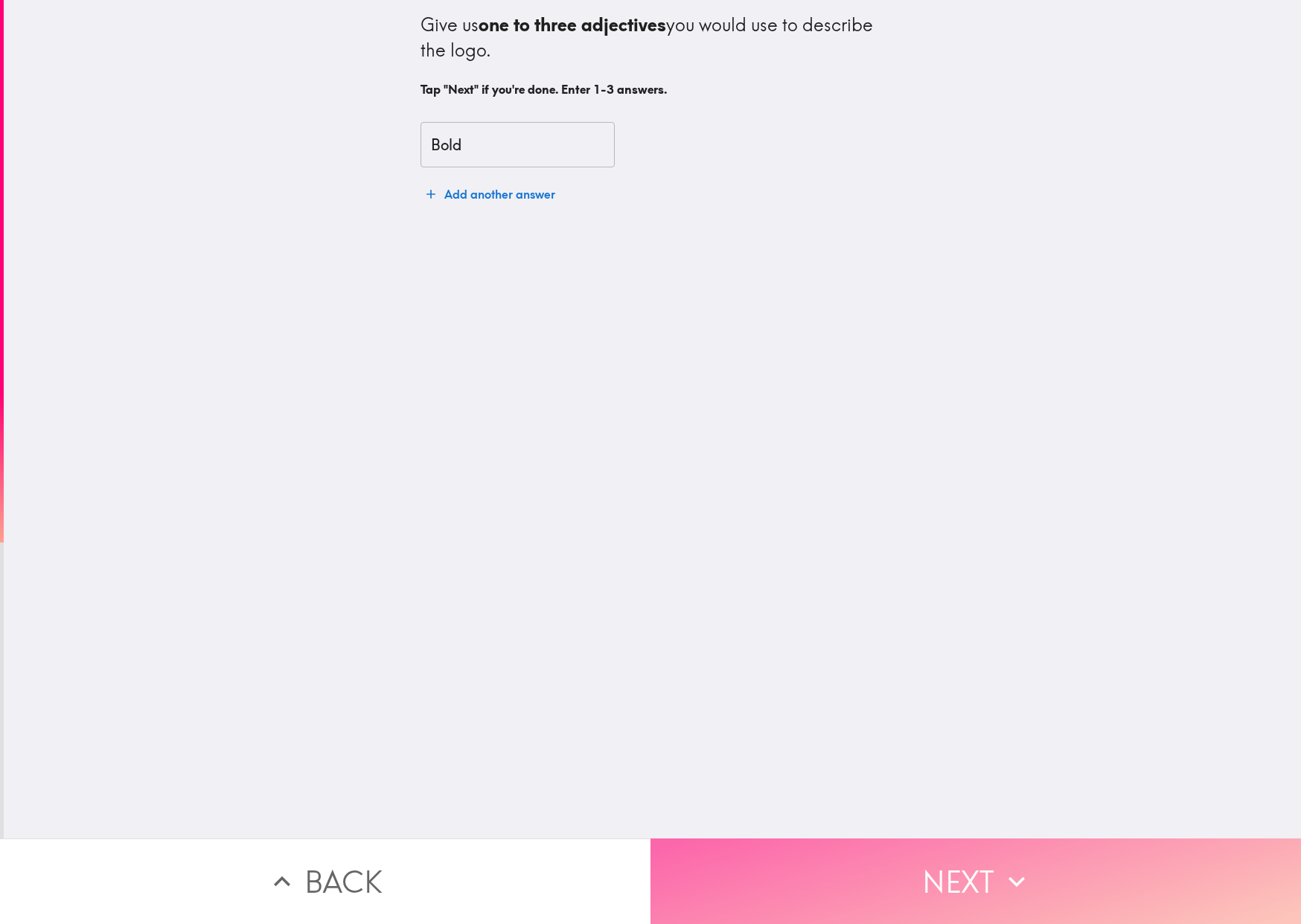
click at [859, 843] on button "Next" at bounding box center [975, 881] width 650 height 85
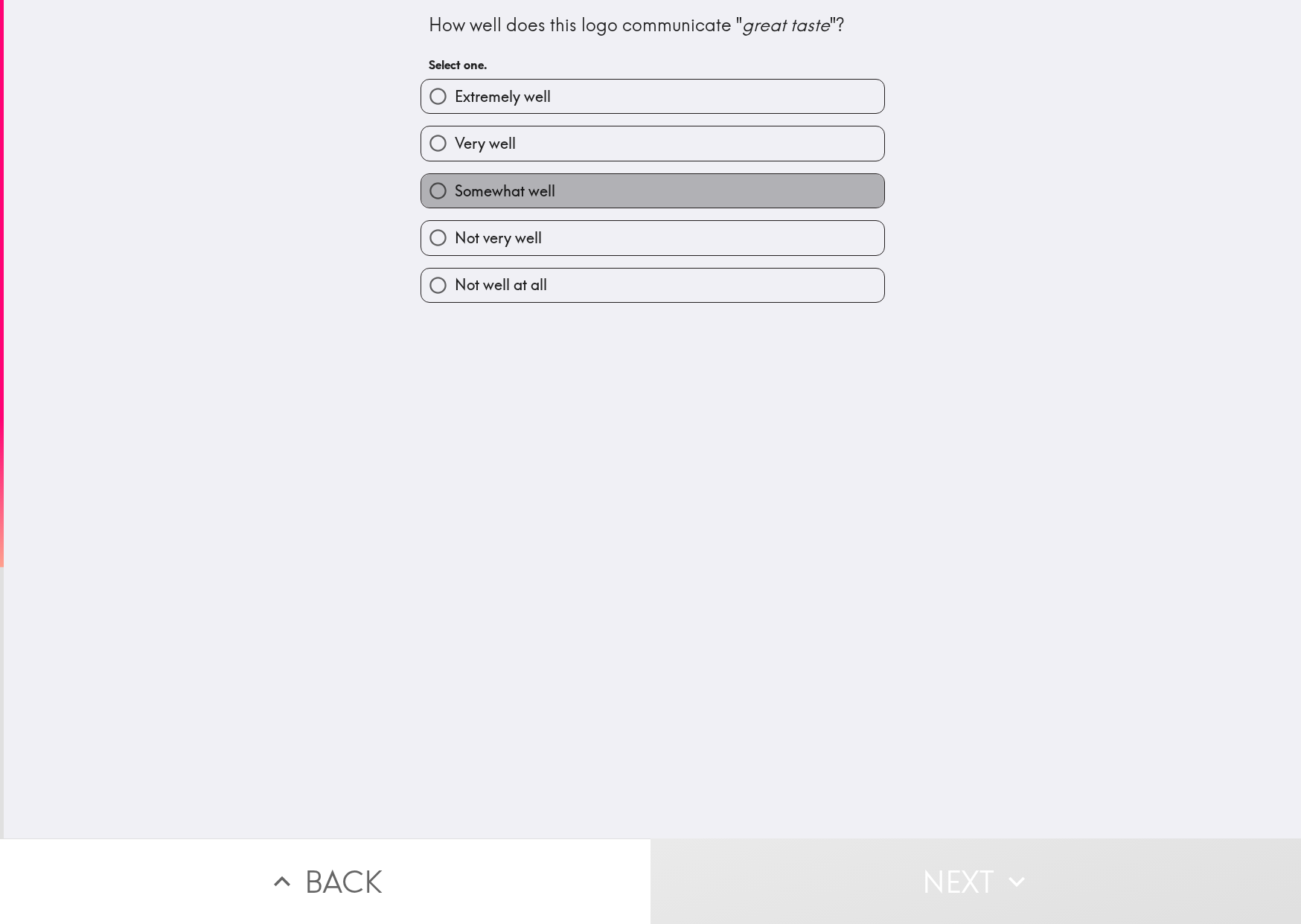
click at [589, 200] on label "Somewhat well" at bounding box center [652, 190] width 463 height 34
click at [455, 200] on input "Somewhat well" at bounding box center [438, 190] width 34 height 34
radio input "true"
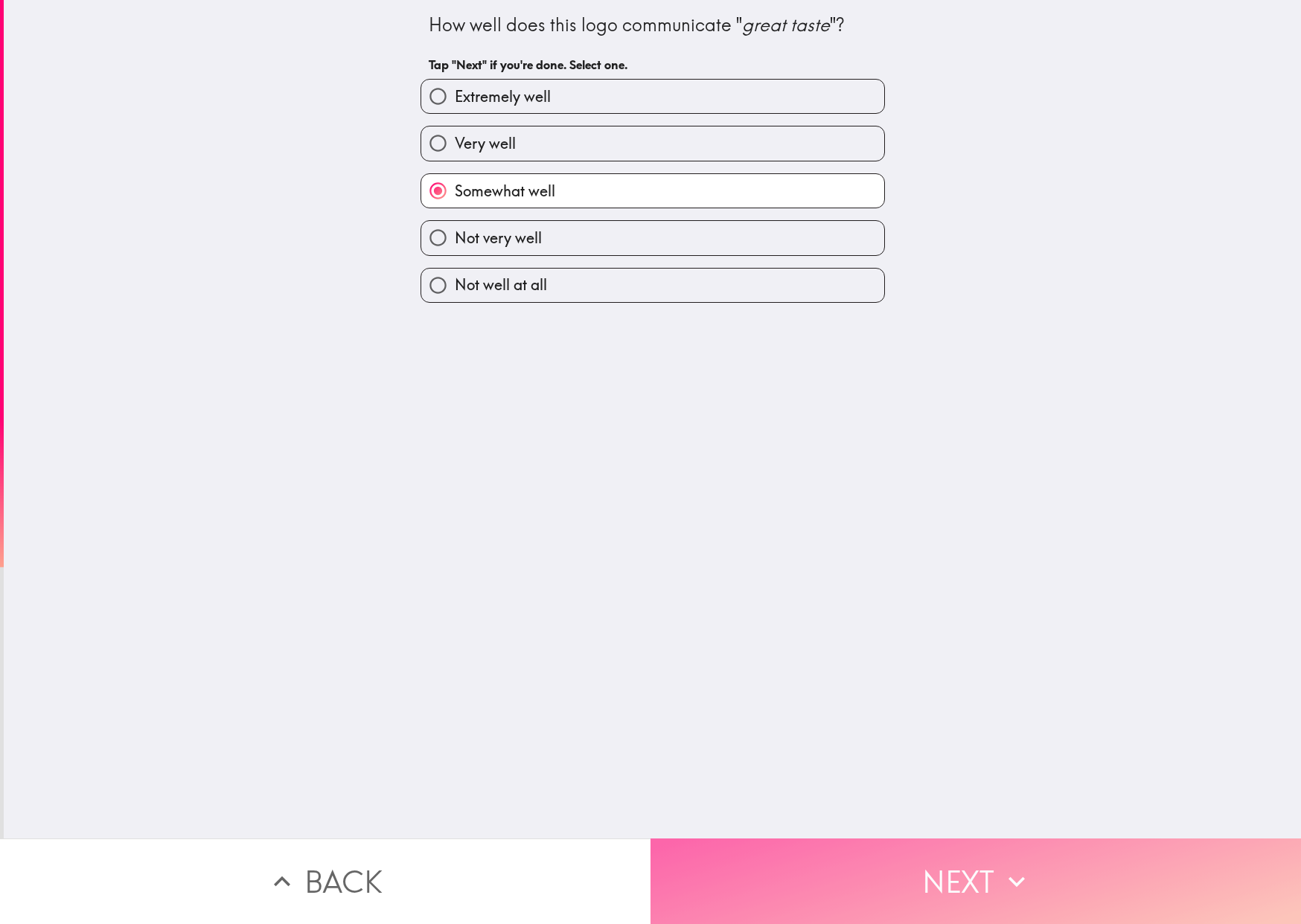
click at [894, 842] on button "Next" at bounding box center [975, 881] width 650 height 85
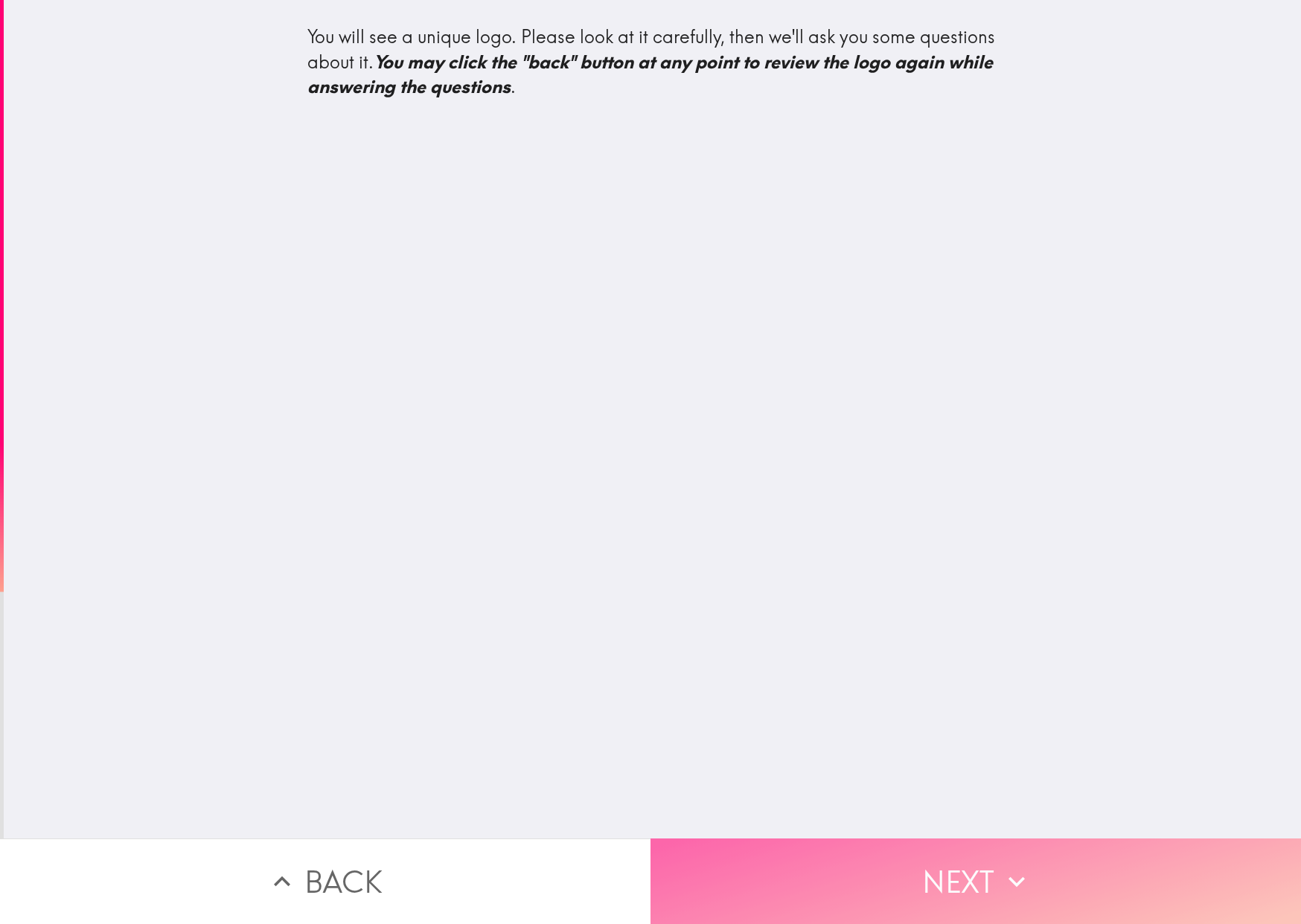
click at [858, 843] on button "Next" at bounding box center [975, 881] width 650 height 85
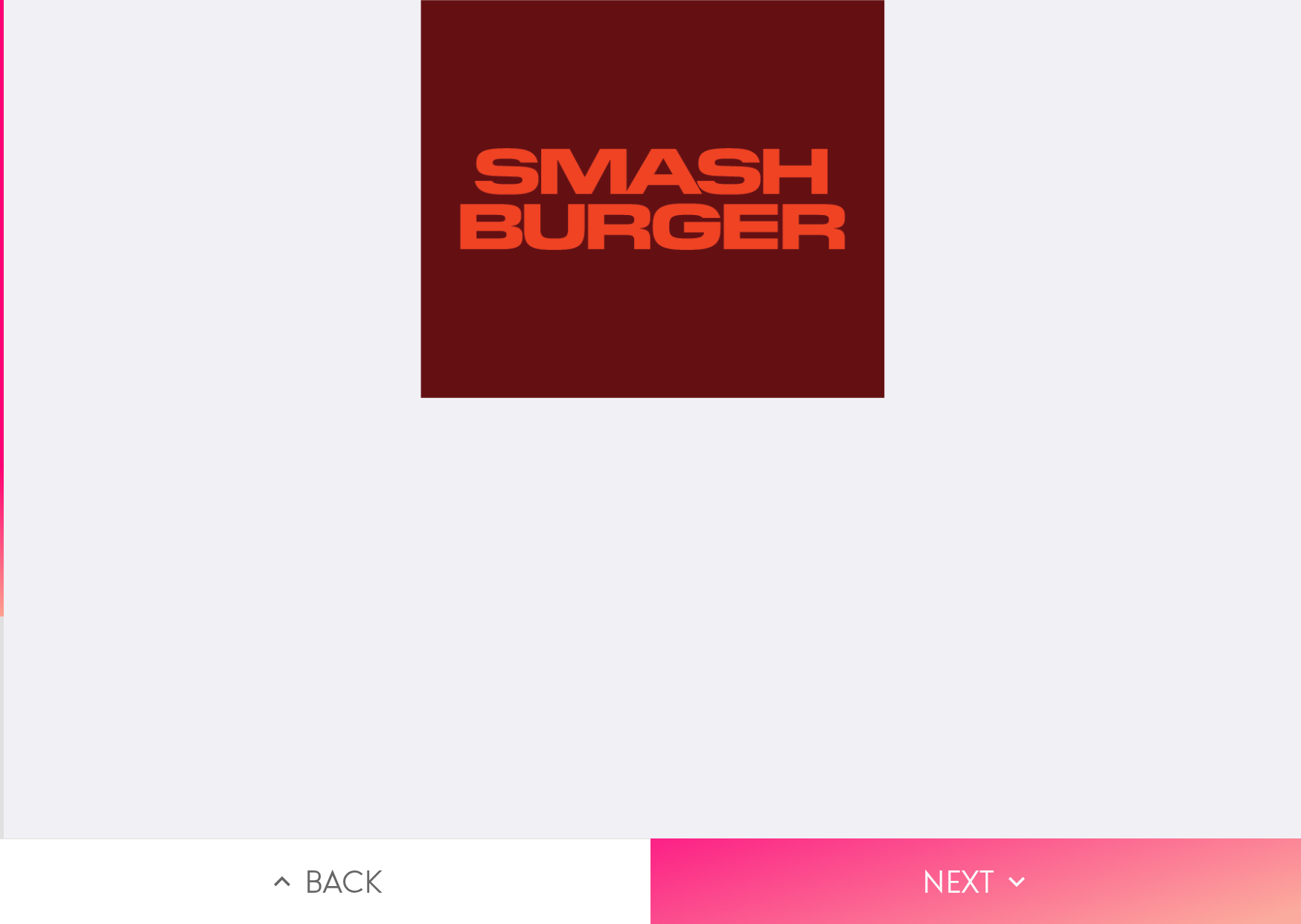
click at [819, 849] on button "Next" at bounding box center [975, 881] width 650 height 85
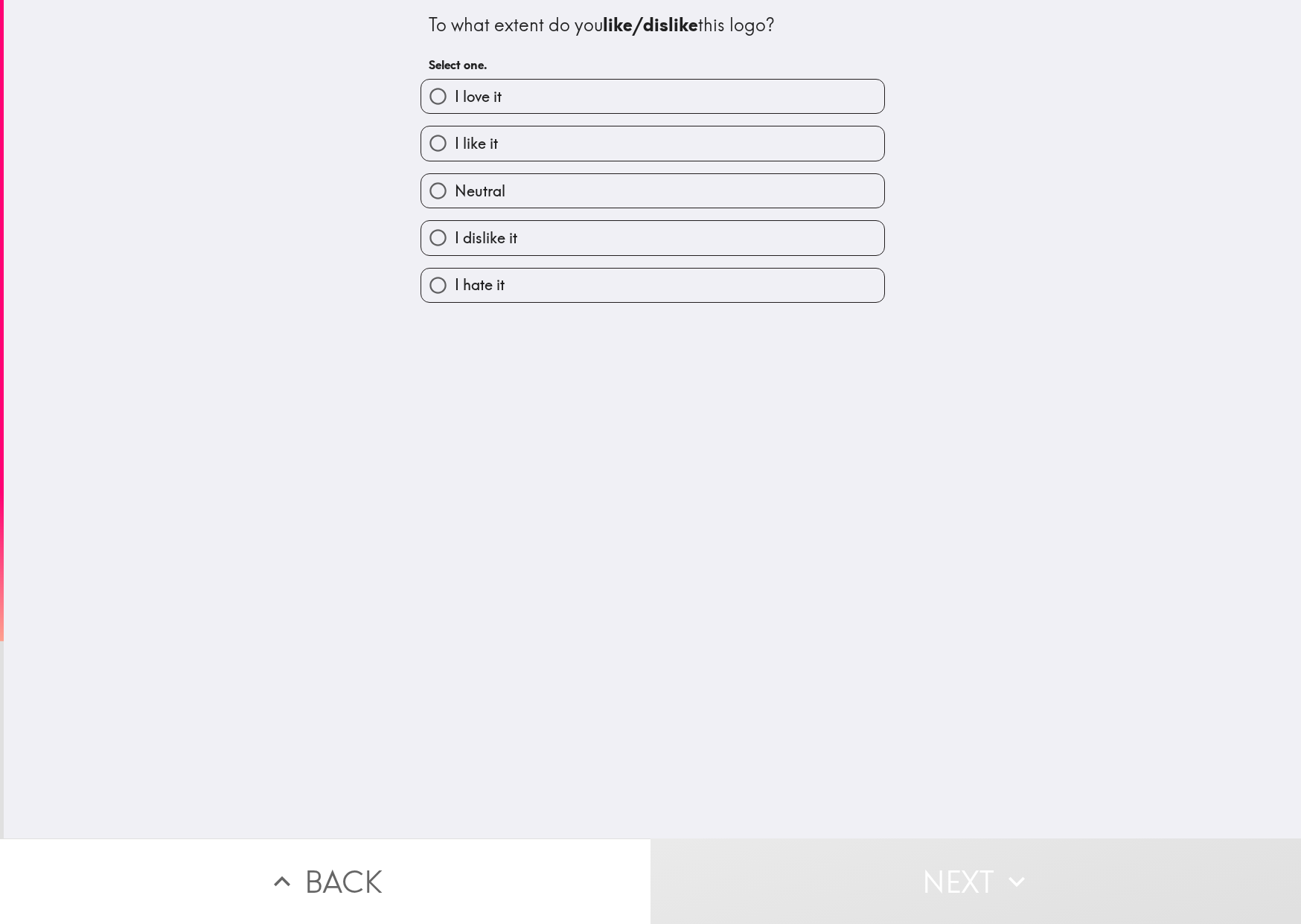
click at [576, 110] on label "I love it" at bounding box center [652, 96] width 463 height 34
click at [455, 110] on input "I love it" at bounding box center [438, 96] width 34 height 34
radio input "true"
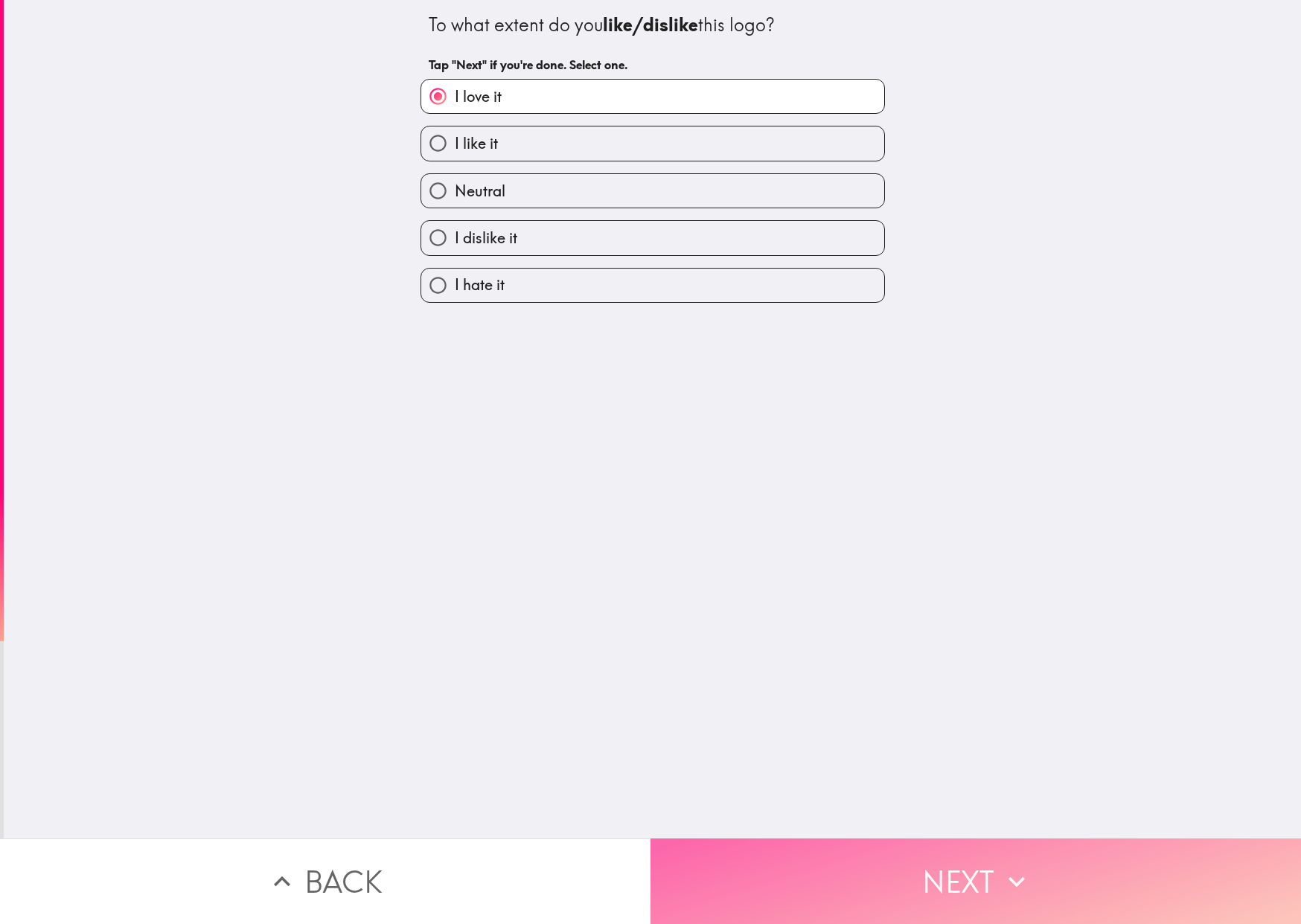
click at [921, 839] on button "Next" at bounding box center [975, 881] width 650 height 85
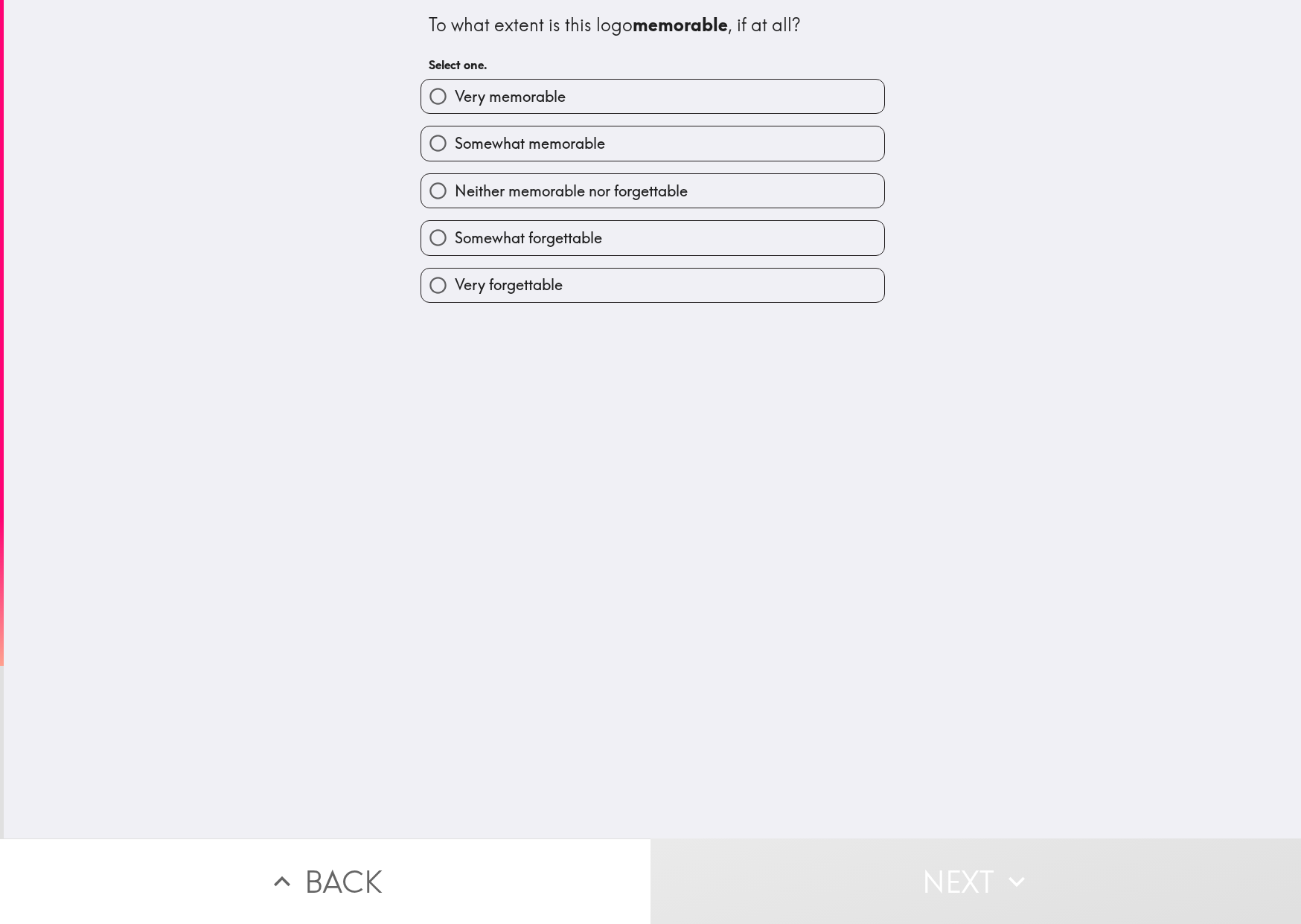
click at [566, 105] on label "Very memorable" at bounding box center [652, 96] width 463 height 34
click at [455, 105] on input "Very memorable" at bounding box center [438, 96] width 34 height 34
radio input "true"
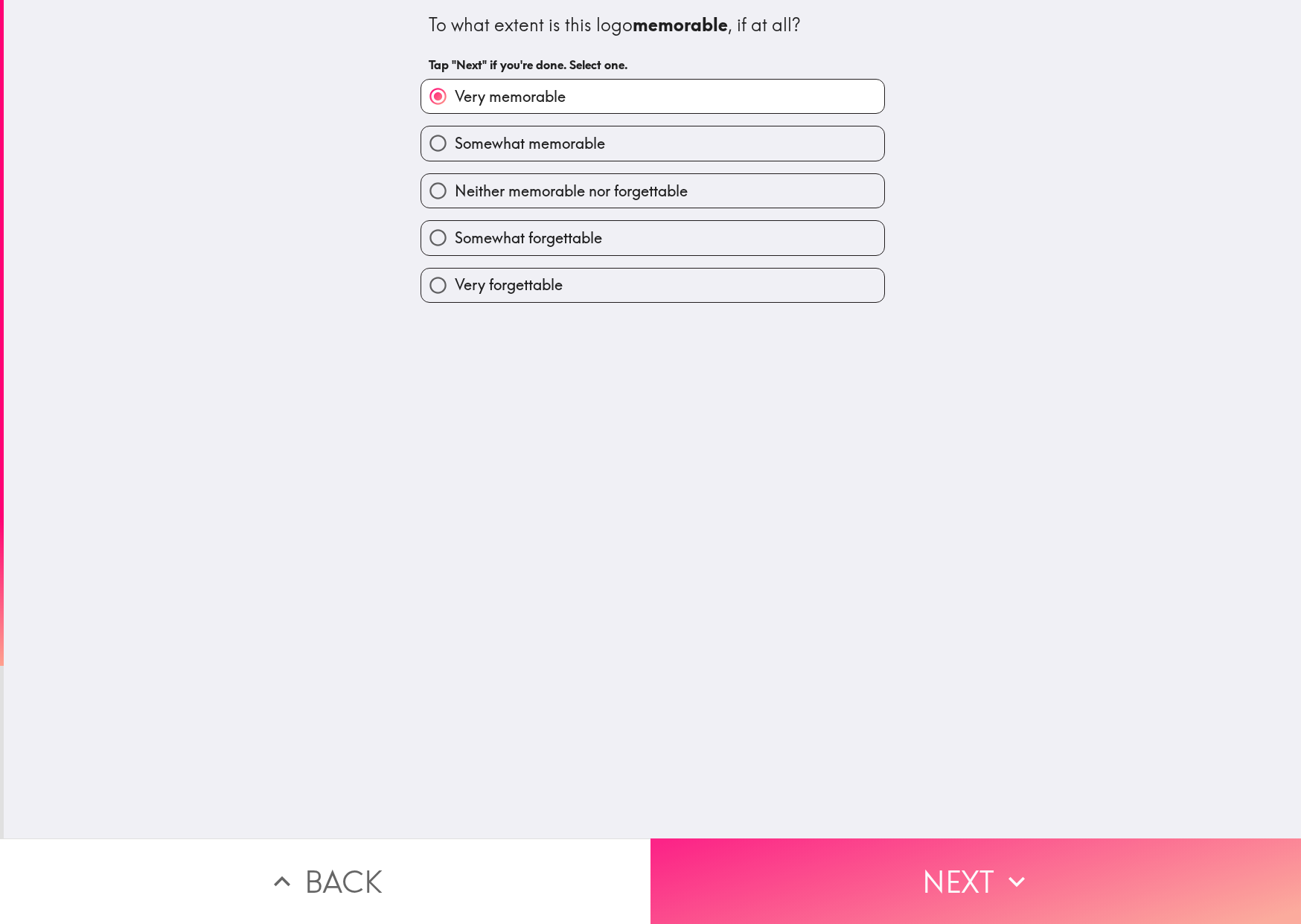
click at [968, 849] on button "Next" at bounding box center [975, 881] width 650 height 85
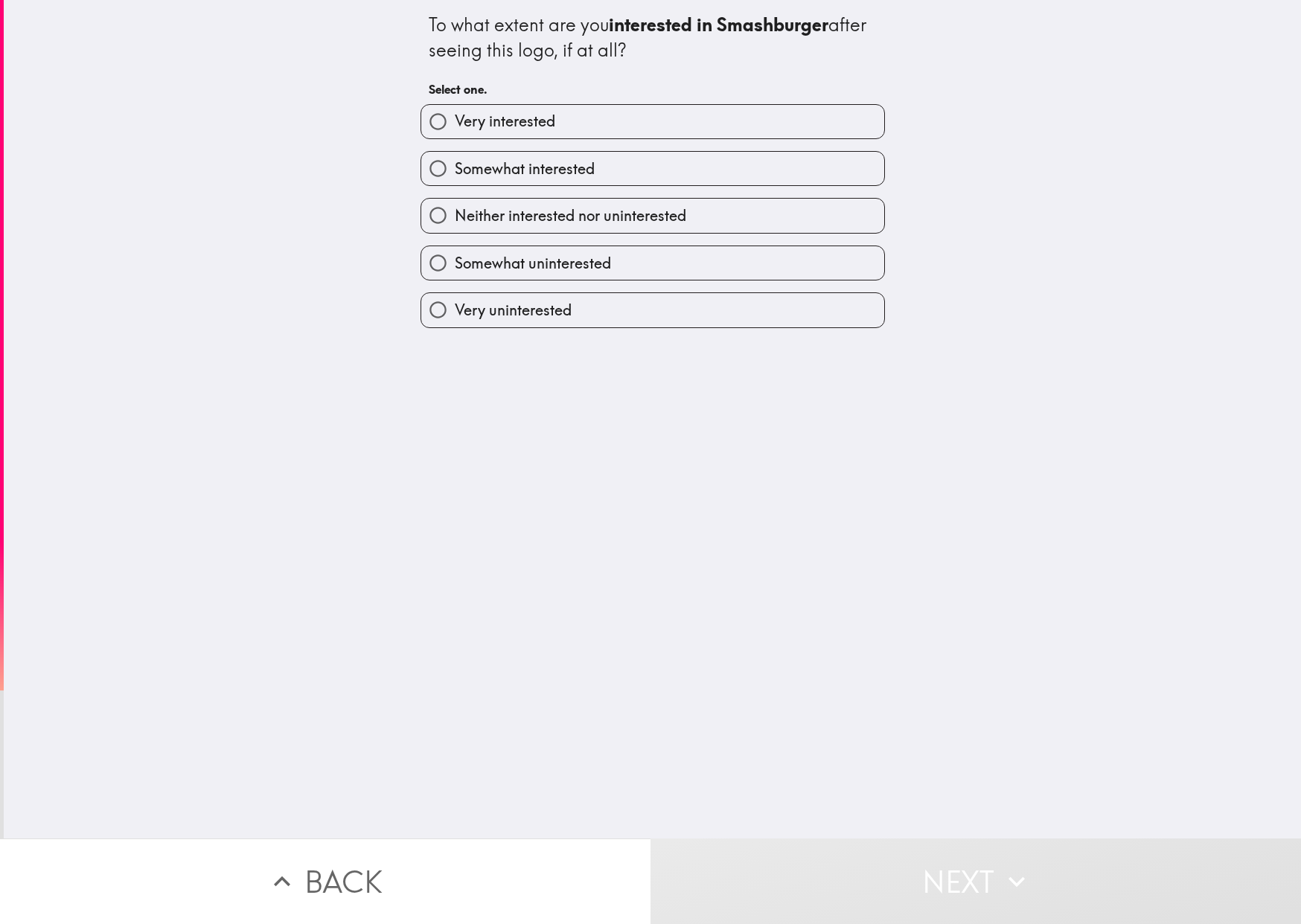
click at [585, 127] on label "Very interested" at bounding box center [652, 121] width 463 height 34
click at [455, 127] on input "Very interested" at bounding box center [438, 121] width 34 height 34
radio input "true"
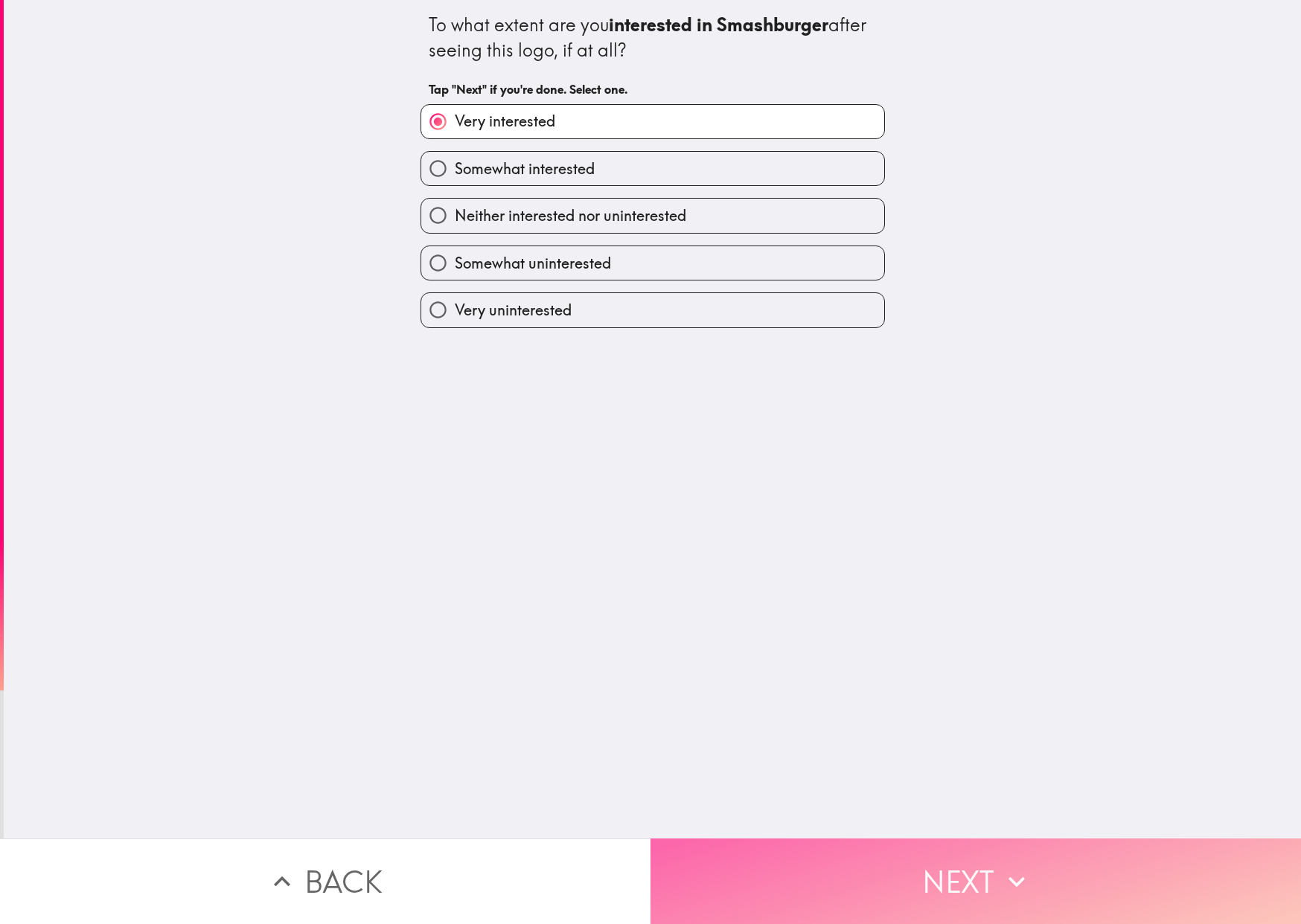
click at [916, 888] on button "Next" at bounding box center [975, 881] width 650 height 85
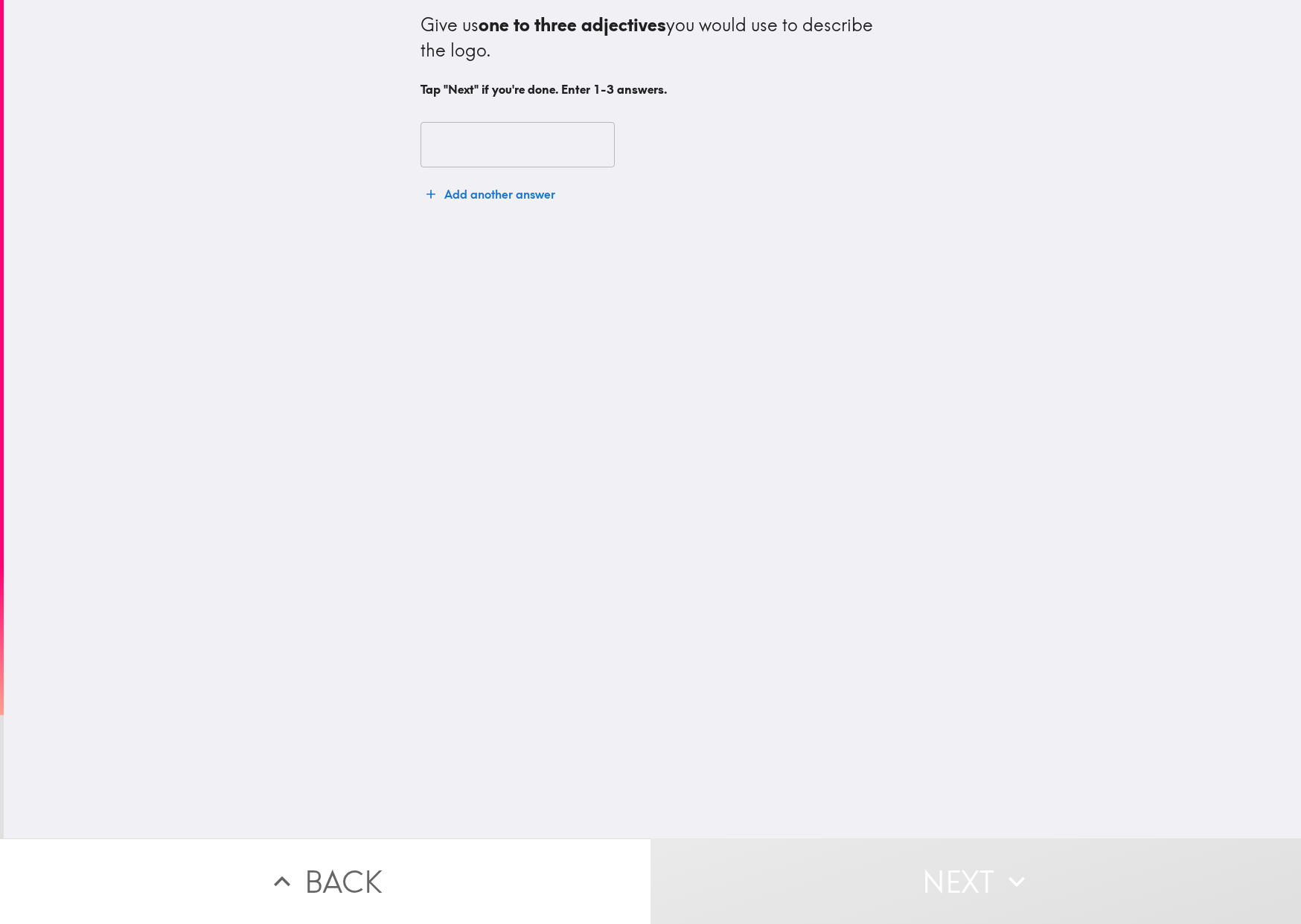
click at [591, 157] on input "text" at bounding box center [518, 145] width 194 height 46
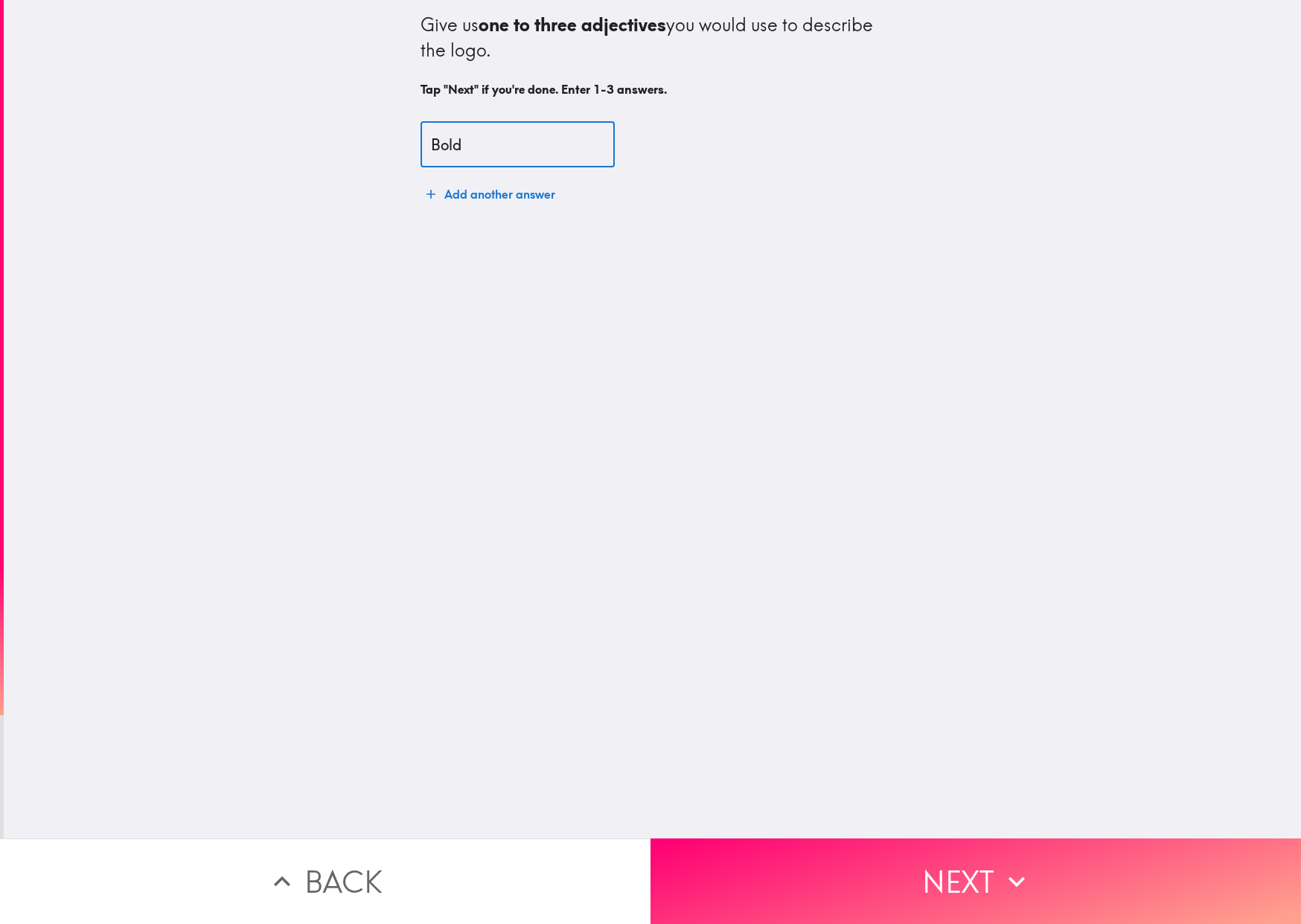
type input "Bold"
click at [524, 196] on button "Add another answer" at bounding box center [491, 194] width 141 height 30
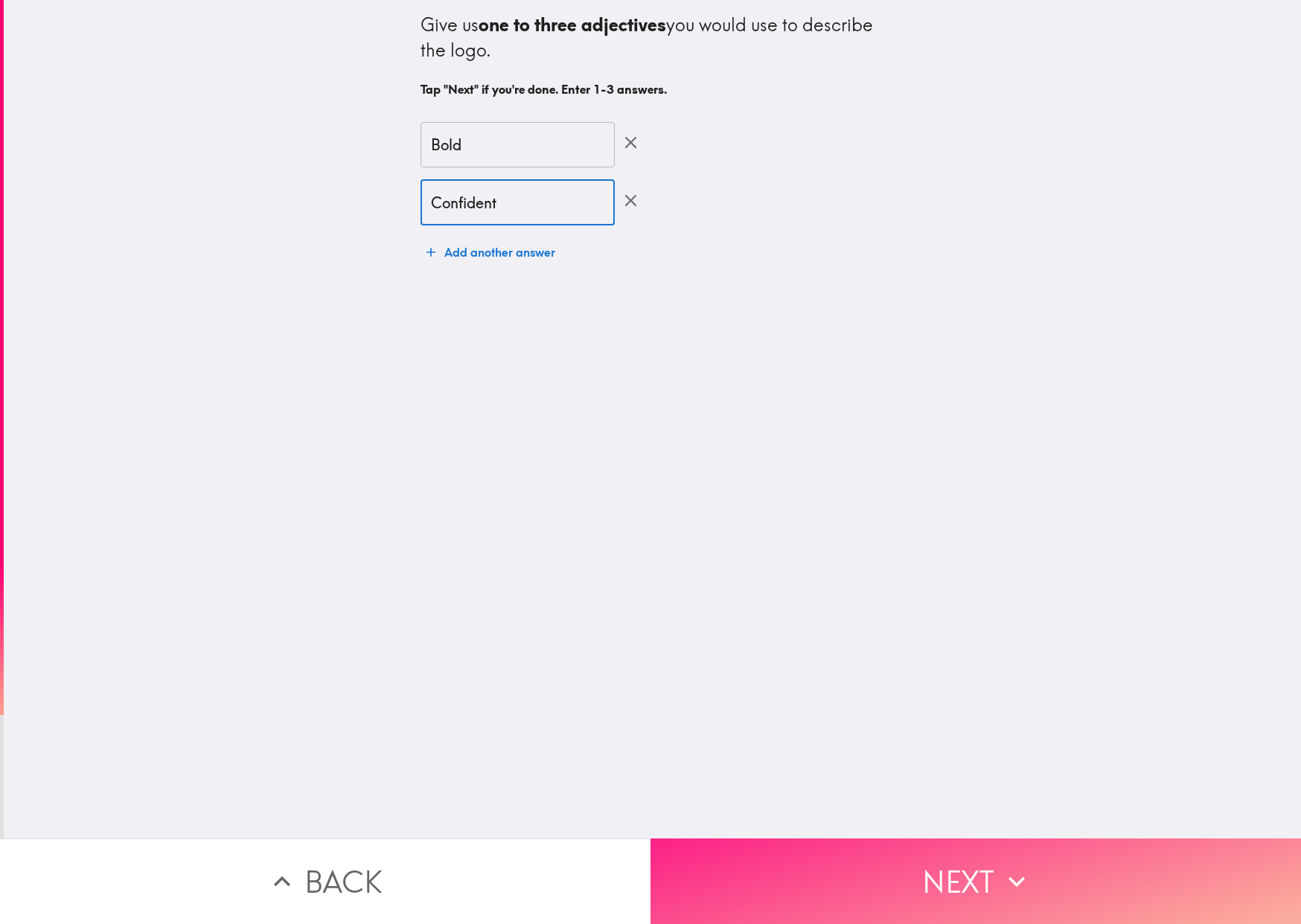
type input "Confident"
click at [912, 847] on button "Next" at bounding box center [975, 881] width 650 height 85
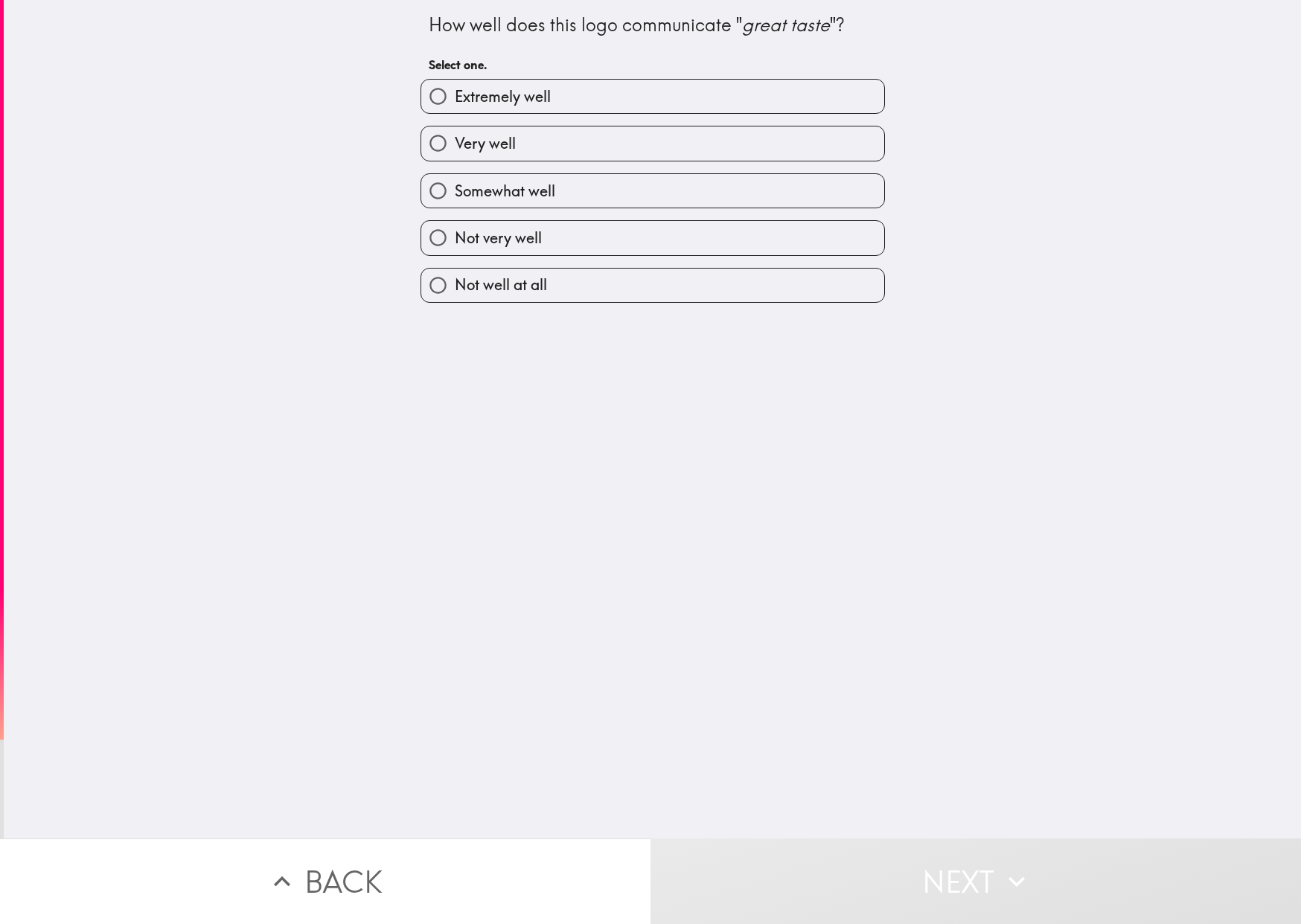
click at [616, 110] on label "Extremely well" at bounding box center [652, 96] width 463 height 34
click at [455, 110] on input "Extremely well" at bounding box center [438, 96] width 34 height 34
radio input "true"
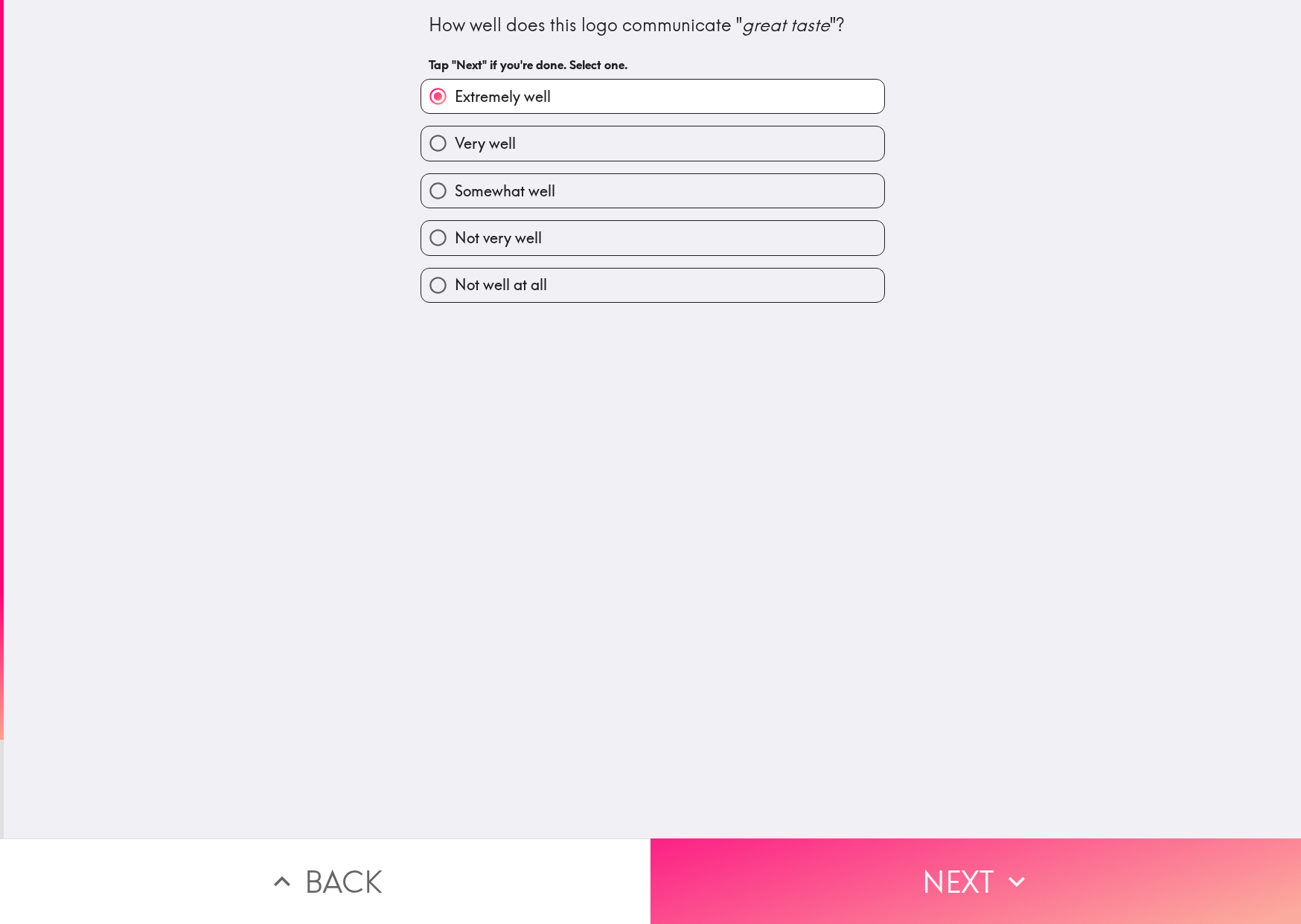
click at [904, 864] on button "Next" at bounding box center [975, 881] width 650 height 85
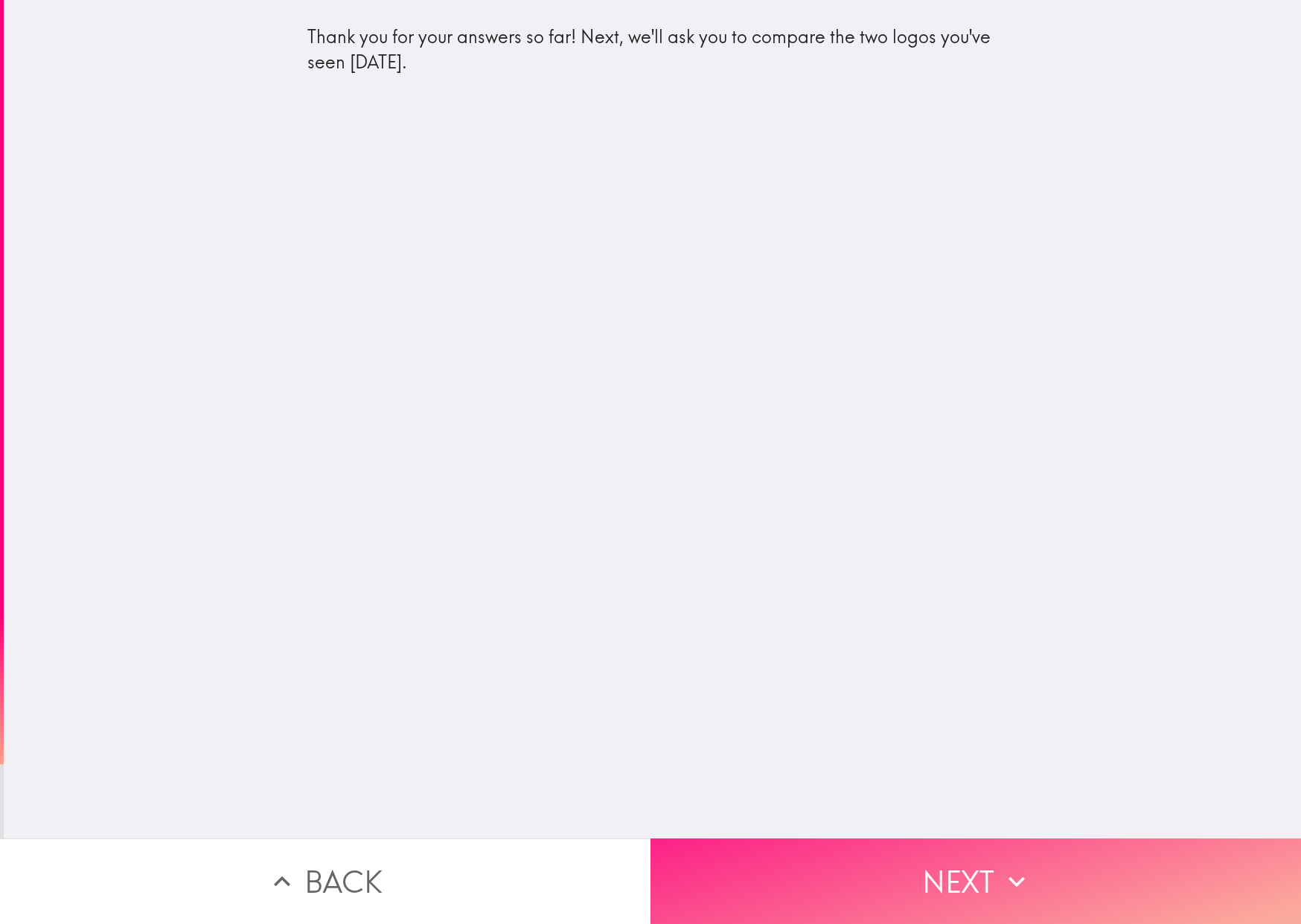
click at [873, 843] on button "Next" at bounding box center [975, 881] width 650 height 85
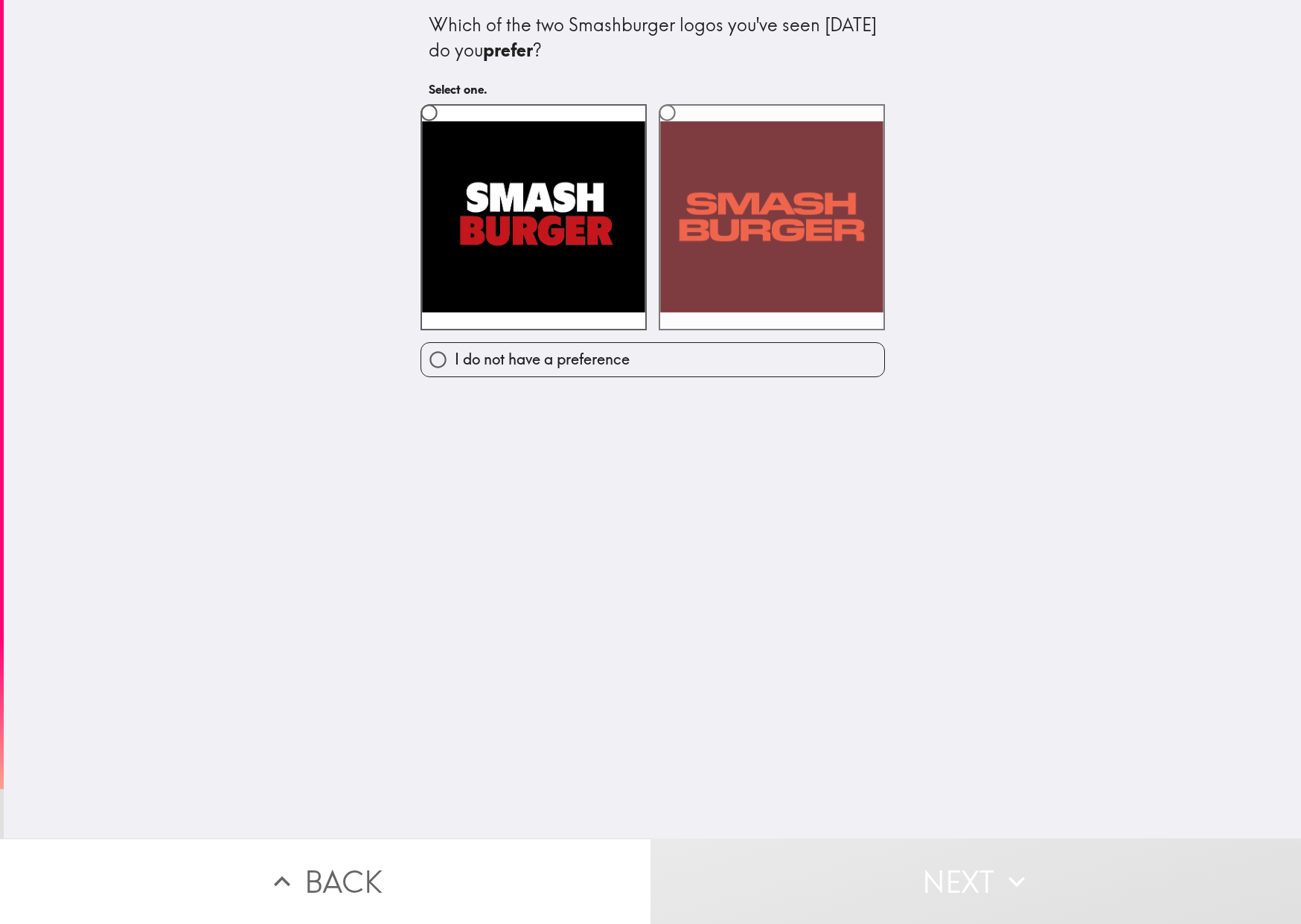
click at [809, 279] on label at bounding box center [772, 217] width 226 height 226
click at [684, 129] on input "radio" at bounding box center [667, 113] width 34 height 34
radio input "true"
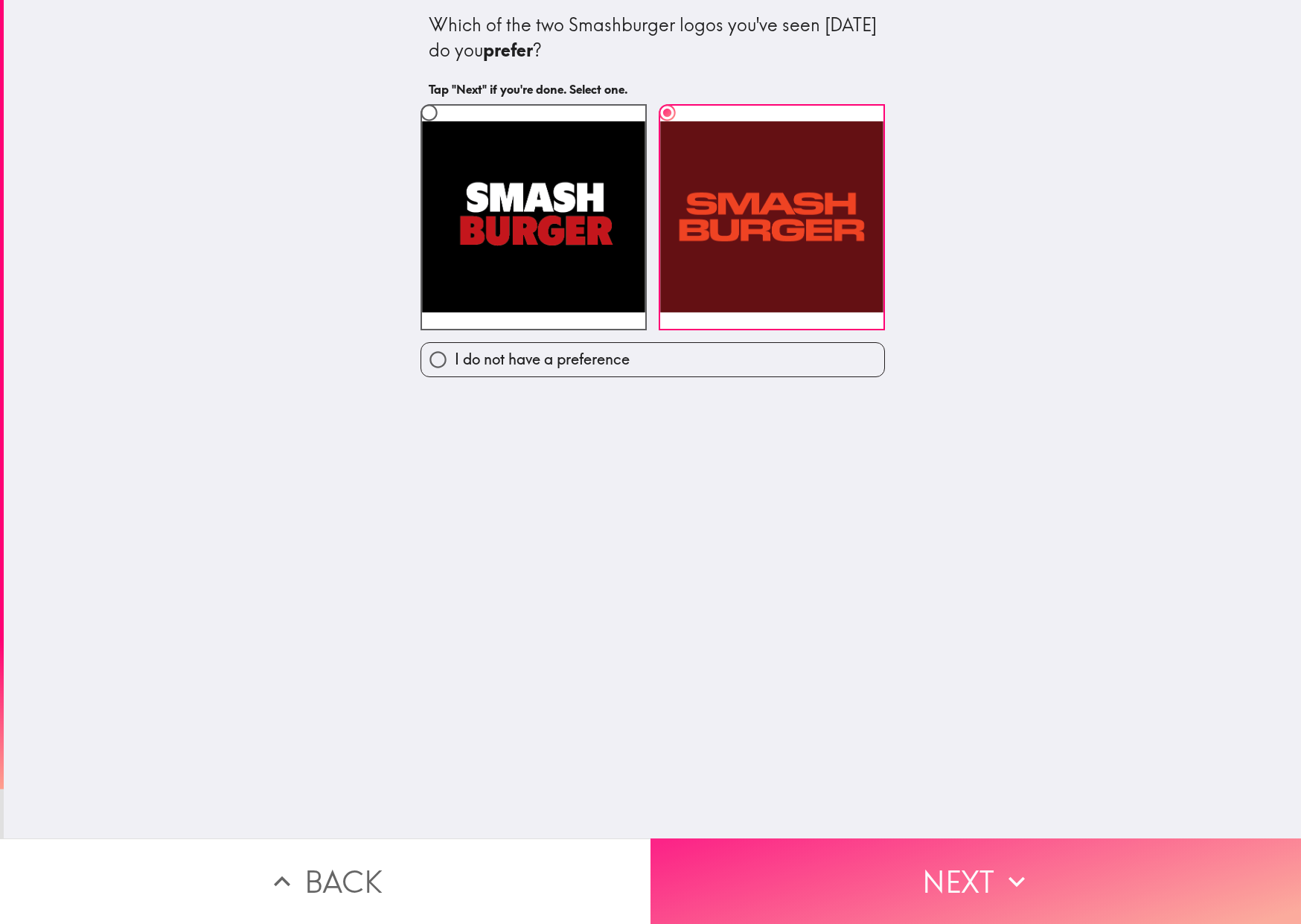
click at [910, 846] on button "Next" at bounding box center [975, 881] width 650 height 85
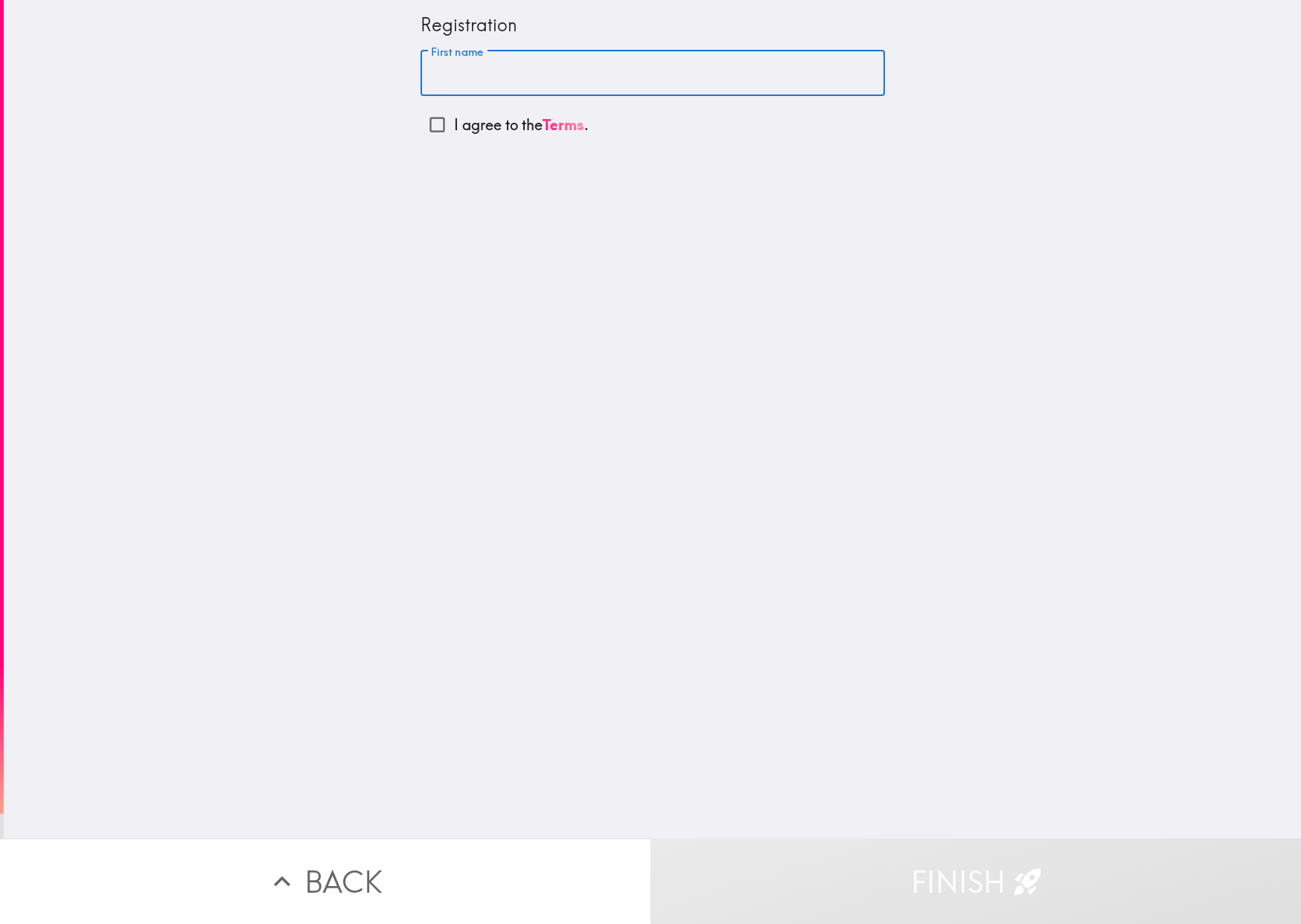
click at [529, 68] on input "First name" at bounding box center [652, 74] width 464 height 46
type input "Mark"
click at [428, 124] on input "I agree to the Terms ." at bounding box center [437, 125] width 34 height 34
checkbox input "true"
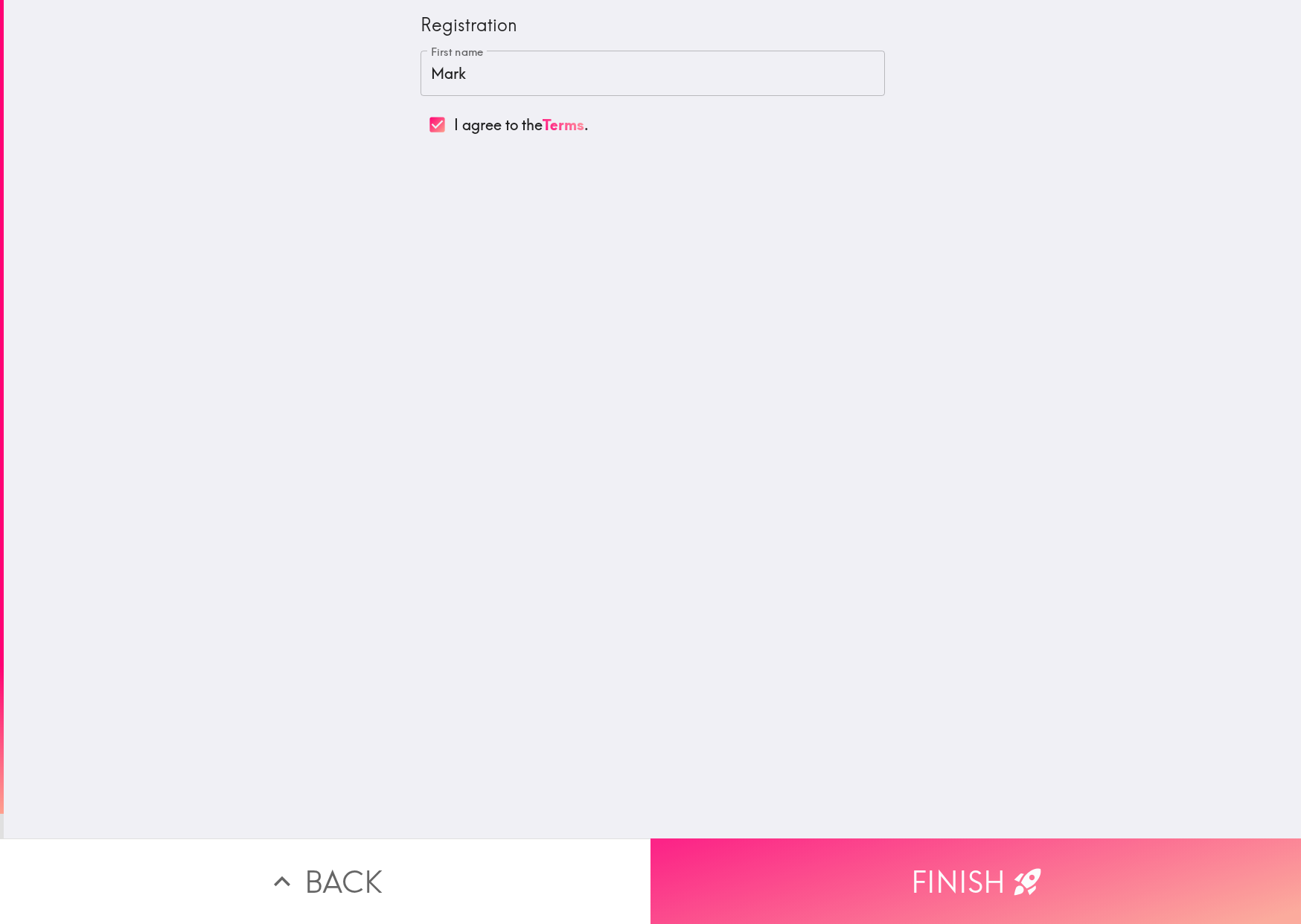
click at [792, 843] on button "Finish" at bounding box center [975, 881] width 650 height 85
